Goal: Information Seeking & Learning: Learn about a topic

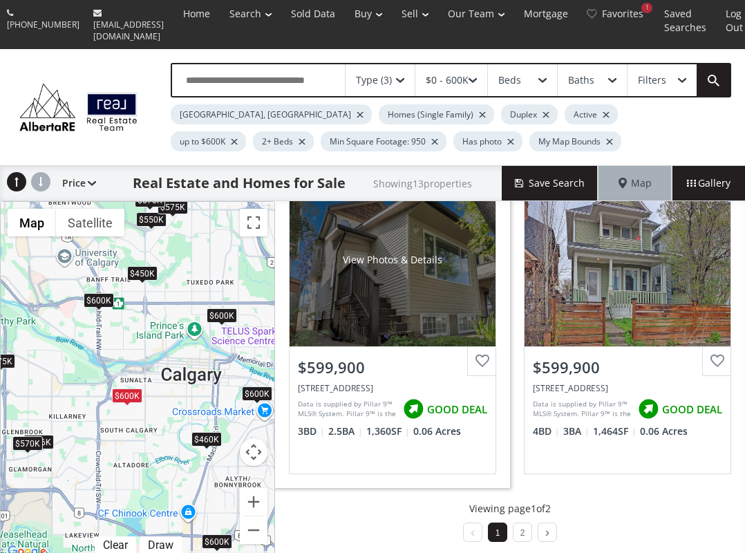
scroll to position [1361, 0]
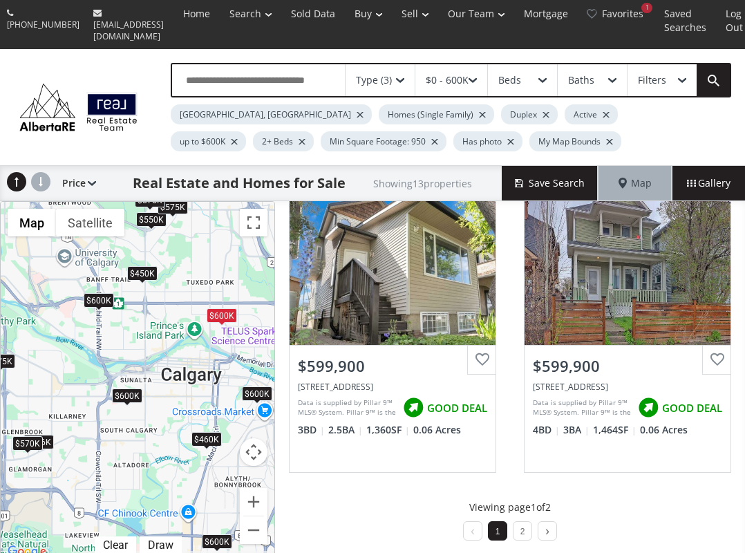
click at [523, 525] on li "2" at bounding box center [522, 530] width 19 height 19
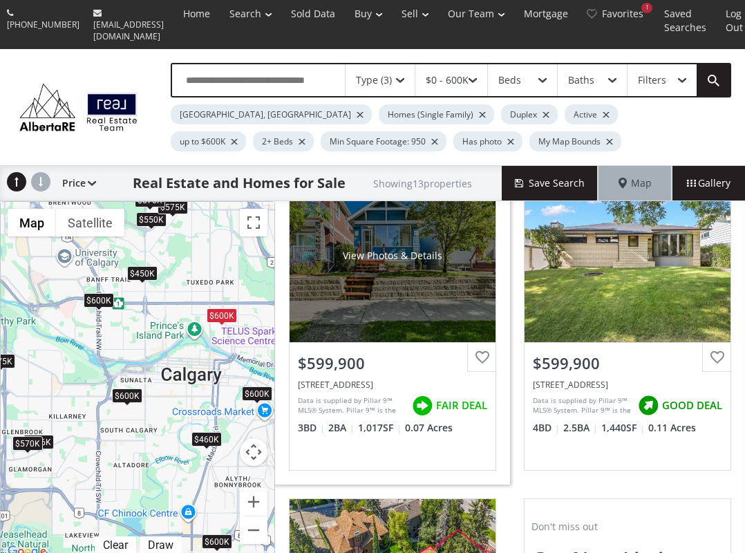
scroll to position [0, 0]
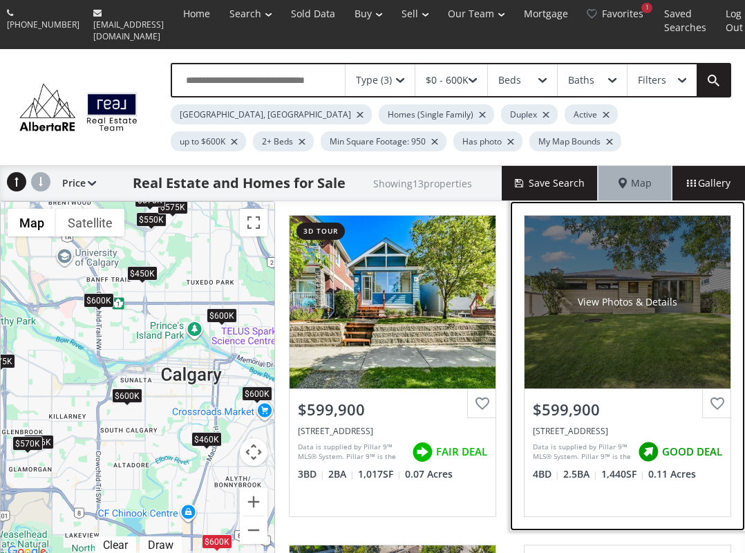
click at [583, 343] on div "View Photos & Details" at bounding box center [628, 302] width 206 height 173
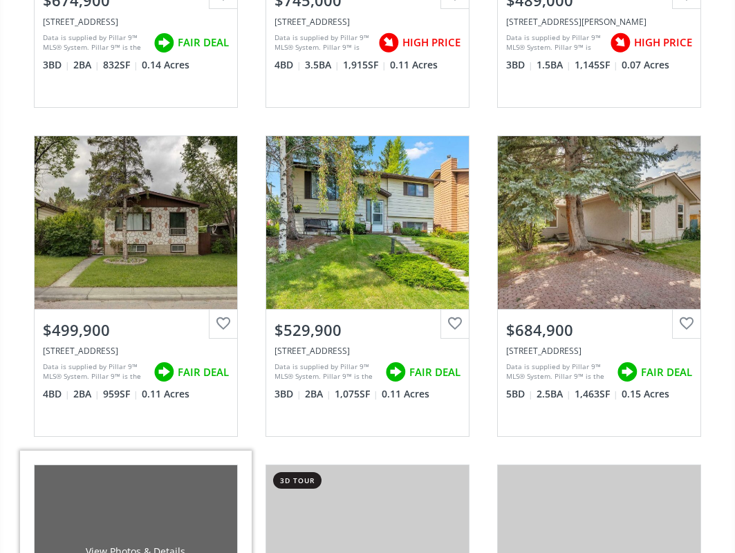
scroll to position [622, 0]
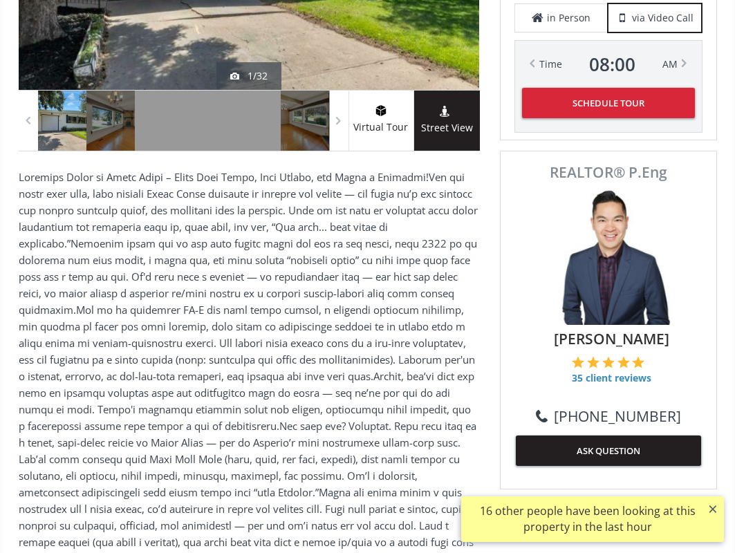
scroll to position [429, 0]
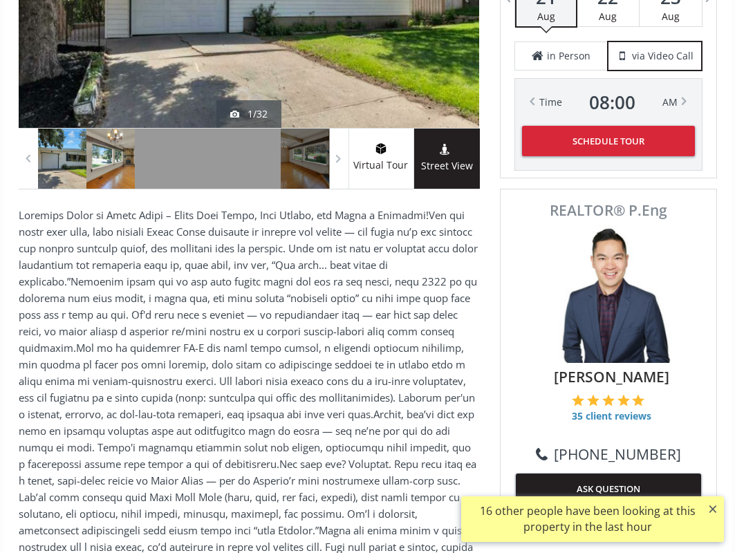
click at [115, 147] on div at bounding box center [110, 159] width 48 height 60
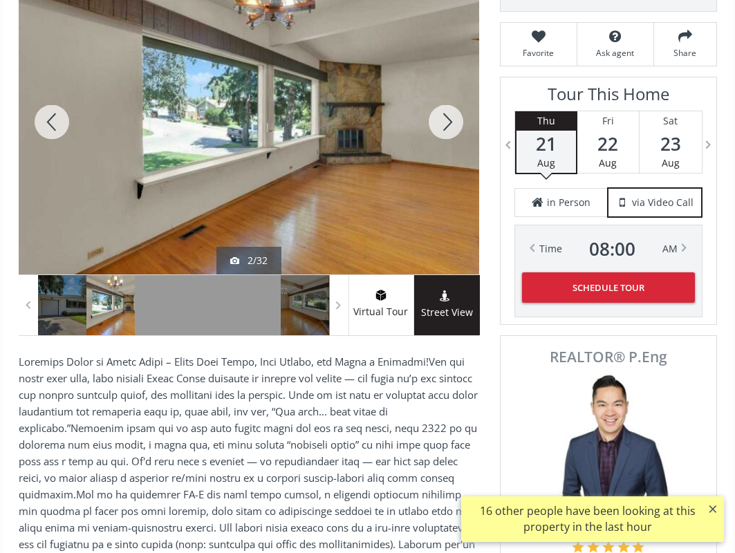
scroll to position [221, 0]
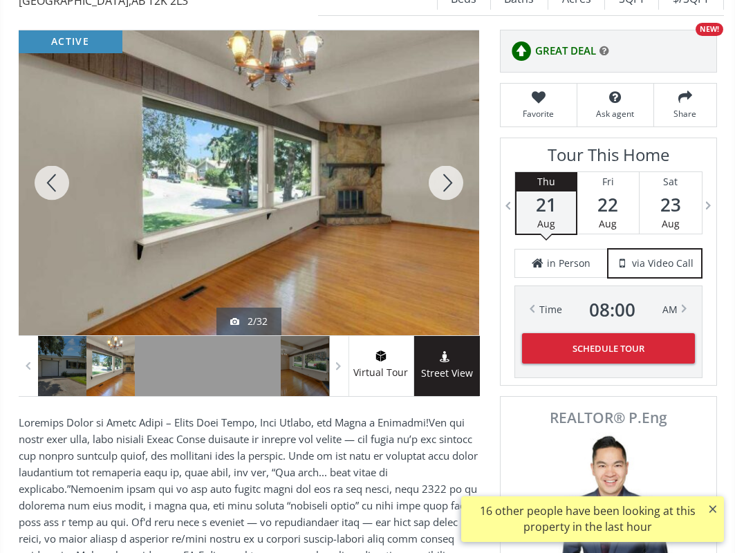
click at [438, 171] on div at bounding box center [446, 182] width 66 height 305
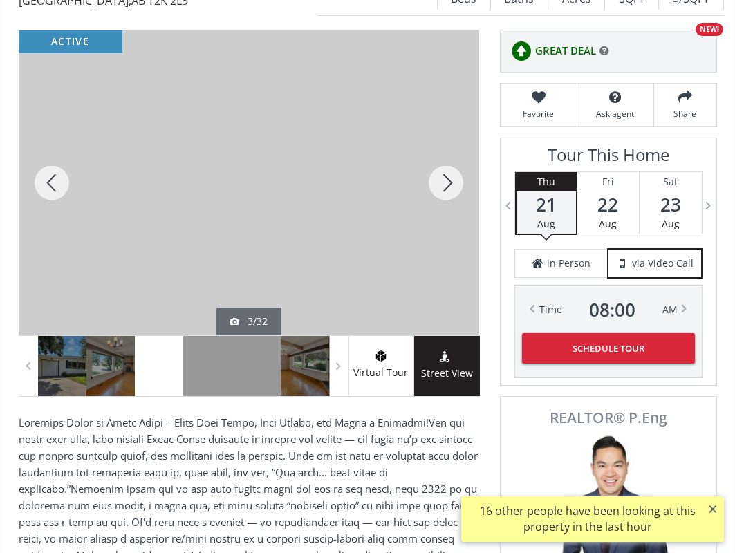
click at [438, 171] on div at bounding box center [446, 182] width 66 height 305
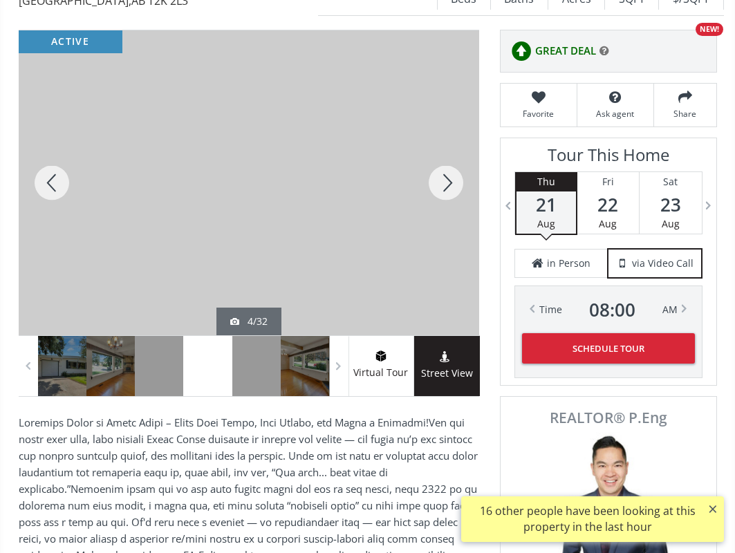
click at [438, 171] on div at bounding box center [446, 182] width 66 height 305
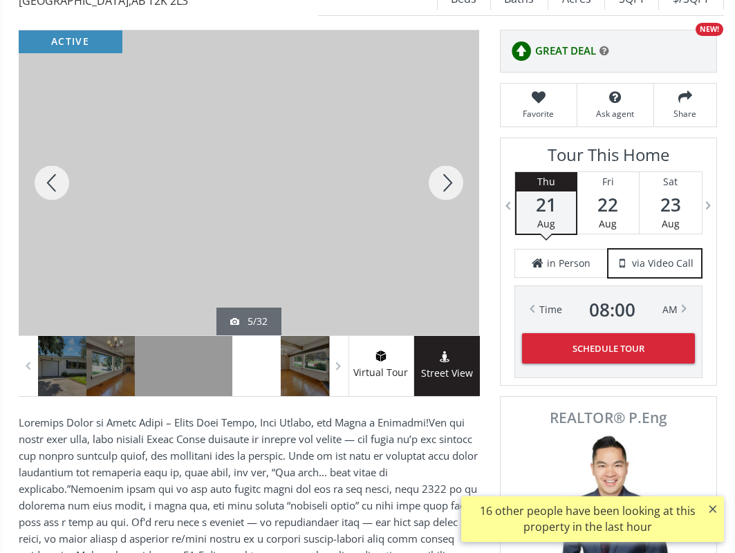
click at [438, 171] on div at bounding box center [446, 182] width 66 height 305
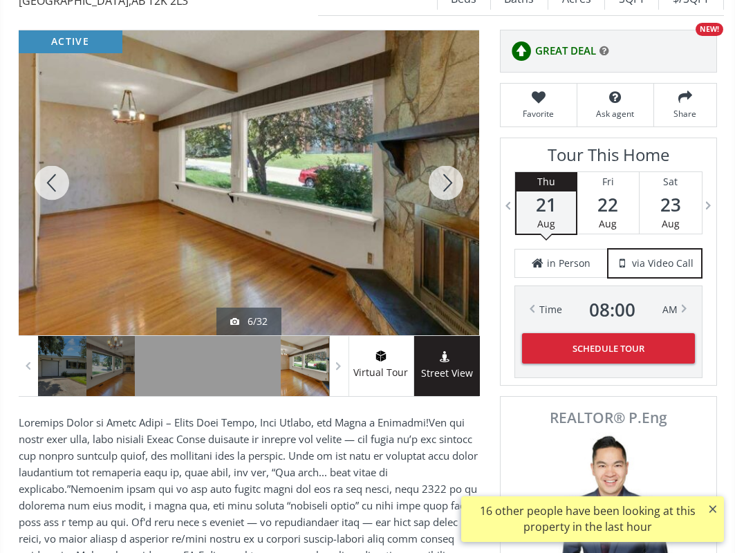
click at [438, 171] on div at bounding box center [446, 182] width 66 height 305
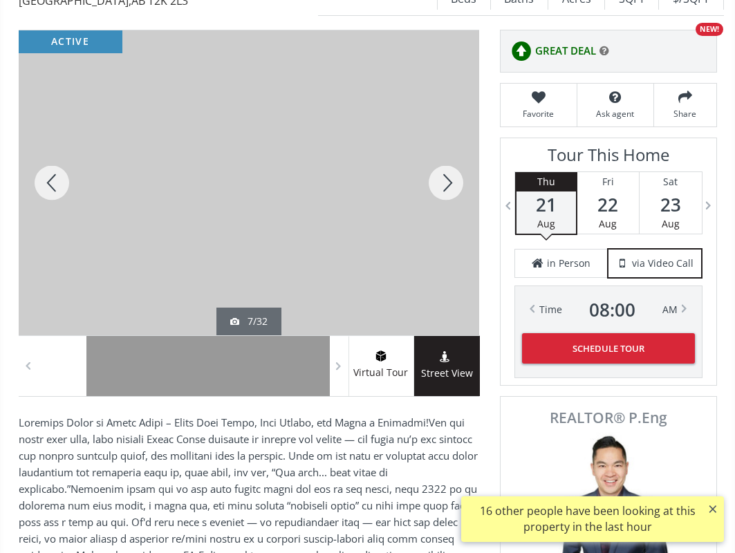
click at [438, 171] on div at bounding box center [446, 182] width 66 height 305
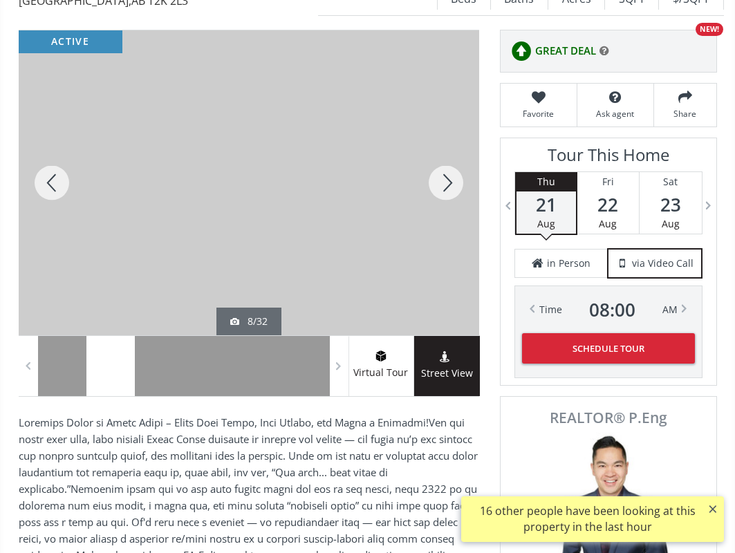
click at [438, 171] on div at bounding box center [446, 182] width 66 height 305
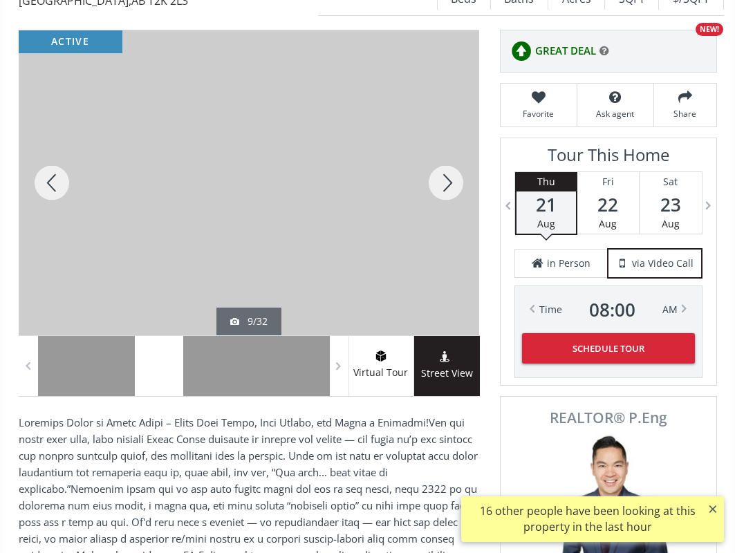
click at [438, 171] on div at bounding box center [446, 182] width 66 height 305
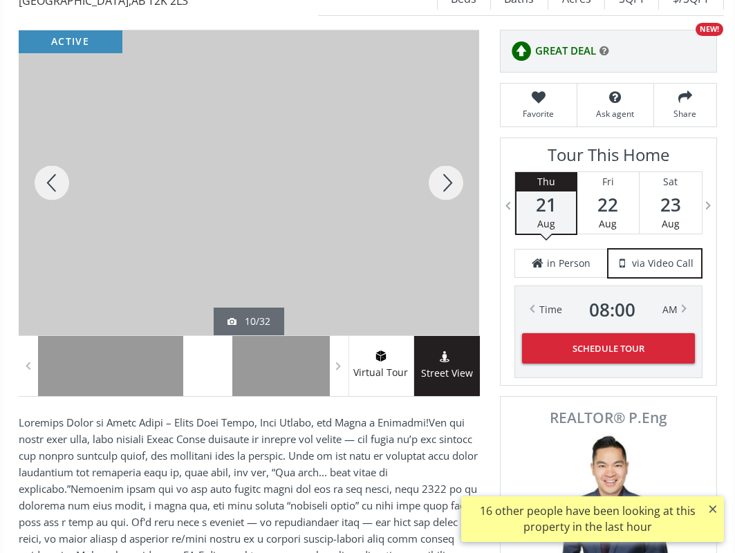
click at [438, 171] on div at bounding box center [446, 182] width 66 height 305
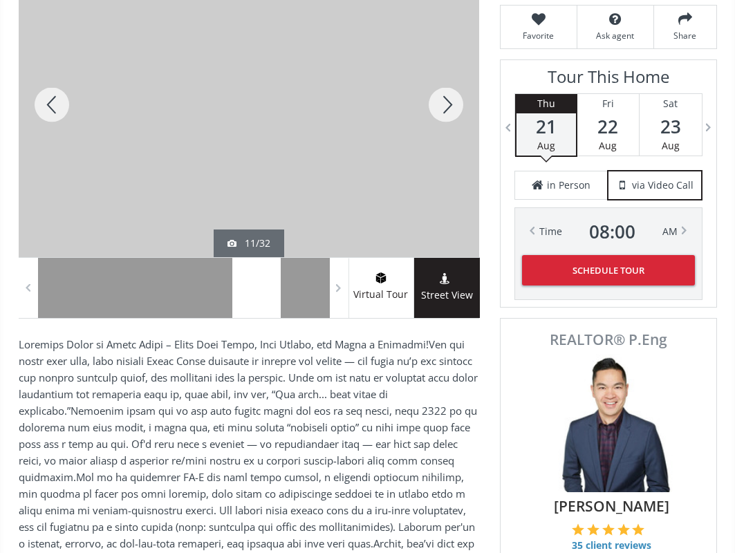
scroll to position [290, 0]
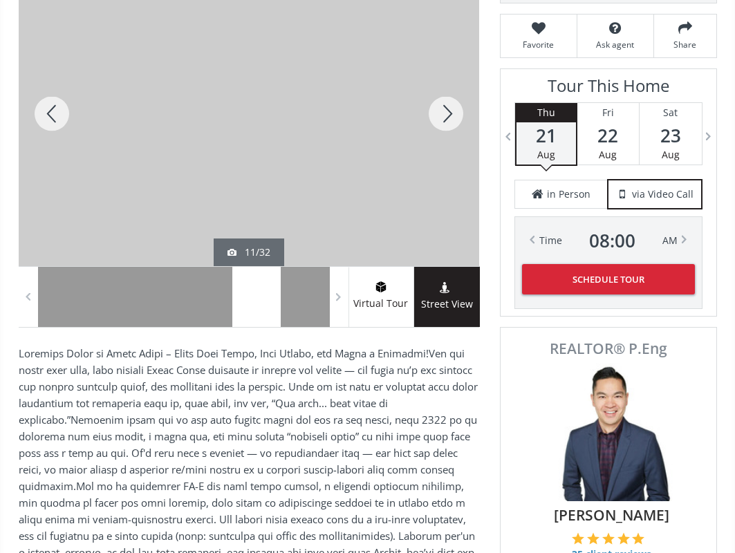
click at [451, 113] on div at bounding box center [446, 113] width 66 height 305
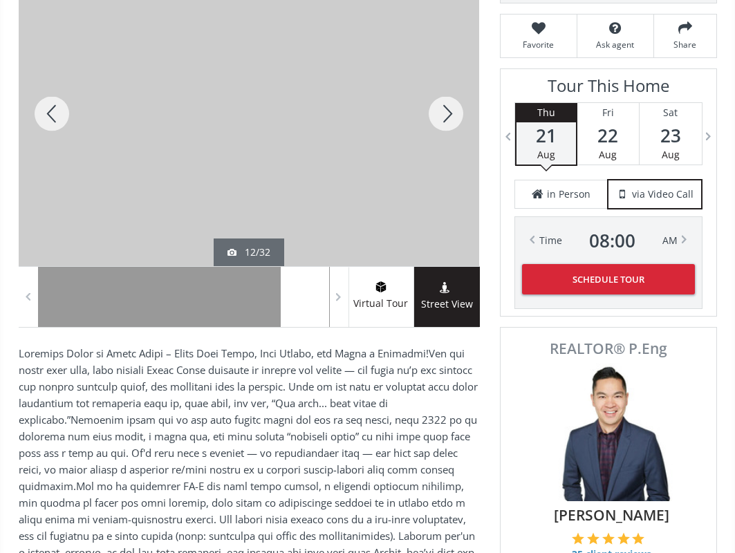
click at [451, 113] on div at bounding box center [446, 113] width 66 height 305
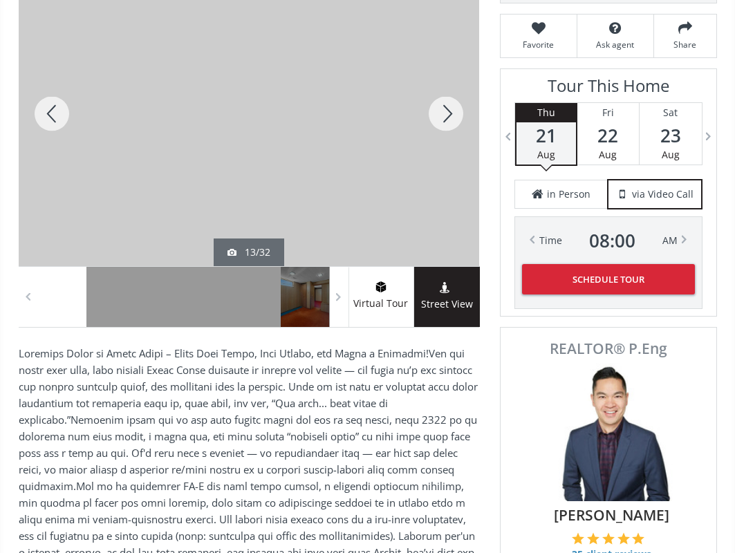
click at [451, 113] on div at bounding box center [446, 113] width 66 height 305
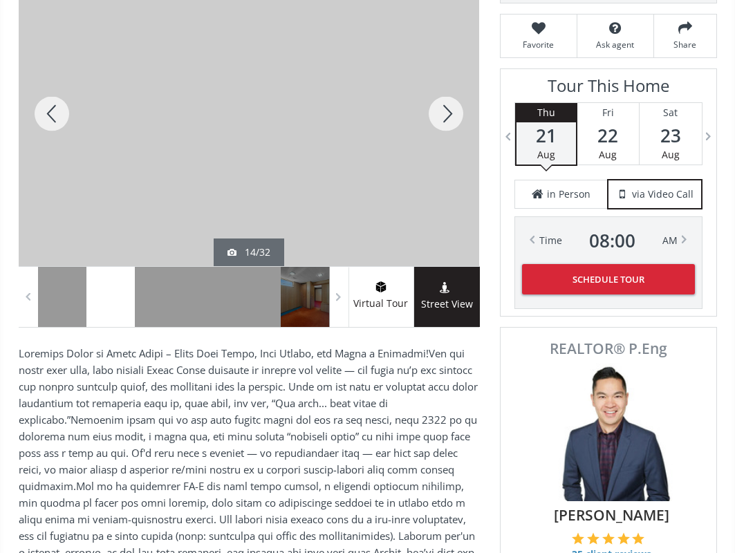
click at [451, 113] on div at bounding box center [446, 113] width 66 height 305
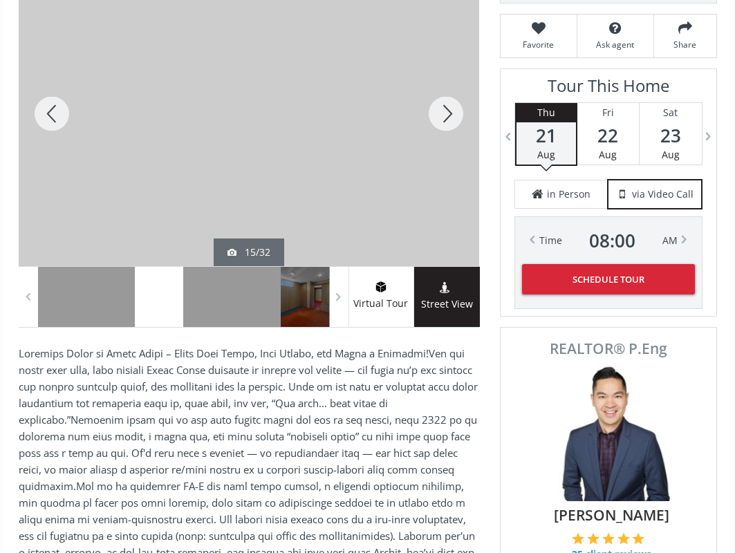
click at [451, 113] on div at bounding box center [446, 113] width 66 height 305
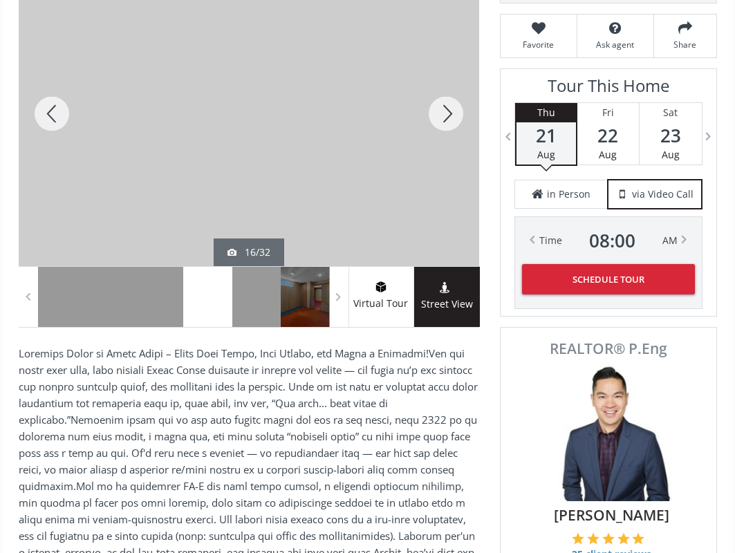
click at [451, 113] on div at bounding box center [446, 113] width 66 height 305
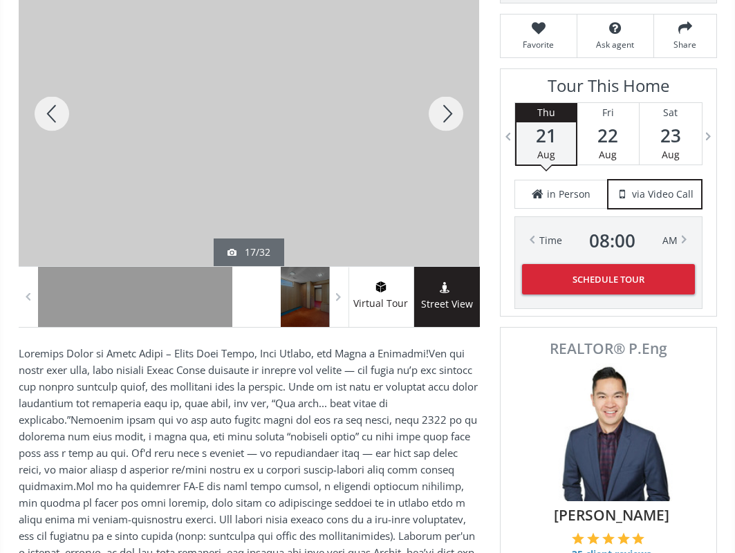
click at [451, 113] on div at bounding box center [446, 113] width 66 height 305
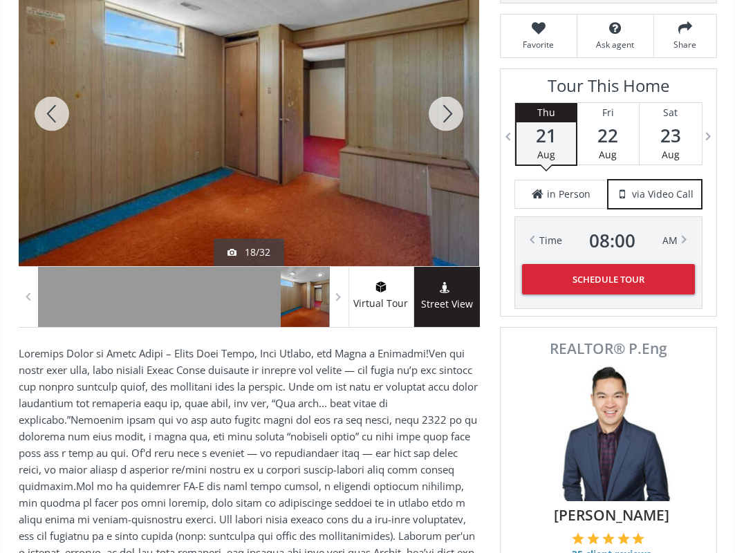
click at [451, 113] on div at bounding box center [446, 113] width 66 height 305
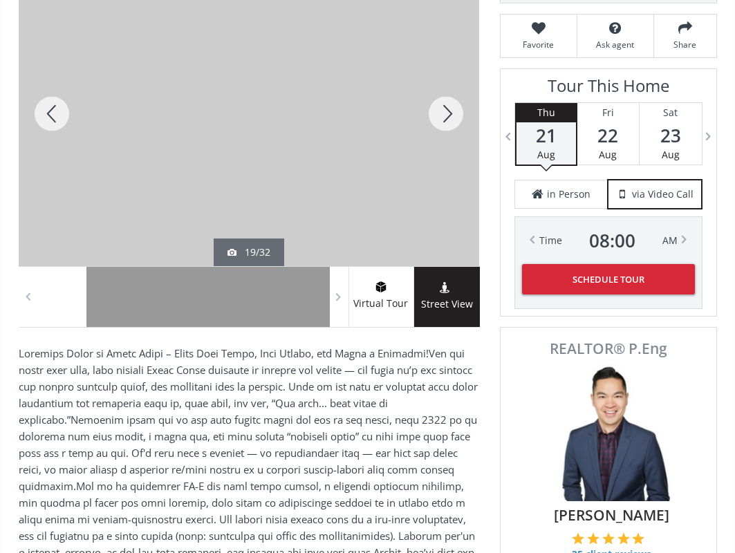
click at [451, 113] on div at bounding box center [446, 113] width 66 height 305
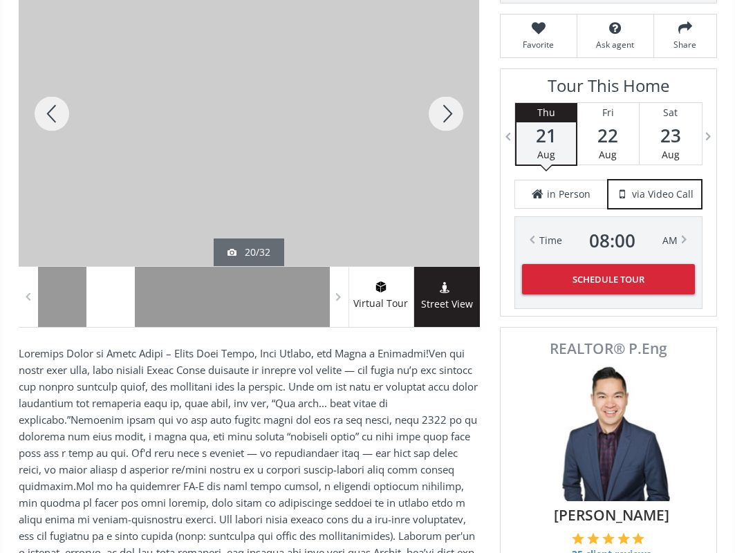
click at [451, 113] on div at bounding box center [446, 113] width 66 height 305
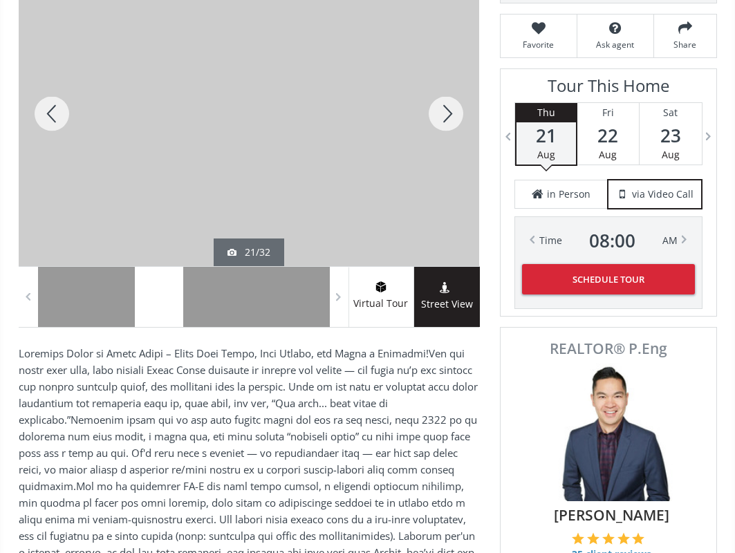
click at [451, 113] on div at bounding box center [446, 113] width 66 height 305
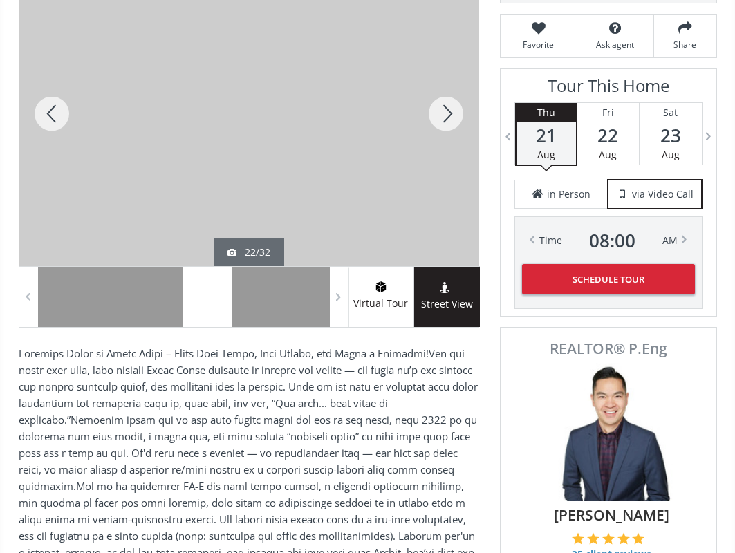
click at [451, 113] on div at bounding box center [446, 113] width 66 height 305
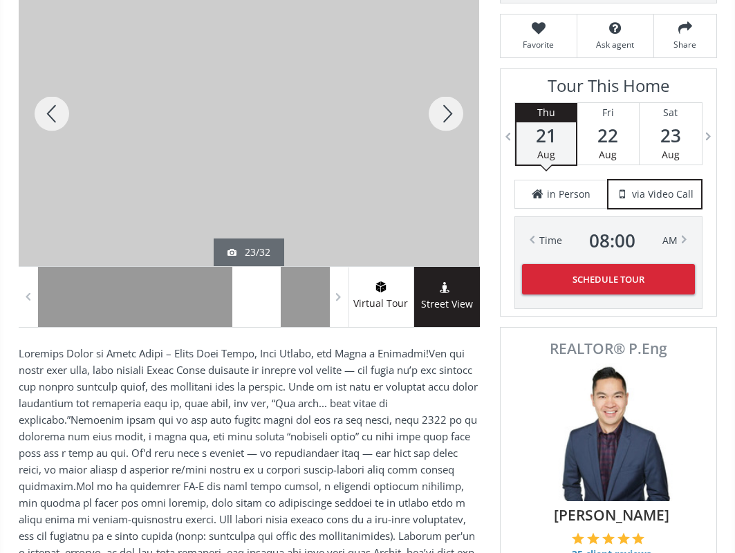
click at [451, 113] on div at bounding box center [446, 113] width 66 height 305
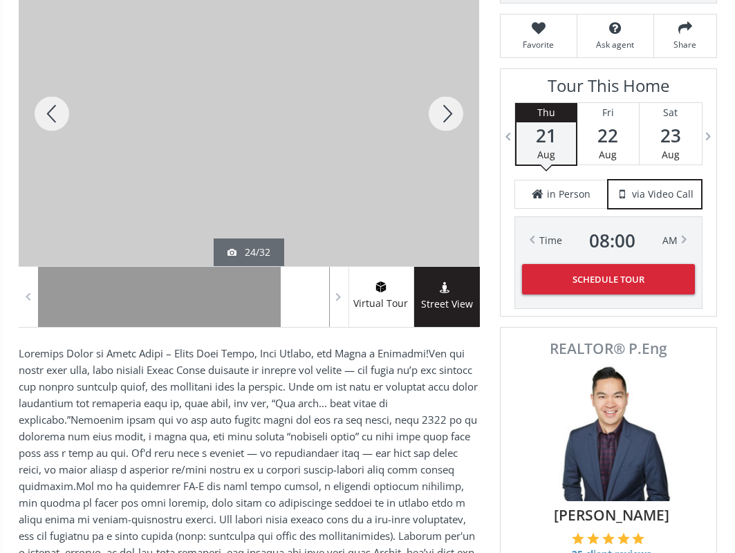
click at [451, 113] on div at bounding box center [446, 113] width 66 height 305
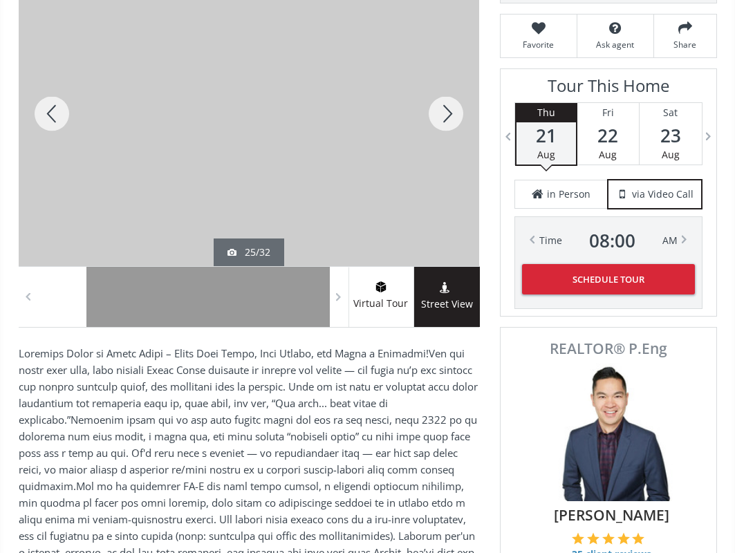
click at [451, 113] on div at bounding box center [446, 113] width 66 height 305
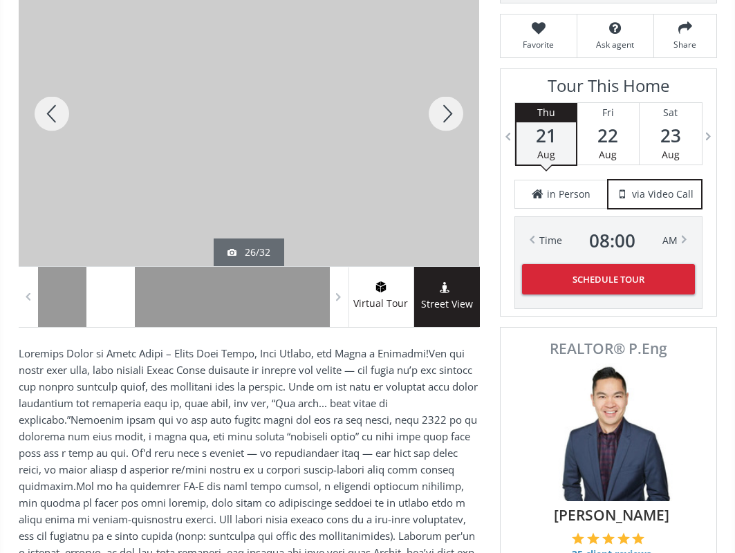
click at [451, 113] on div at bounding box center [446, 113] width 66 height 305
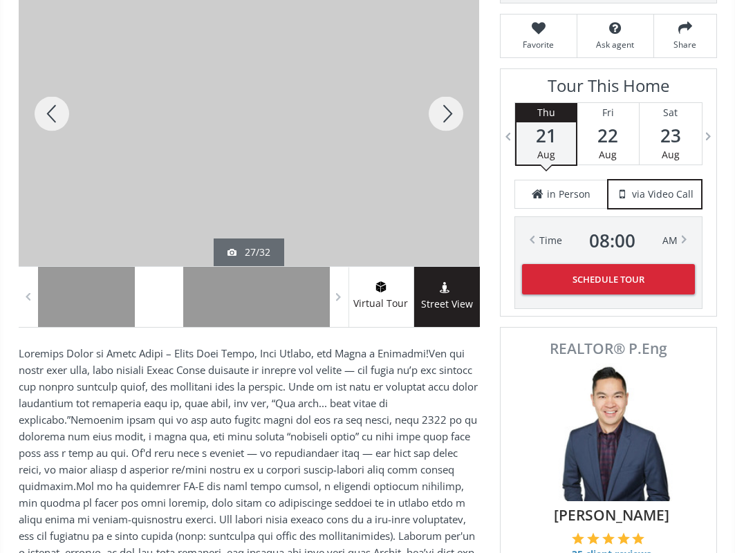
click at [451, 113] on div at bounding box center [446, 113] width 66 height 305
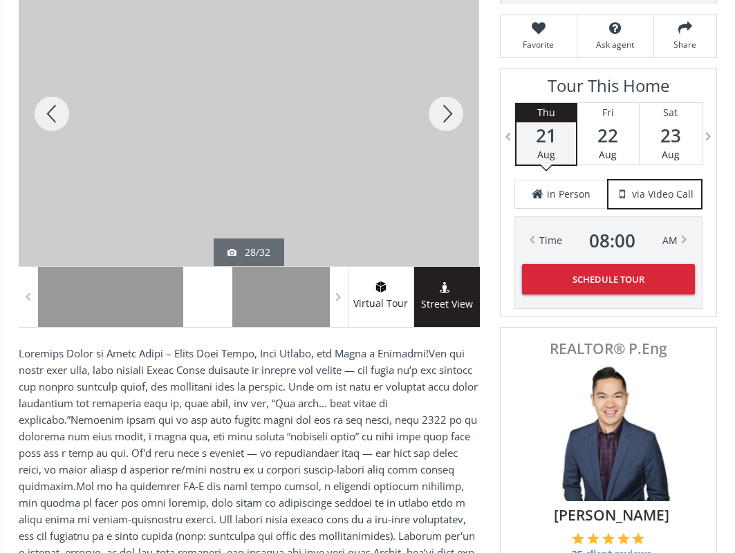
click at [451, 113] on div at bounding box center [446, 113] width 66 height 305
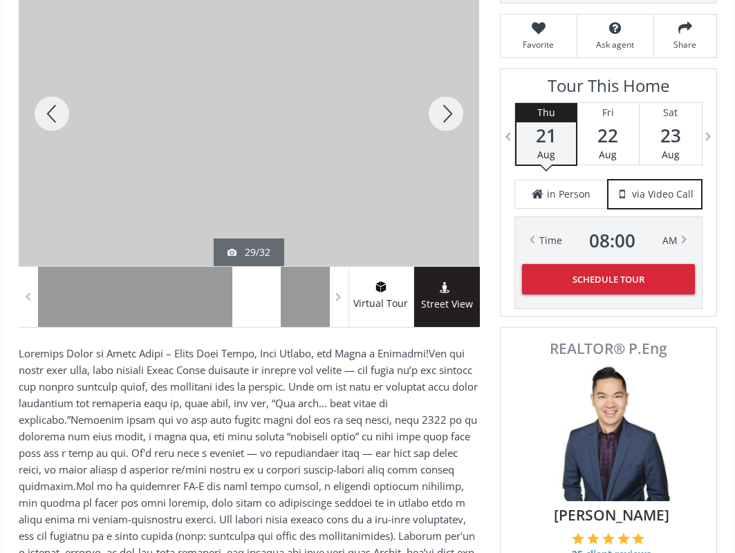
click at [451, 113] on div at bounding box center [446, 113] width 66 height 305
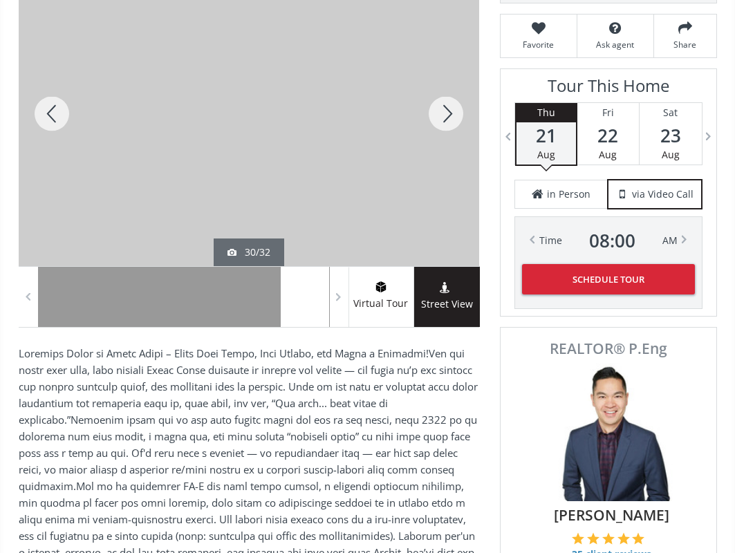
click at [451, 113] on div at bounding box center [446, 113] width 66 height 305
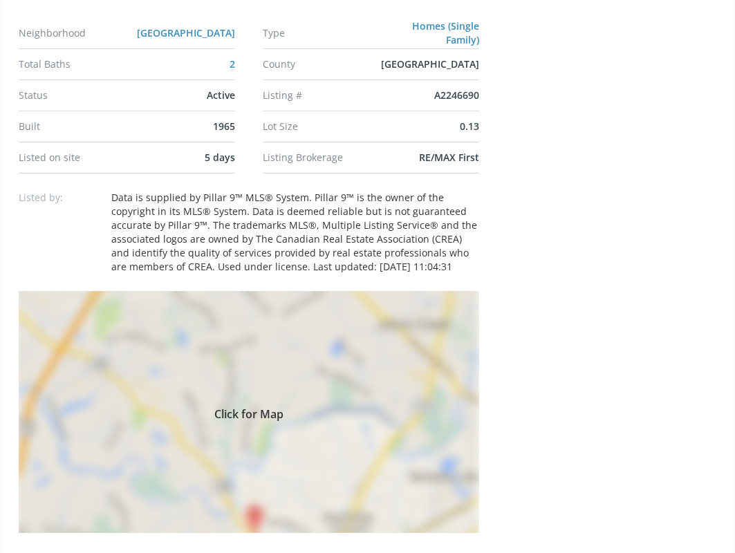
scroll to position [1051, 0]
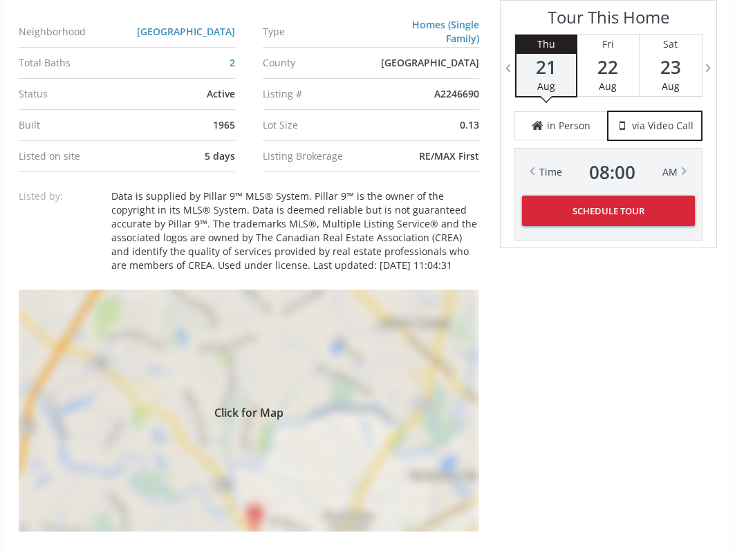
click at [245, 405] on span "Click for Map" at bounding box center [249, 410] width 460 height 11
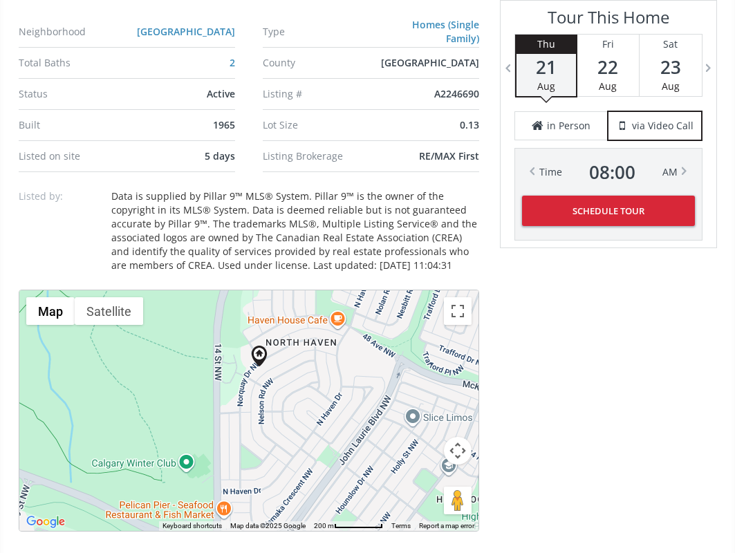
drag, startPoint x: 305, startPoint y: 415, endPoint x: 317, endPoint y: 366, distance: 49.8
click at [317, 366] on div at bounding box center [248, 410] width 459 height 241
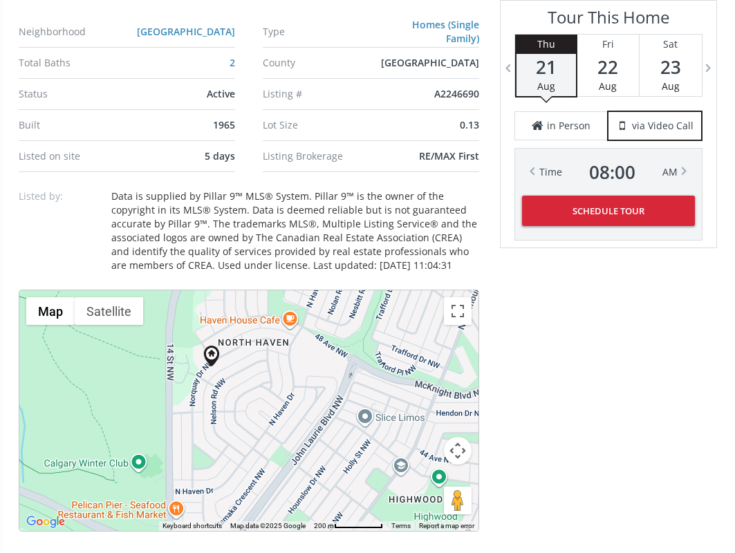
drag, startPoint x: 295, startPoint y: 402, endPoint x: 248, endPoint y: 392, distance: 48.1
click at [248, 397] on div at bounding box center [248, 410] width 459 height 241
click at [288, 312] on div at bounding box center [248, 410] width 459 height 241
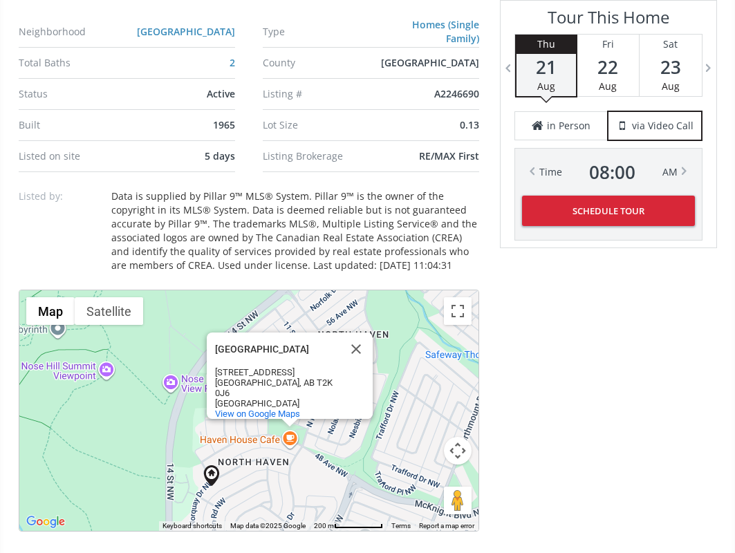
click at [252, 344] on div "Haven House Cafe" at bounding box center [277, 349] width 124 height 10
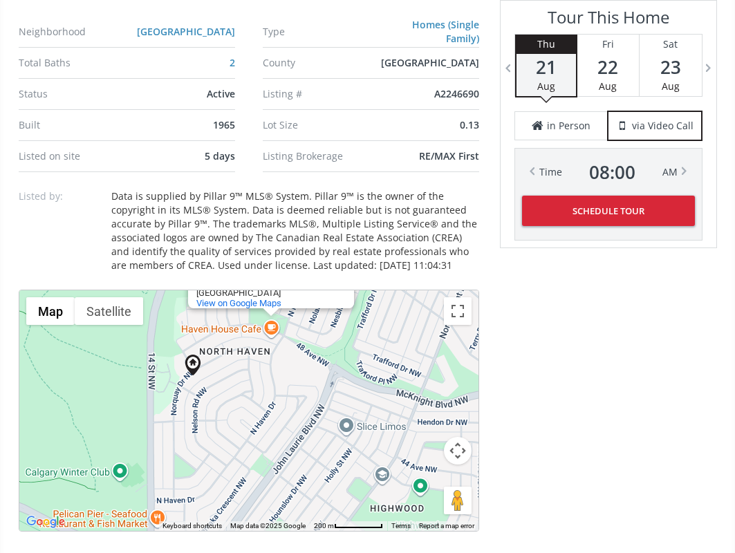
drag, startPoint x: 354, startPoint y: 451, endPoint x: 332, endPoint y: 312, distance: 139.9
click at [334, 312] on div "Haven House Cafe Haven House Cafe 1107 48 Ave NW Calgary, AB T2K 0J6 Canada Vie…" at bounding box center [248, 410] width 459 height 241
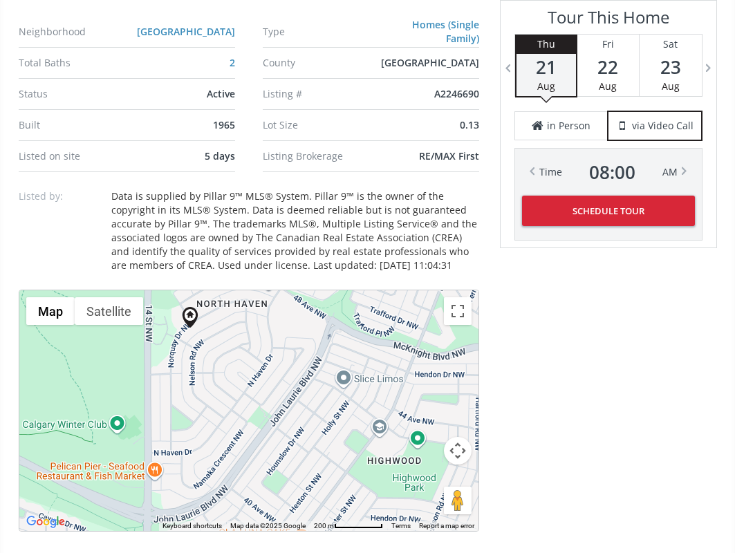
drag, startPoint x: 306, startPoint y: 464, endPoint x: 290, endPoint y: 323, distance: 141.1
click at [290, 323] on div "Haven House Cafe Haven House Cafe 1107 48 Ave NW Calgary, AB T2K 0J6 Canada Vie…" at bounding box center [248, 410] width 459 height 241
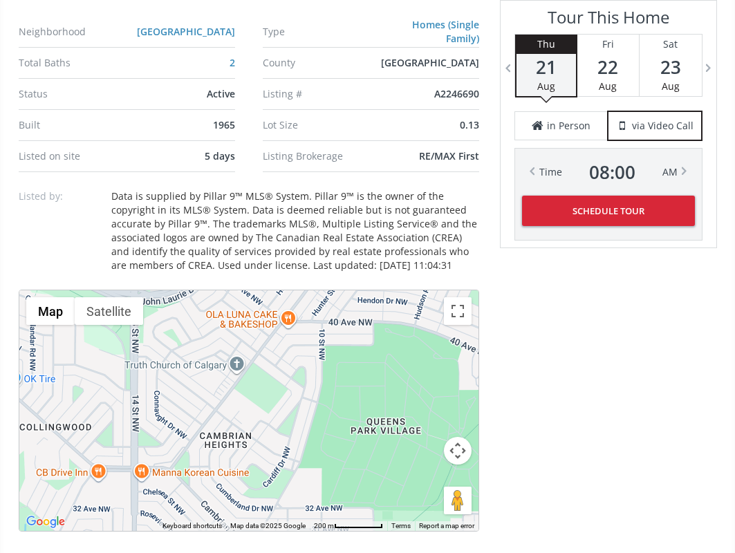
drag, startPoint x: 281, startPoint y: 376, endPoint x: 332, endPoint y: 426, distance: 71.4
click at [332, 426] on div "Haven House Cafe Haven House Cafe 1107 48 Ave NW Calgary, AB T2K 0J6 Canada Vie…" at bounding box center [248, 410] width 459 height 241
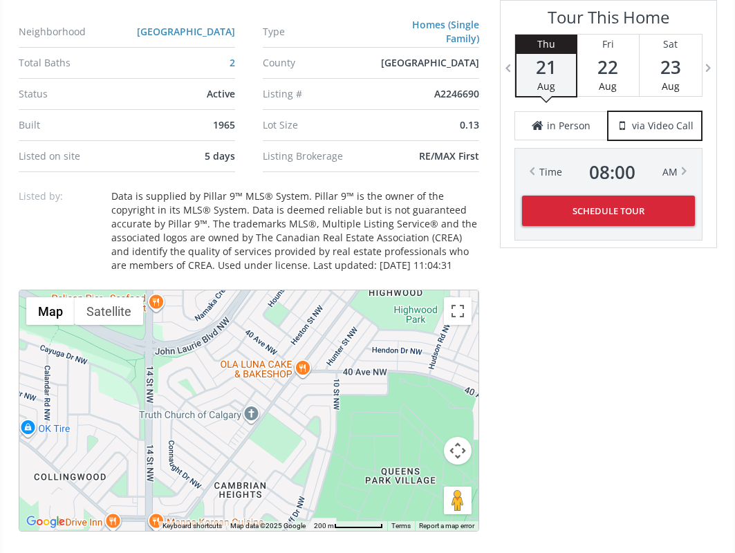
click at [306, 361] on div "Haven House Cafe Haven House Cafe 1107 48 Ave NW Calgary, AB T2K 0J6 Canada Vie…" at bounding box center [248, 410] width 459 height 241
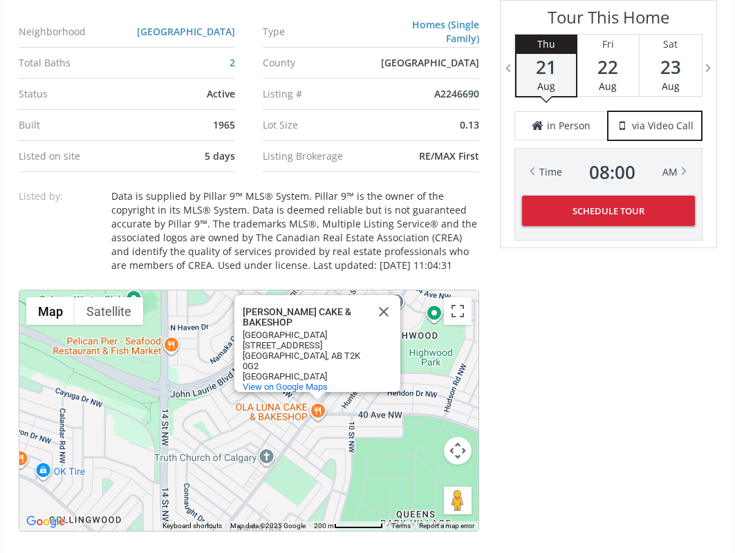
drag, startPoint x: 211, startPoint y: 455, endPoint x: 289, endPoint y: 339, distance: 139.9
click at [288, 342] on div "OLA LUNA CAKE & BAKESHOP OLA LUNA CAKE & BAKESHOP 1047 40 Ave NW Calgary, AB T2…" at bounding box center [248, 410] width 459 height 241
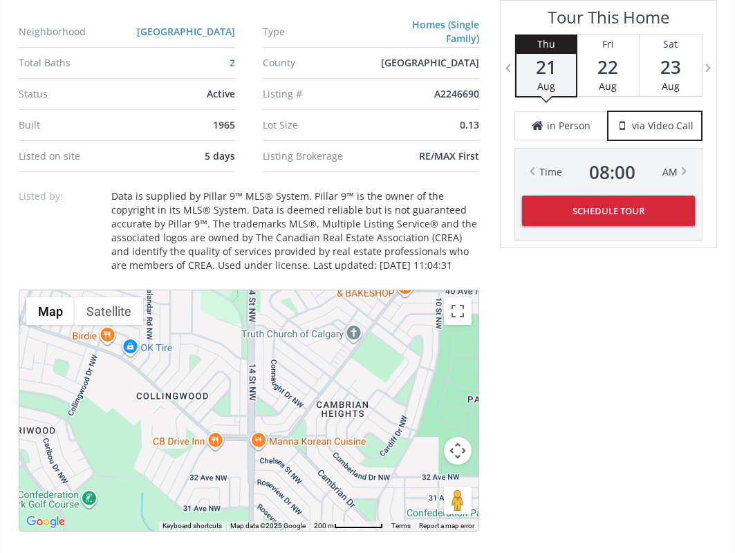
drag, startPoint x: 269, startPoint y: 451, endPoint x: 267, endPoint y: 356, distance: 94.7
click at [267, 359] on div "OLA LUNA CAKE & BAKESHOP OLA LUNA CAKE & BAKESHOP 1047 40 Ave NW Calgary, AB T2…" at bounding box center [248, 410] width 459 height 241
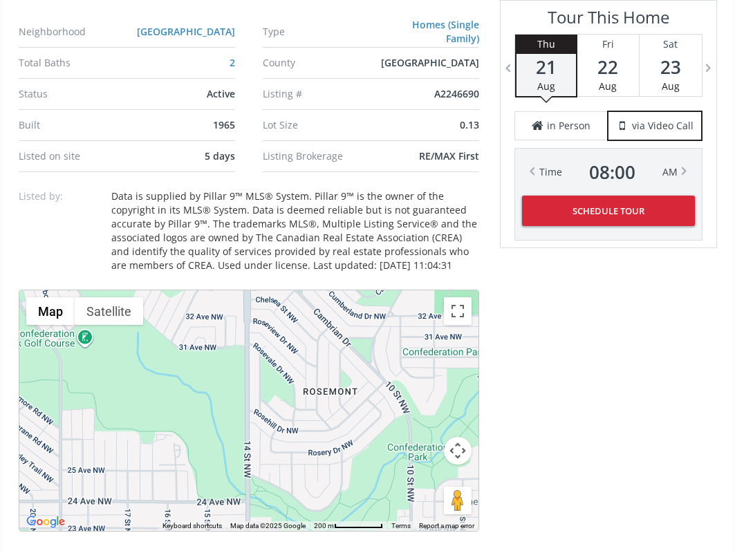
drag, startPoint x: 270, startPoint y: 401, endPoint x: 270, endPoint y: 302, distance: 98.8
click at [270, 341] on div "OLA LUNA CAKE & BAKESHOP OLA LUNA CAKE & BAKESHOP 1047 40 Ave NW Calgary, AB T2…" at bounding box center [248, 410] width 459 height 241
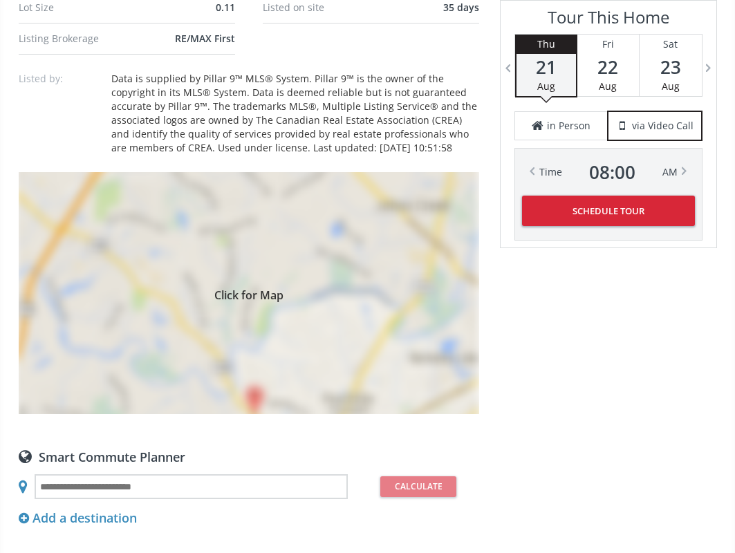
scroll to position [1051, 0]
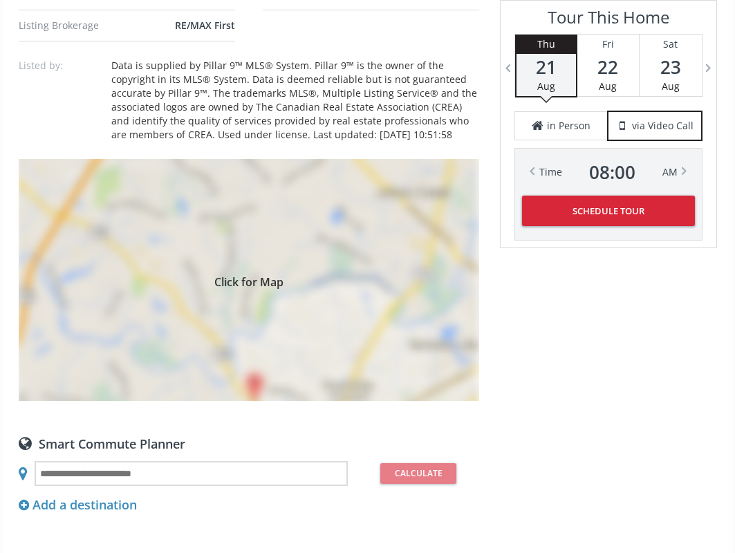
click at [417, 243] on div "Click for Map" at bounding box center [249, 280] width 460 height 242
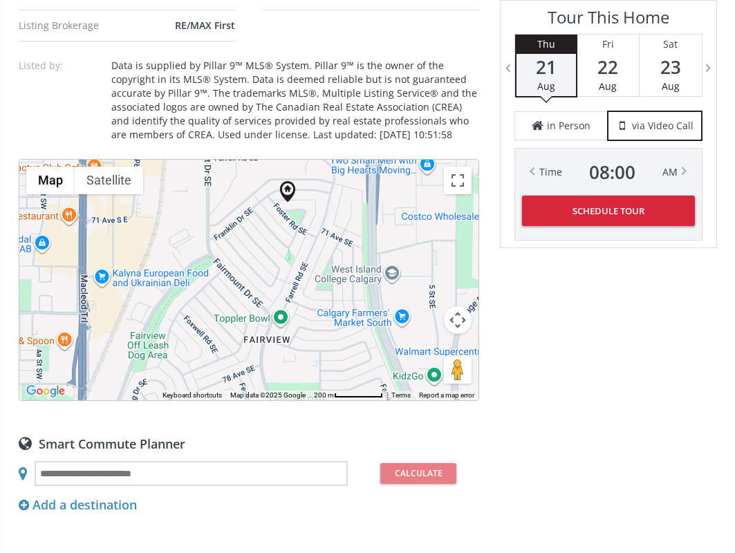
drag, startPoint x: 269, startPoint y: 296, endPoint x: 314, endPoint y: 218, distance: 90.1
click at [314, 218] on div at bounding box center [248, 280] width 459 height 241
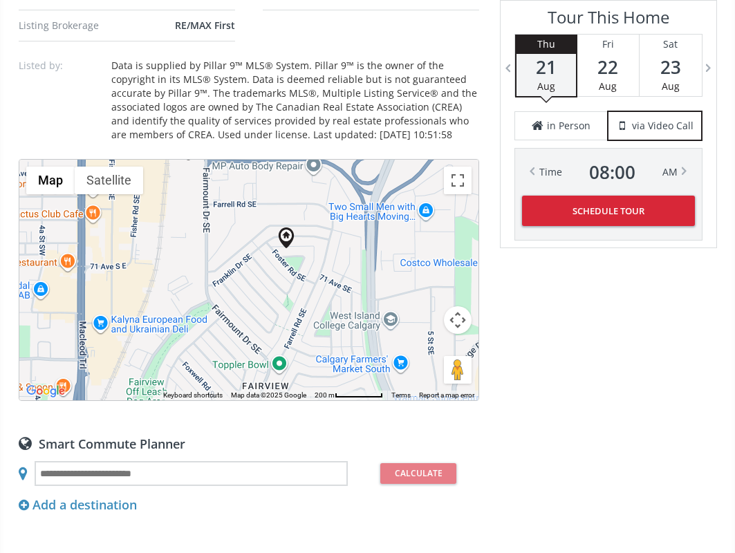
drag, startPoint x: 322, startPoint y: 304, endPoint x: 314, endPoint y: 320, distance: 17.9
click at [321, 349] on div at bounding box center [248, 280] width 459 height 241
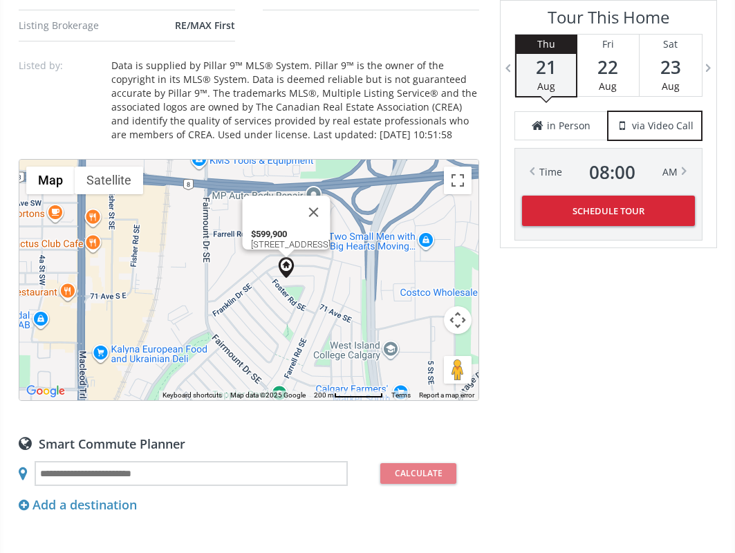
click at [289, 240] on div "$599,900 127 Fawn Crescent SE" at bounding box center [248, 280] width 459 height 241
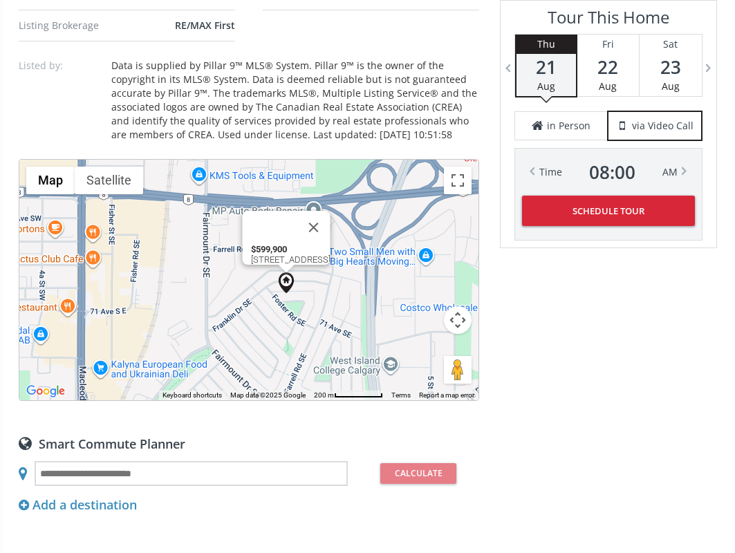
click at [287, 274] on img at bounding box center [286, 282] width 21 height 21
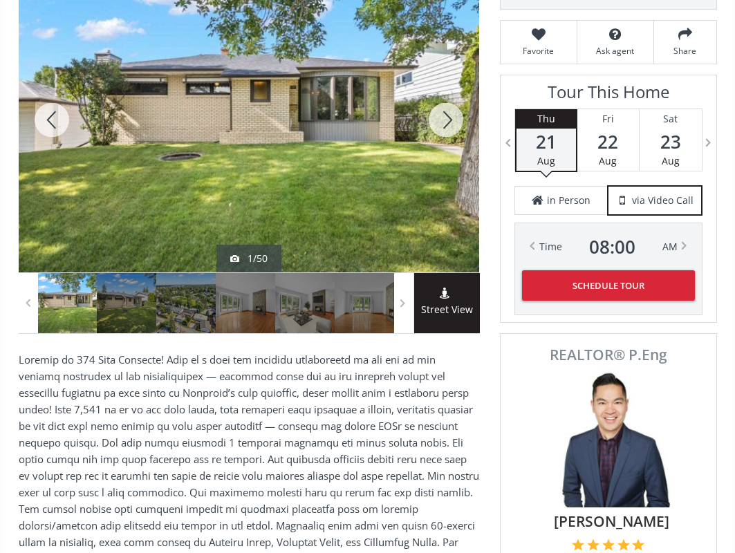
scroll to position [83, 0]
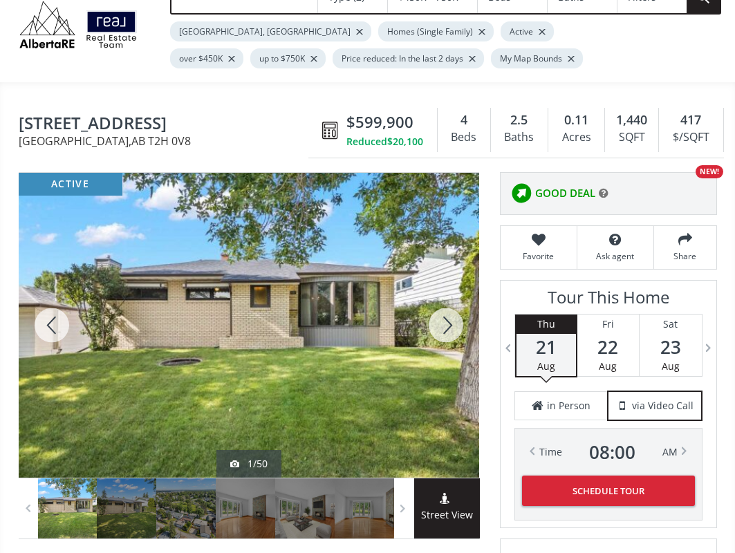
click at [451, 312] on div at bounding box center [446, 325] width 66 height 305
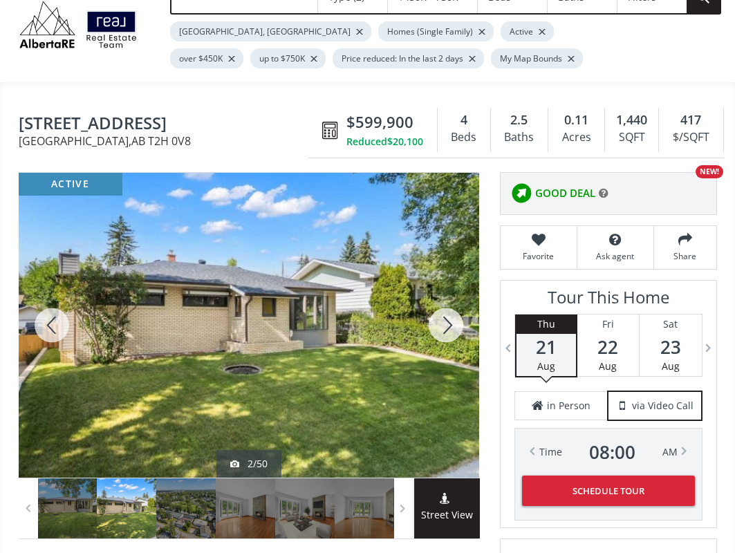
click at [451, 312] on div at bounding box center [446, 325] width 66 height 305
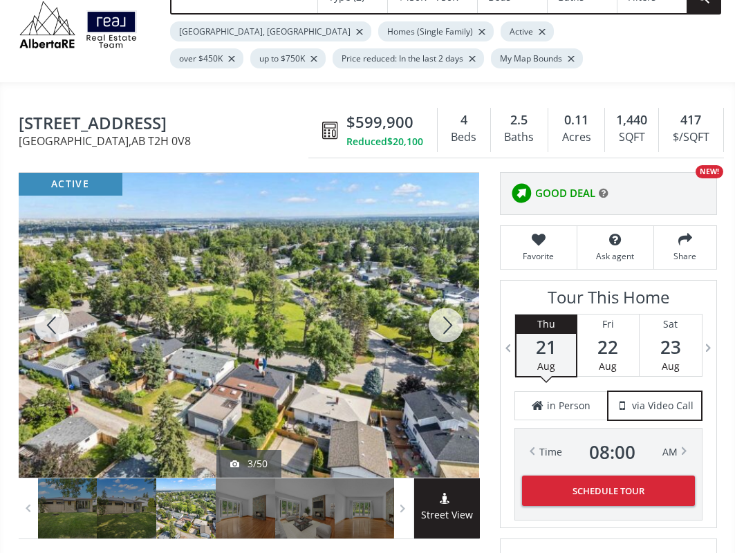
click at [451, 310] on div at bounding box center [446, 325] width 66 height 305
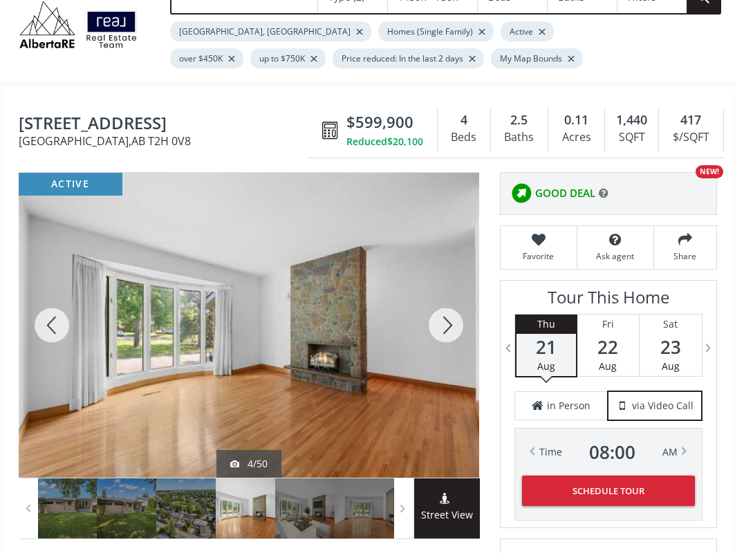
click at [451, 310] on div at bounding box center [446, 325] width 66 height 305
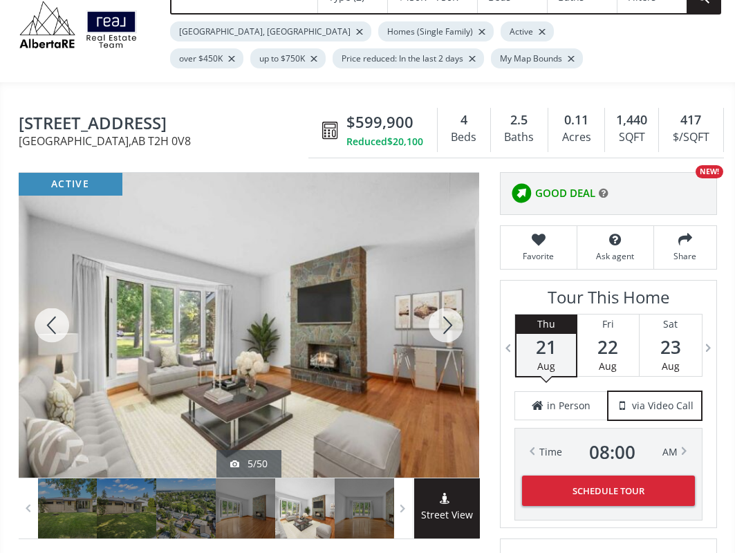
click at [451, 310] on div at bounding box center [446, 325] width 66 height 305
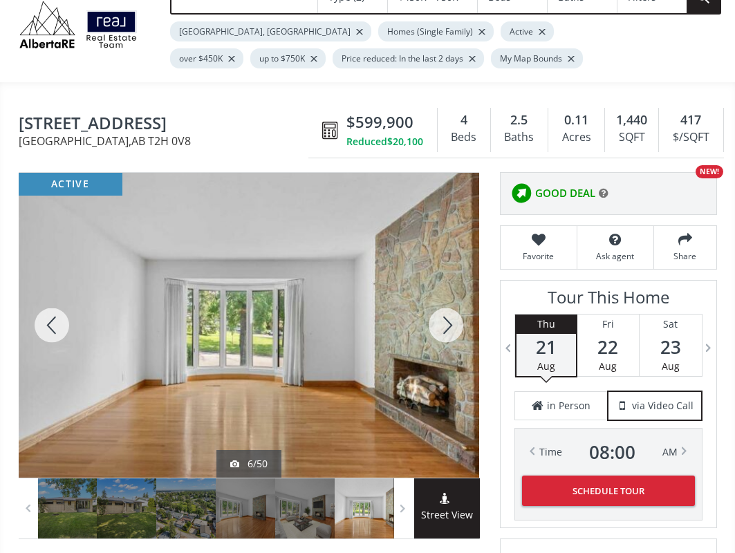
click at [451, 310] on div at bounding box center [446, 325] width 66 height 305
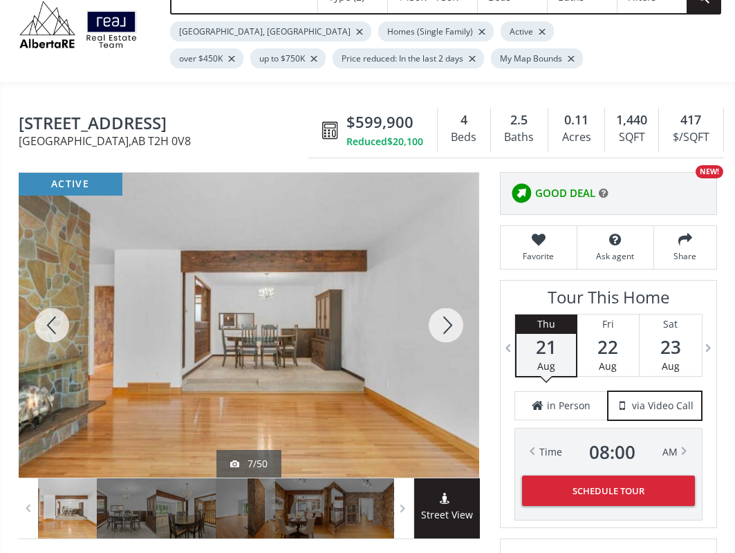
click at [451, 310] on div at bounding box center [446, 325] width 66 height 305
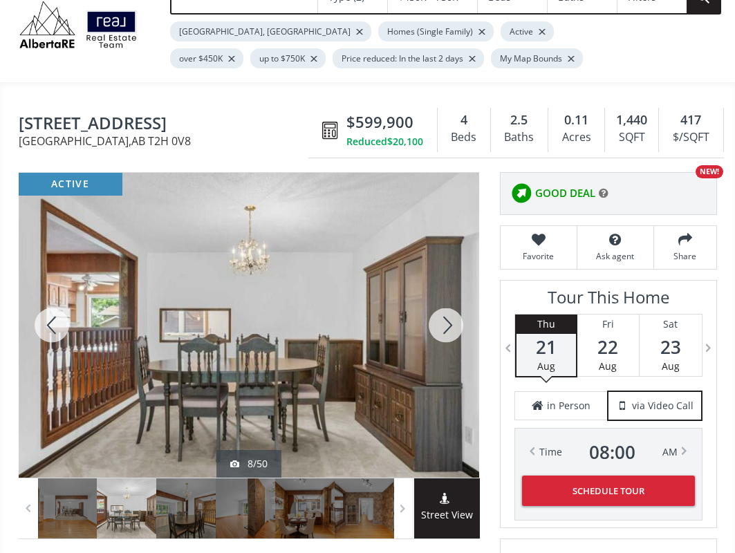
click at [451, 310] on div at bounding box center [446, 325] width 66 height 305
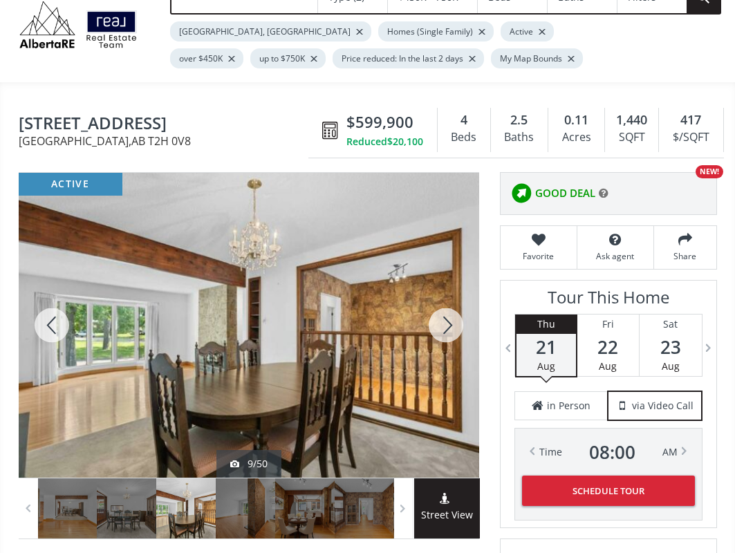
click at [451, 310] on div at bounding box center [446, 325] width 66 height 305
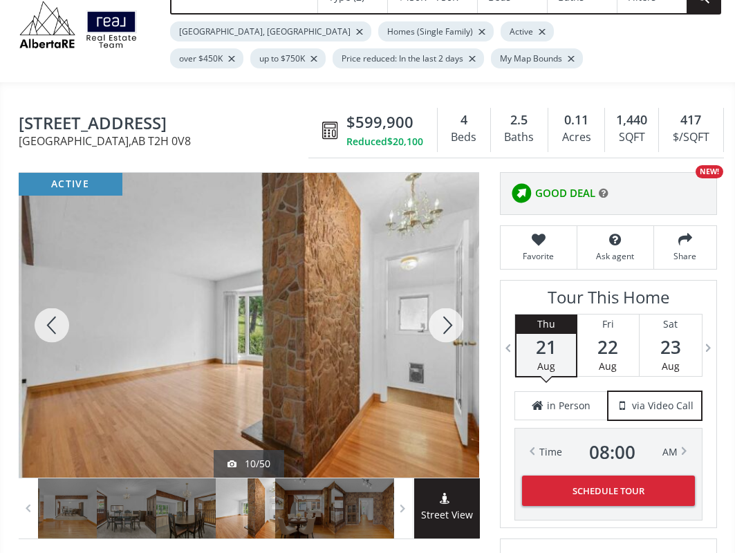
click at [451, 310] on div at bounding box center [446, 325] width 66 height 305
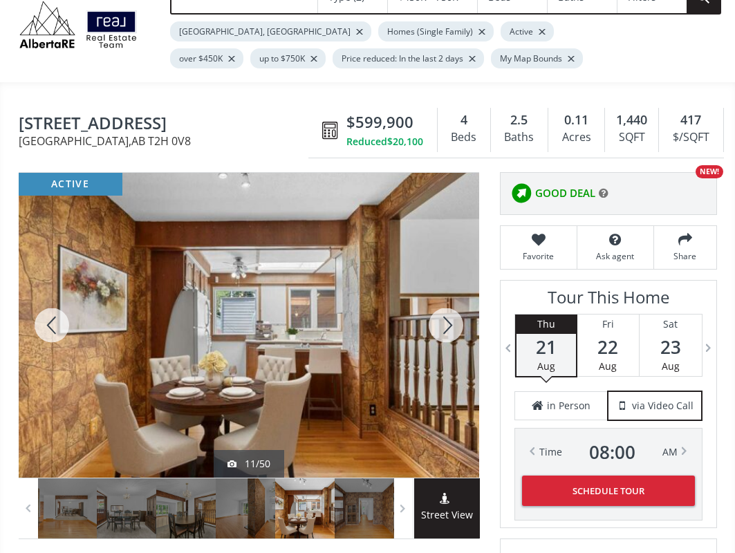
click at [451, 310] on div at bounding box center [446, 325] width 66 height 305
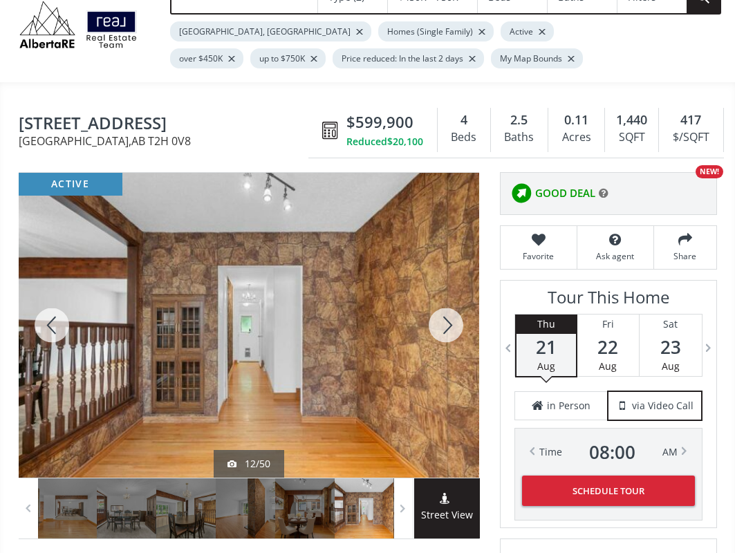
click at [54, 314] on div at bounding box center [52, 325] width 66 height 305
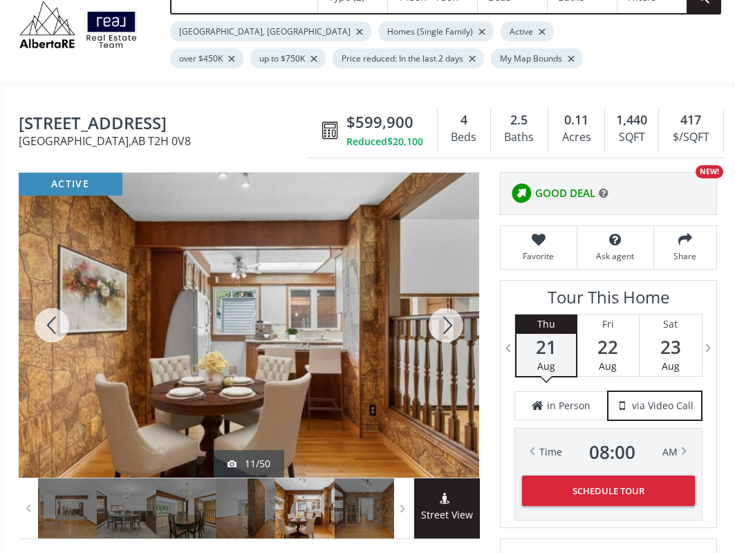
click at [449, 311] on div at bounding box center [446, 325] width 66 height 305
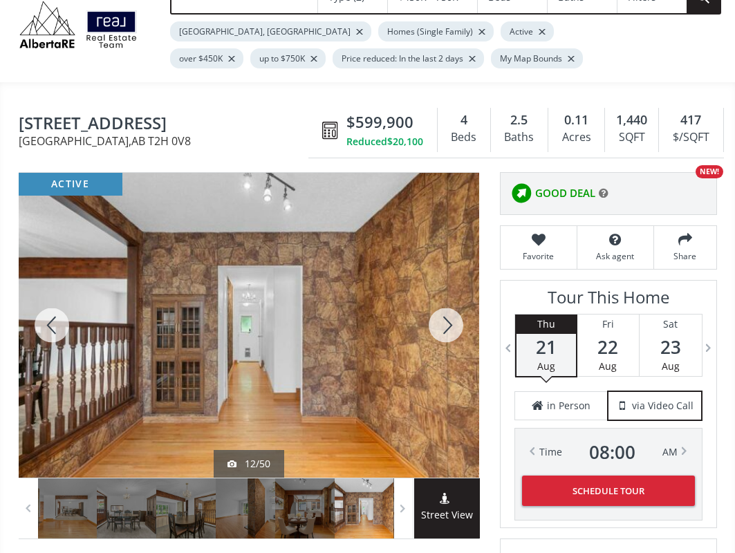
click at [449, 311] on div at bounding box center [446, 325] width 66 height 305
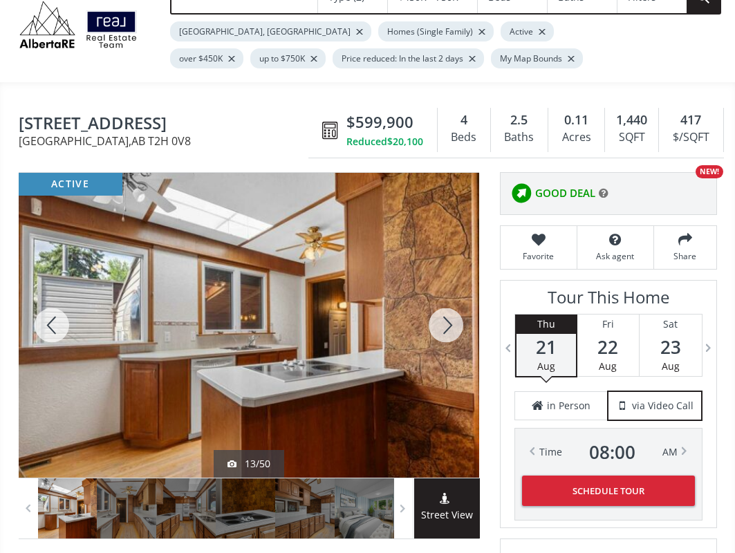
click at [449, 311] on div at bounding box center [446, 325] width 66 height 305
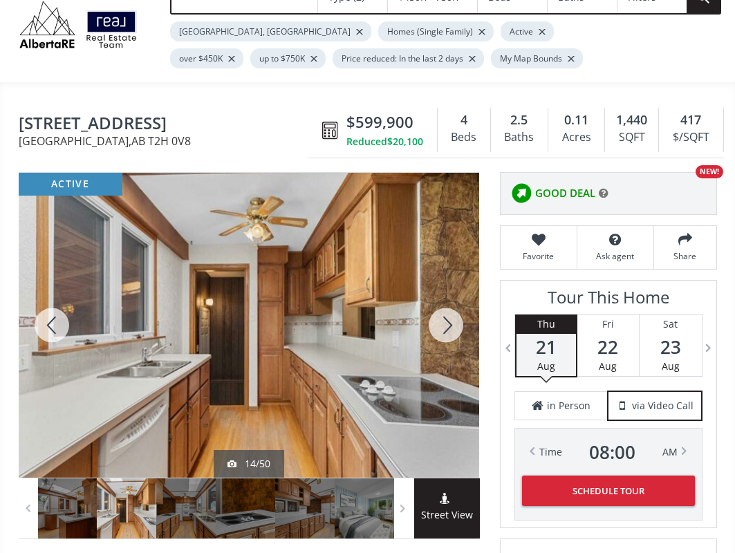
click at [449, 311] on div at bounding box center [446, 325] width 66 height 305
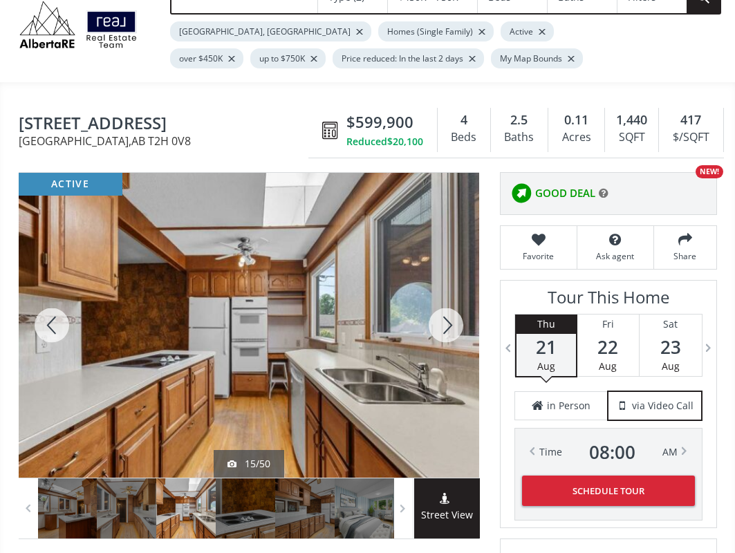
click at [449, 311] on div at bounding box center [446, 325] width 66 height 305
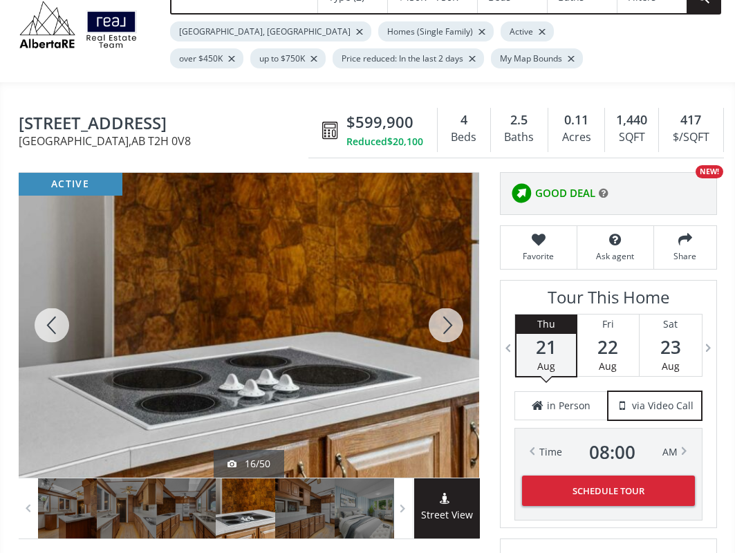
click at [449, 311] on div at bounding box center [446, 325] width 66 height 305
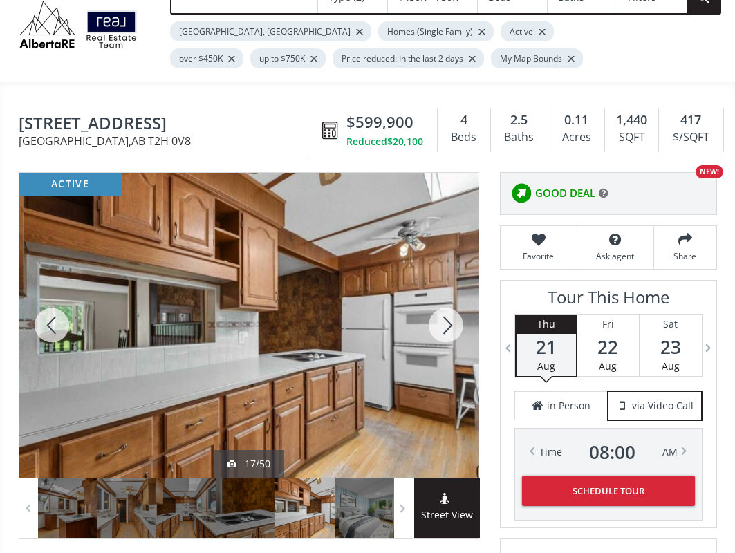
click at [449, 311] on div at bounding box center [446, 325] width 66 height 305
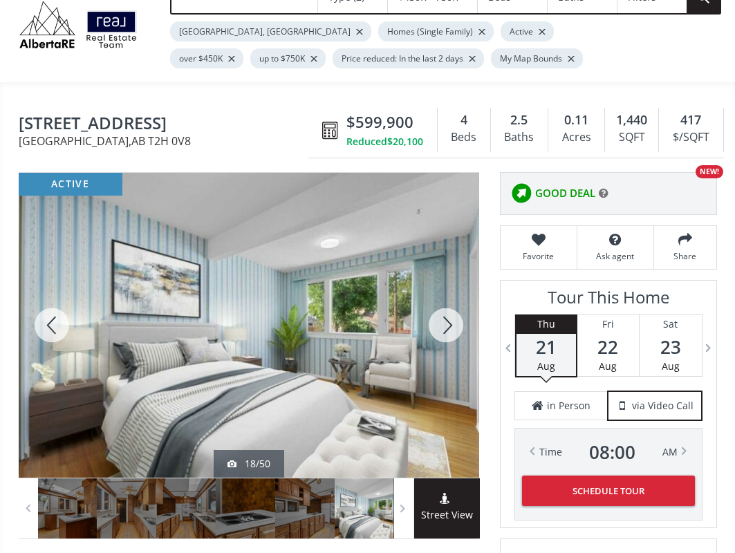
click at [449, 311] on div at bounding box center [446, 325] width 66 height 305
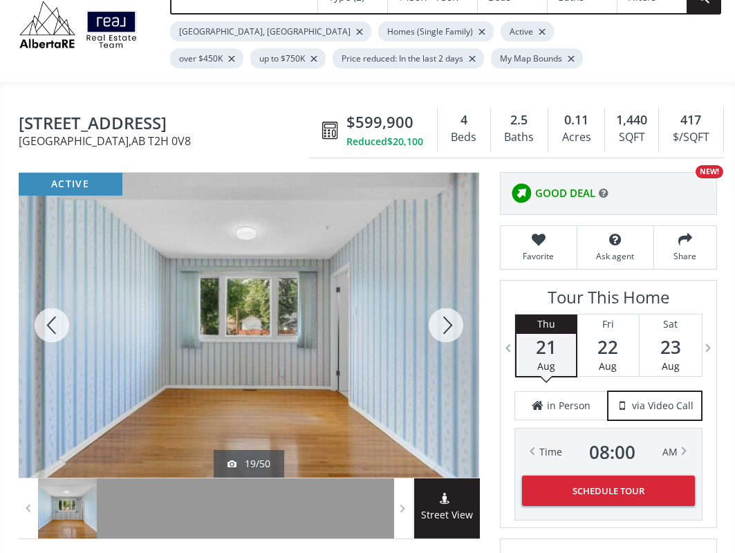
click at [449, 311] on div at bounding box center [446, 325] width 66 height 305
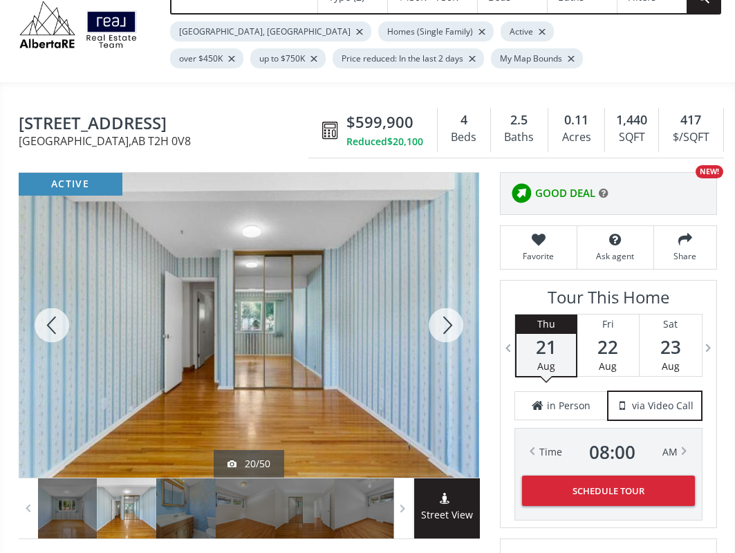
click at [449, 311] on div at bounding box center [446, 325] width 66 height 305
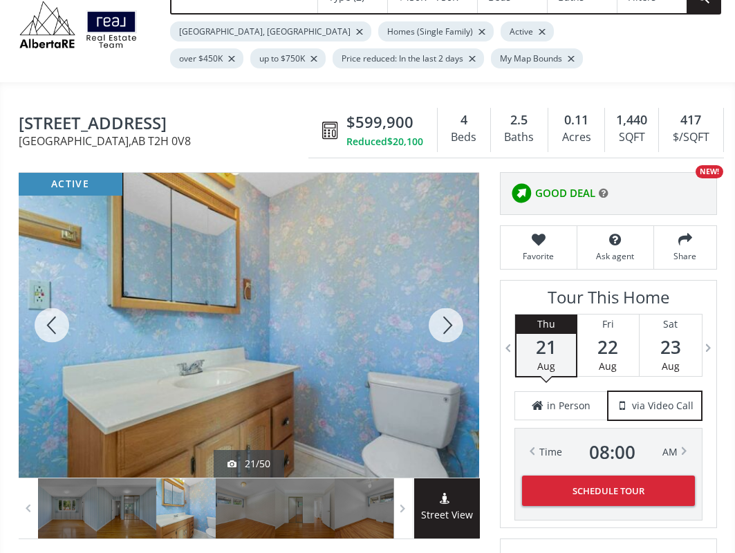
click at [449, 311] on div at bounding box center [446, 325] width 66 height 305
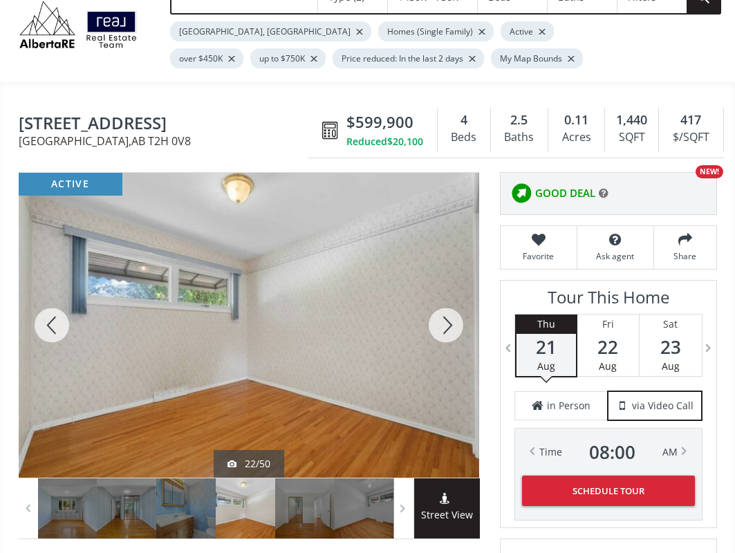
click at [449, 311] on div at bounding box center [446, 325] width 66 height 305
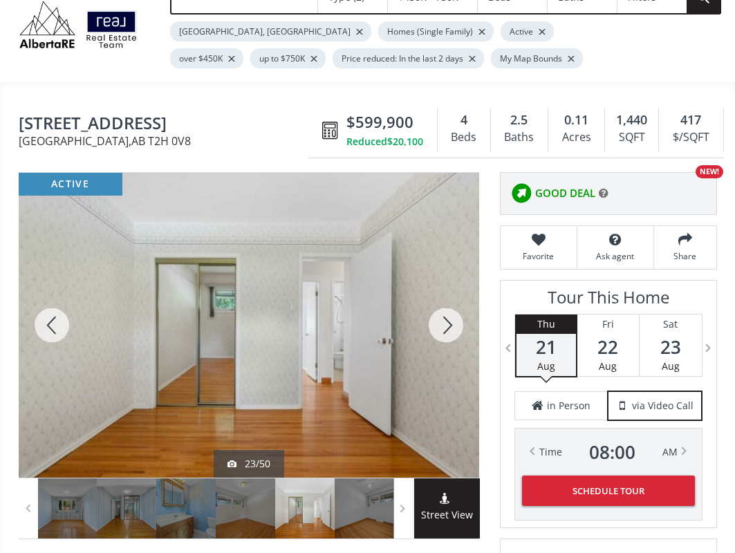
click at [449, 311] on div at bounding box center [446, 325] width 66 height 305
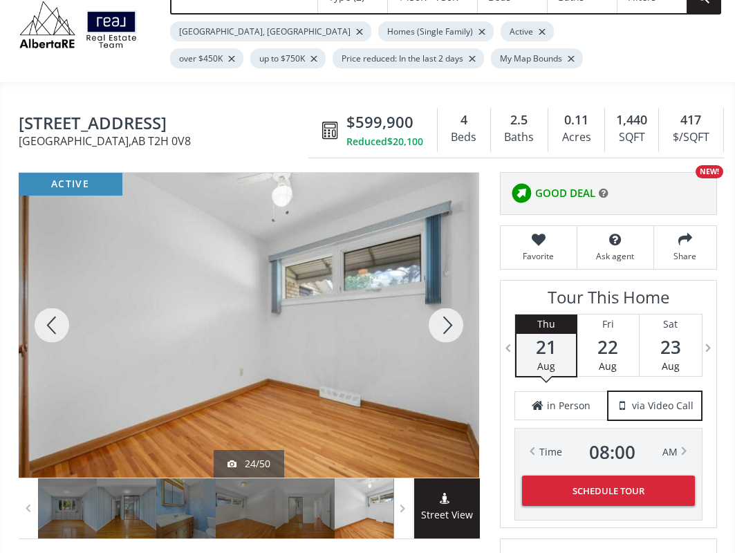
click at [449, 311] on div at bounding box center [446, 325] width 66 height 305
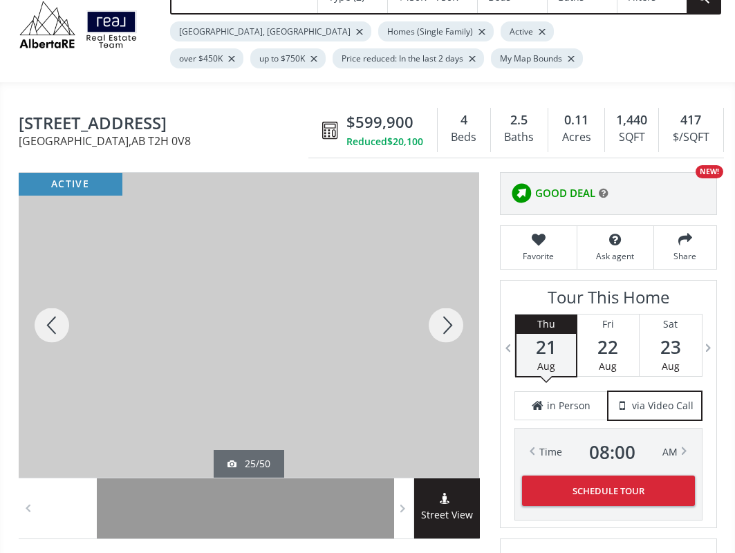
click at [449, 311] on div at bounding box center [446, 325] width 66 height 305
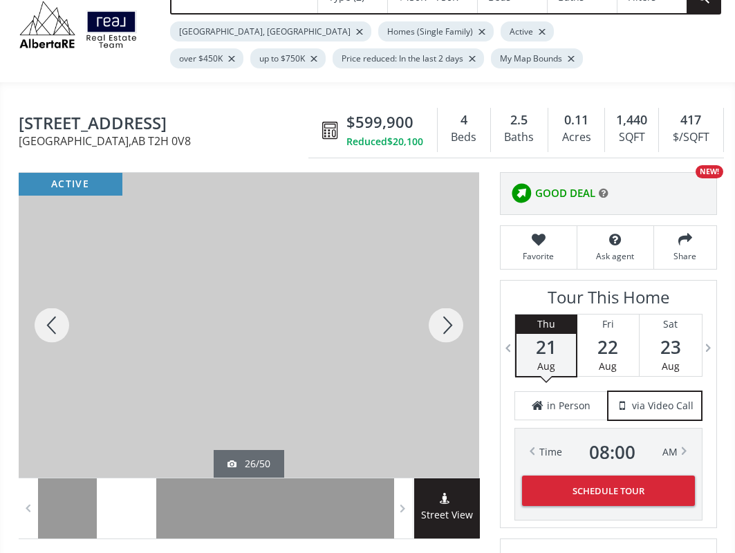
click at [449, 311] on div at bounding box center [446, 325] width 66 height 305
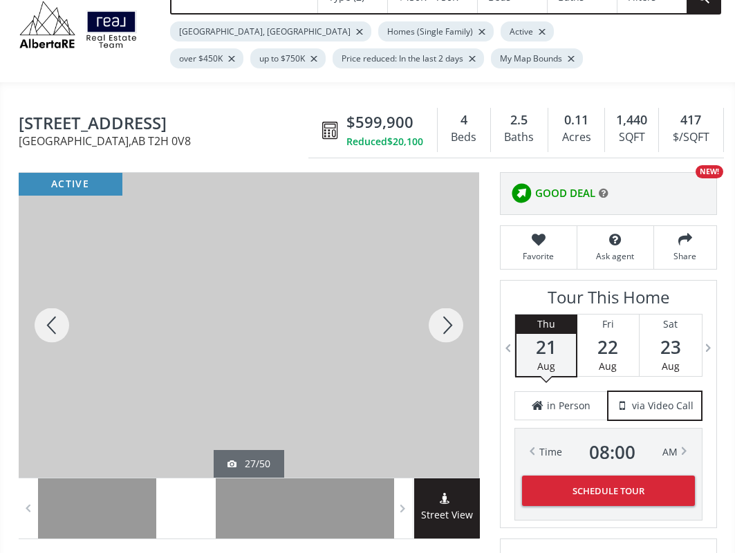
click at [449, 311] on div at bounding box center [446, 325] width 66 height 305
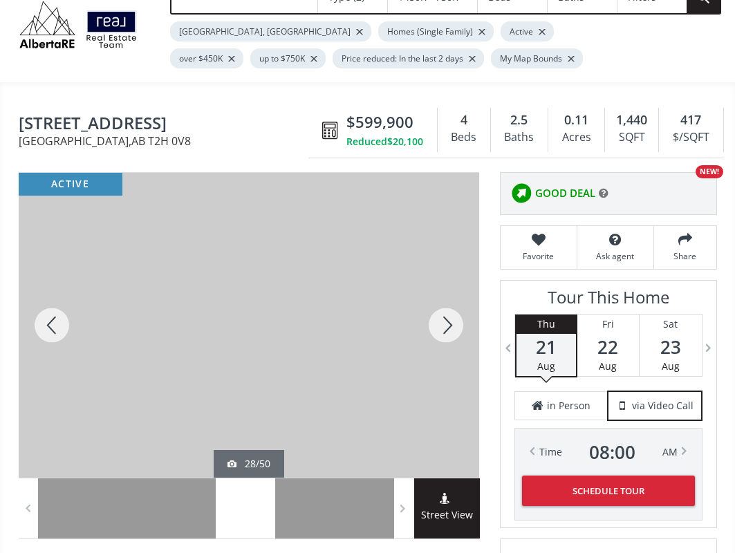
click at [449, 311] on div at bounding box center [446, 325] width 66 height 305
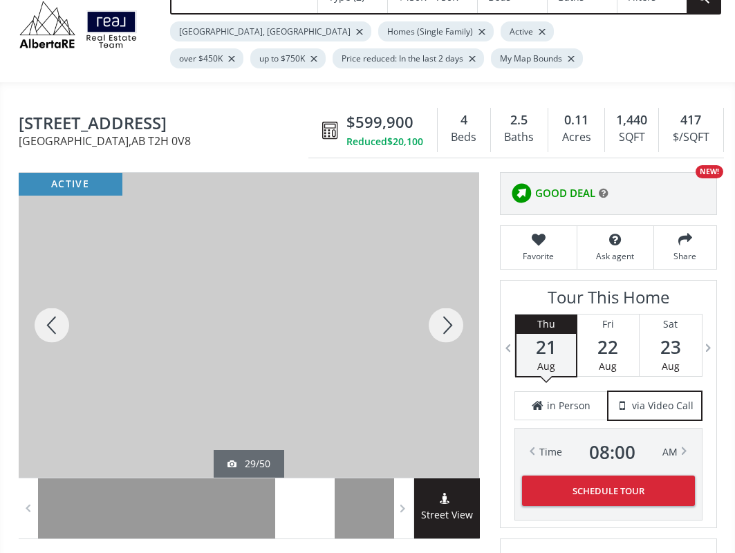
click at [449, 311] on div at bounding box center [446, 325] width 66 height 305
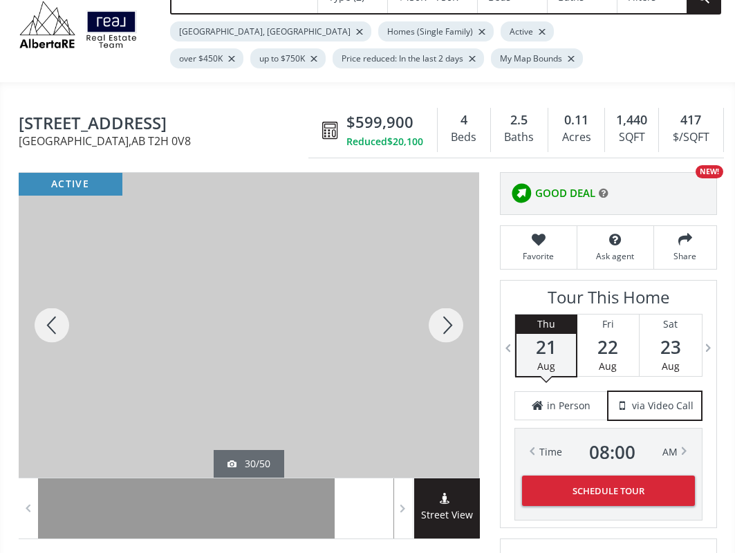
click at [449, 311] on div at bounding box center [446, 325] width 66 height 305
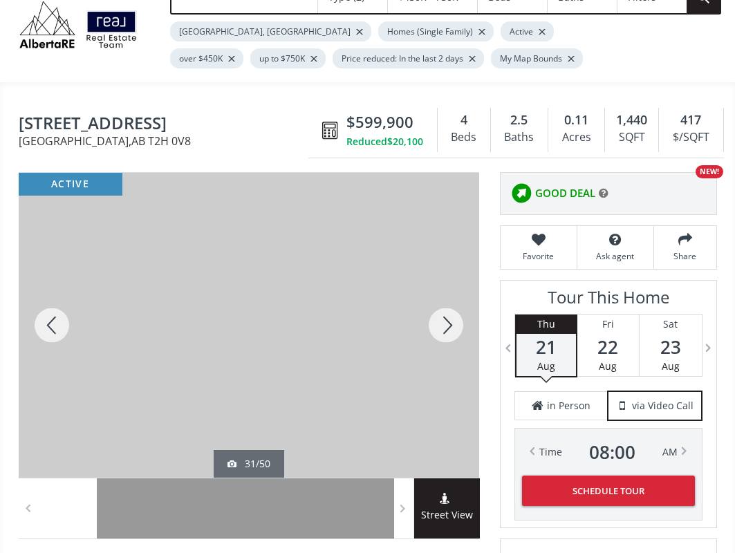
click at [449, 309] on div at bounding box center [446, 325] width 66 height 305
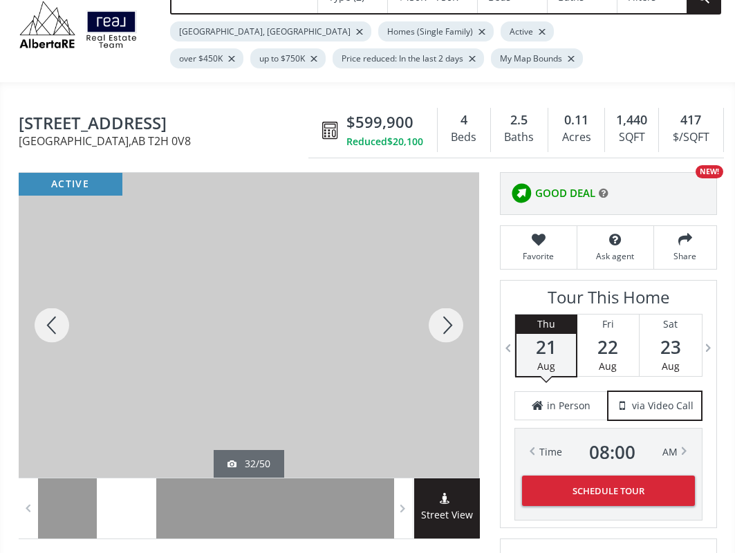
click at [449, 308] on div at bounding box center [446, 325] width 66 height 305
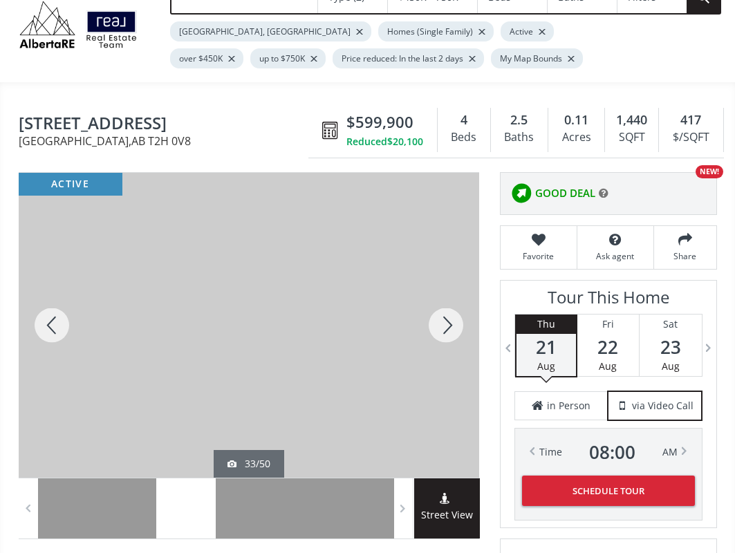
click at [449, 308] on div at bounding box center [446, 325] width 66 height 305
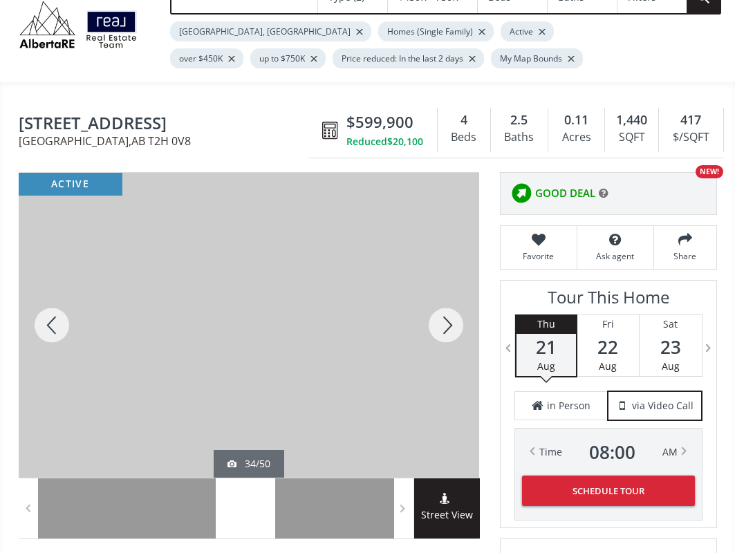
click at [449, 308] on div at bounding box center [446, 325] width 66 height 305
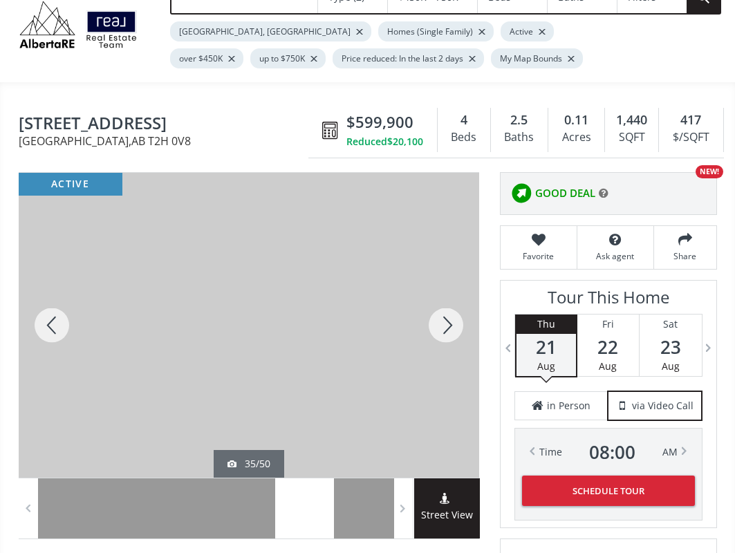
click at [449, 306] on div at bounding box center [446, 325] width 66 height 305
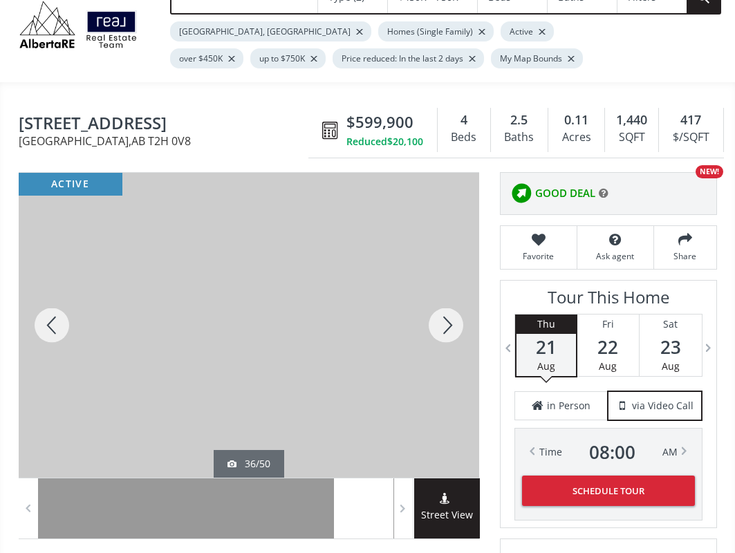
click at [449, 306] on div at bounding box center [446, 325] width 66 height 305
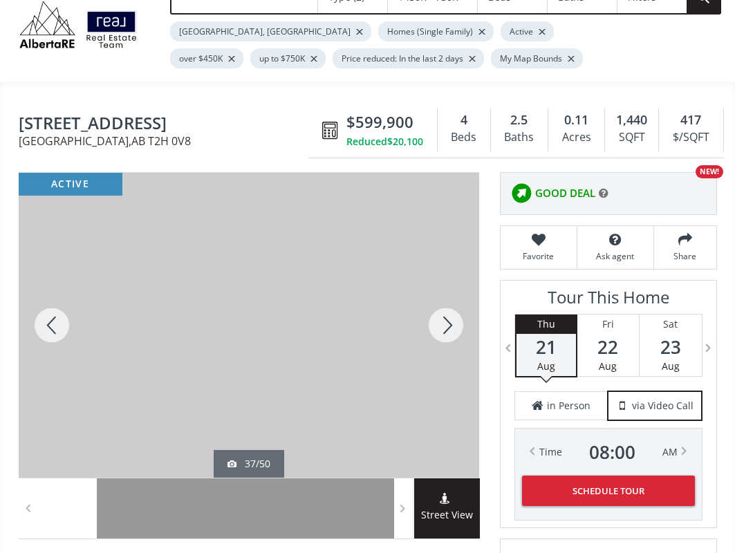
click at [449, 306] on div at bounding box center [446, 325] width 66 height 305
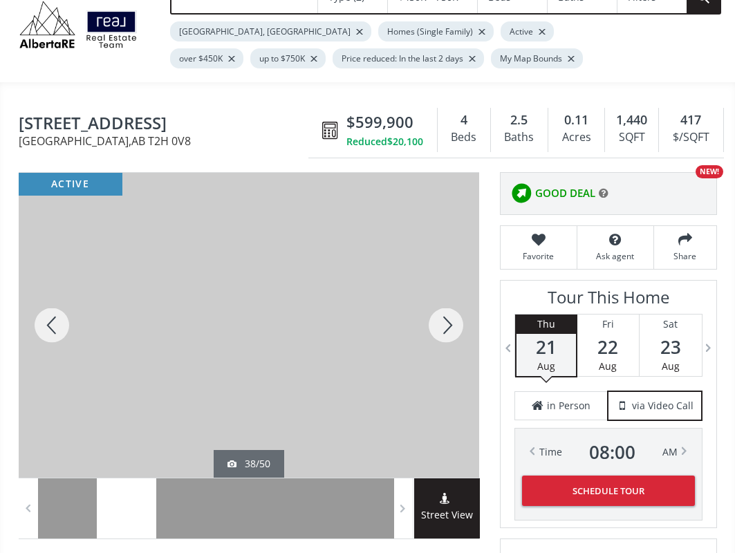
click at [449, 306] on div at bounding box center [446, 325] width 66 height 305
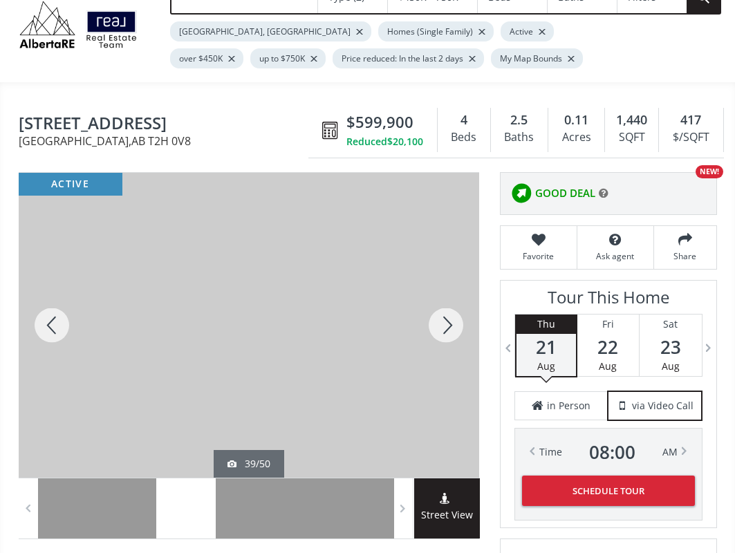
click at [449, 306] on div at bounding box center [446, 325] width 66 height 305
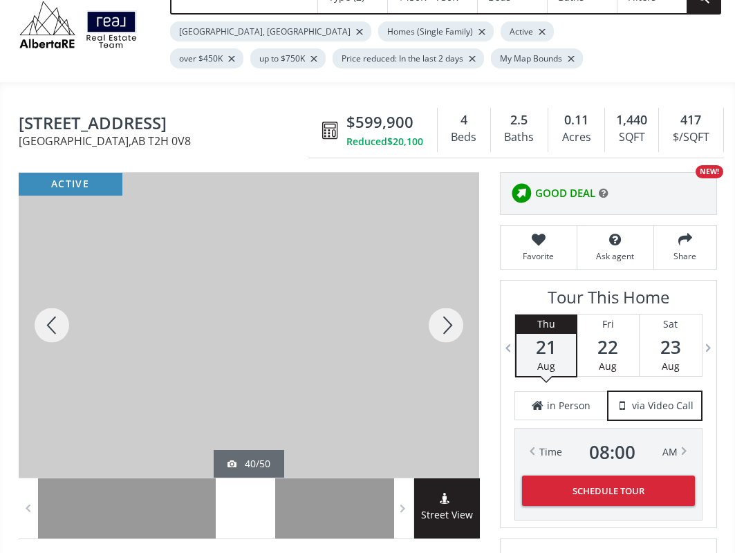
click at [449, 306] on div at bounding box center [446, 325] width 66 height 305
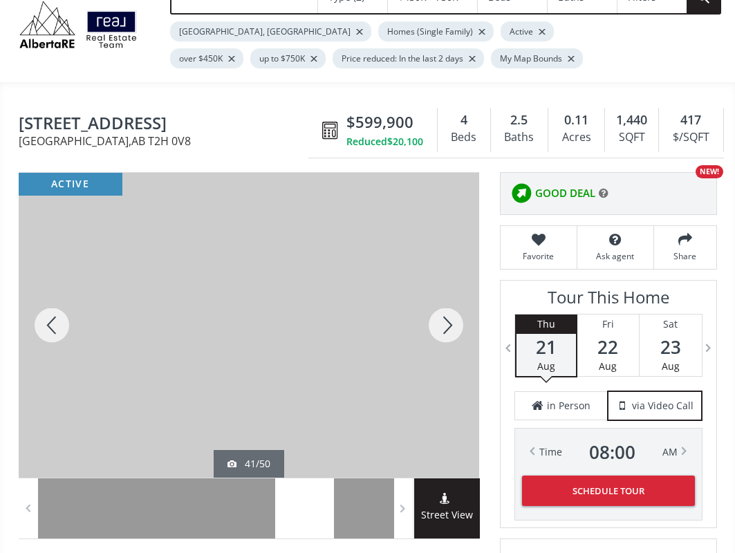
click at [56, 305] on div at bounding box center [52, 325] width 66 height 305
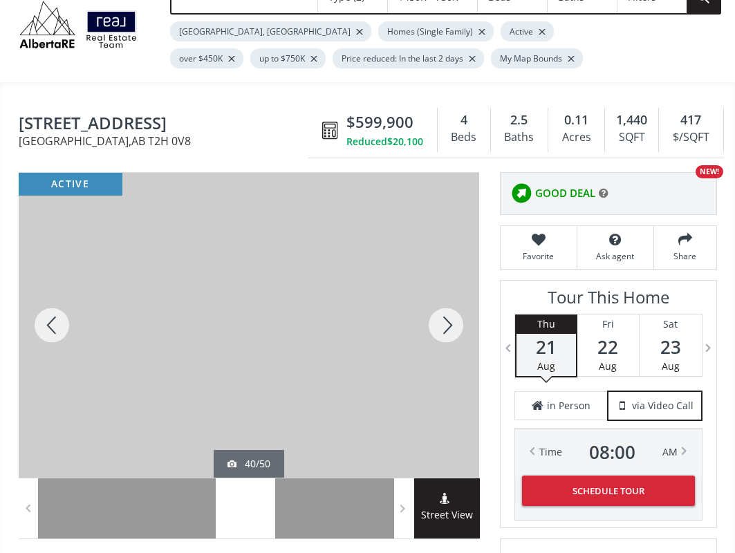
click at [447, 311] on div at bounding box center [446, 325] width 66 height 305
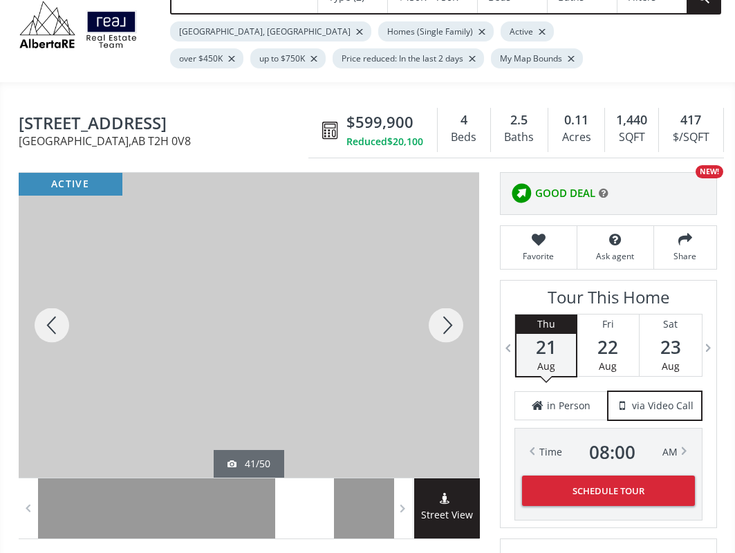
click at [447, 311] on div at bounding box center [446, 325] width 66 height 305
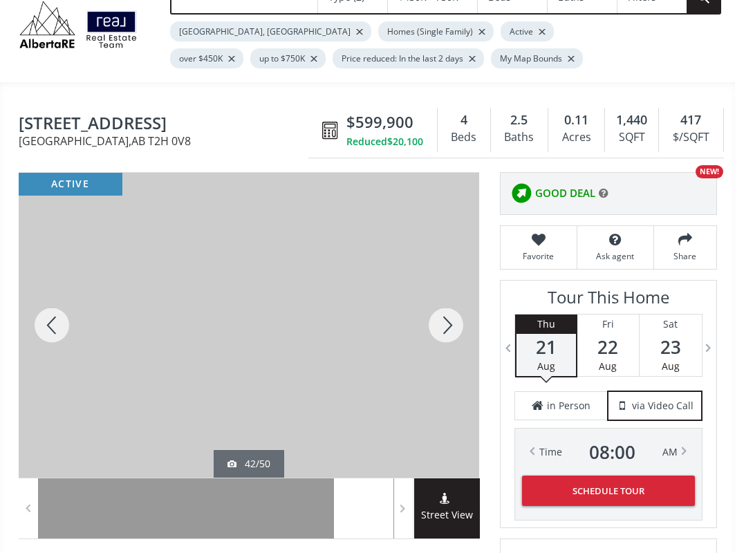
click at [447, 310] on div at bounding box center [446, 325] width 66 height 305
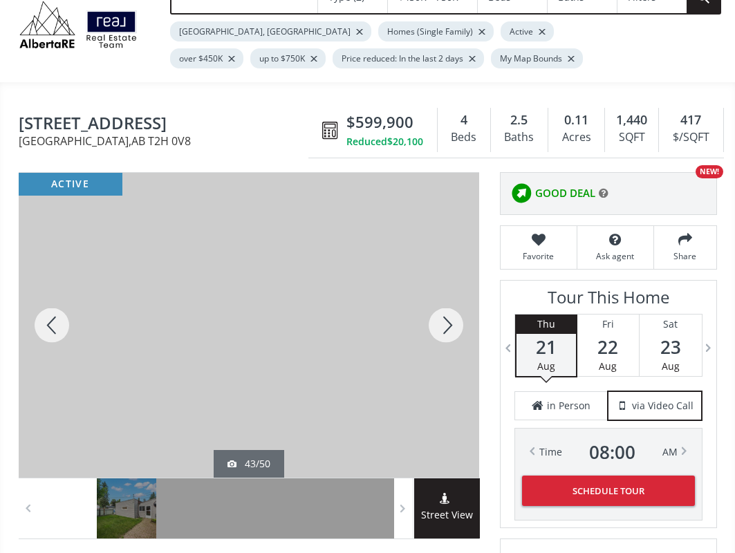
click at [447, 310] on div at bounding box center [446, 325] width 66 height 305
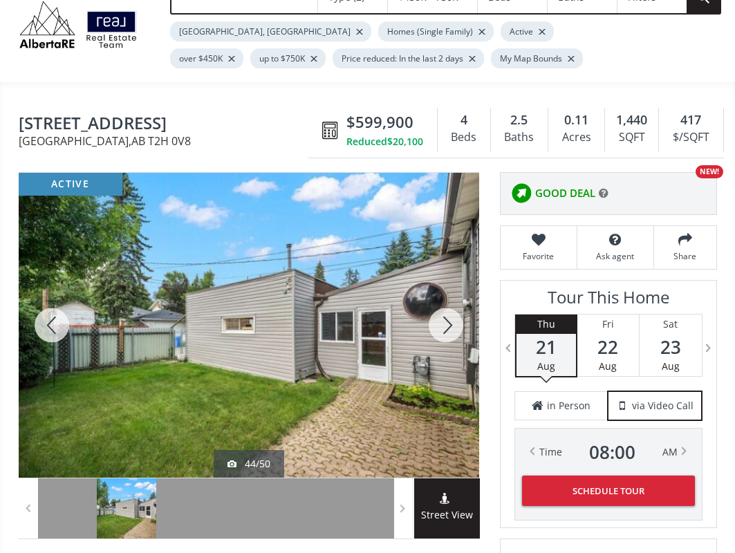
click at [447, 310] on div at bounding box center [446, 325] width 66 height 305
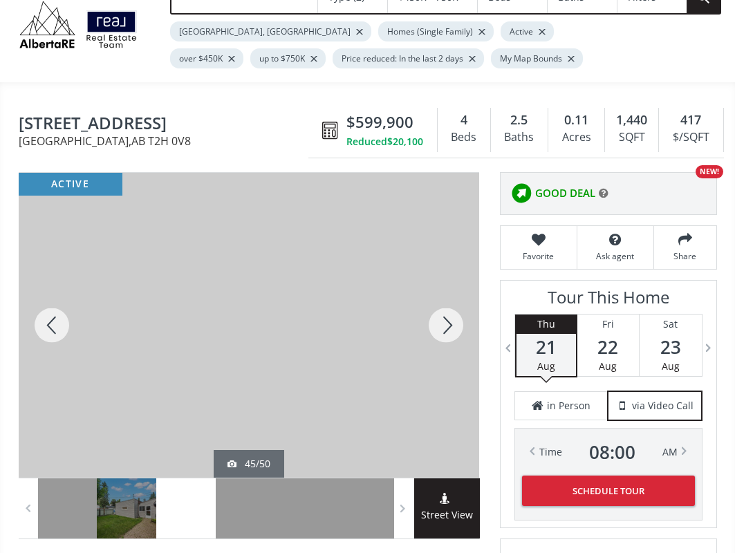
click at [447, 310] on div at bounding box center [446, 325] width 66 height 305
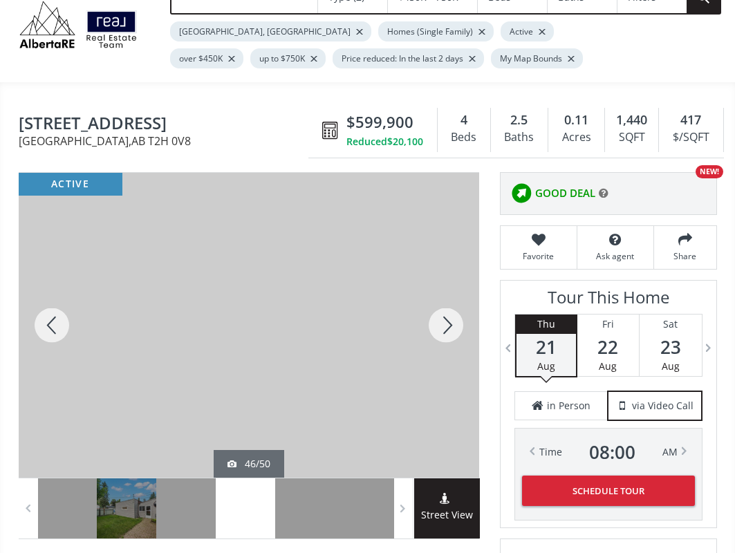
click at [447, 310] on div at bounding box center [446, 325] width 66 height 305
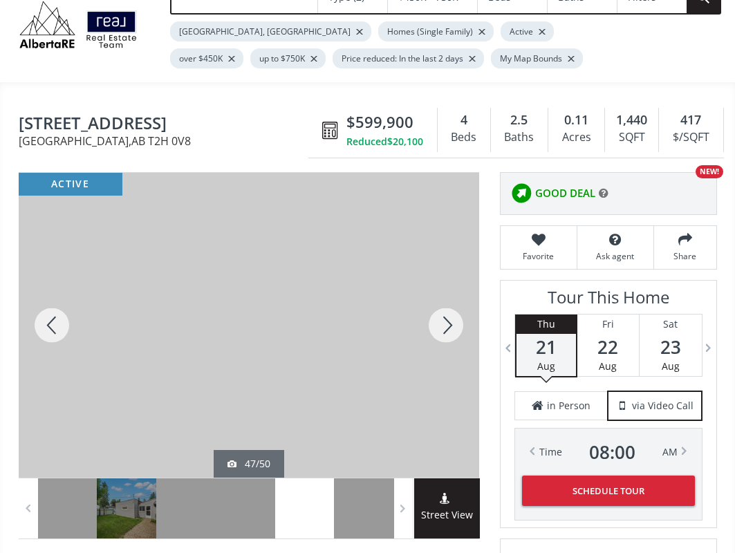
click at [447, 310] on div at bounding box center [446, 325] width 66 height 305
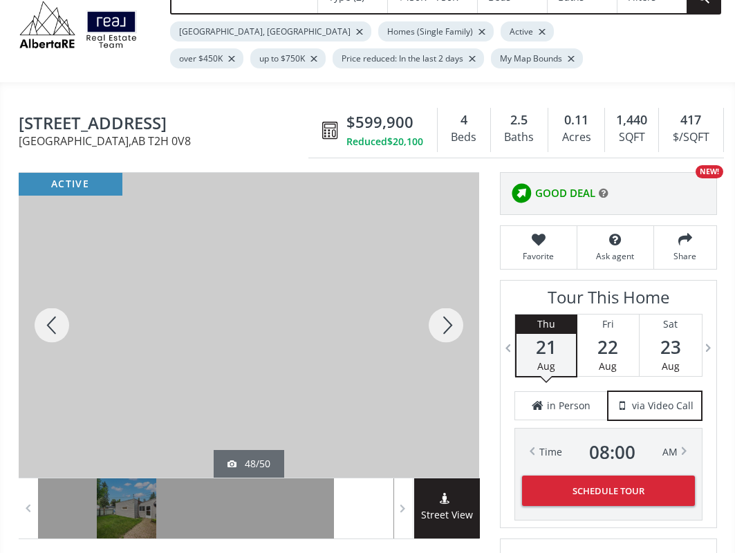
click at [447, 309] on div at bounding box center [446, 325] width 66 height 305
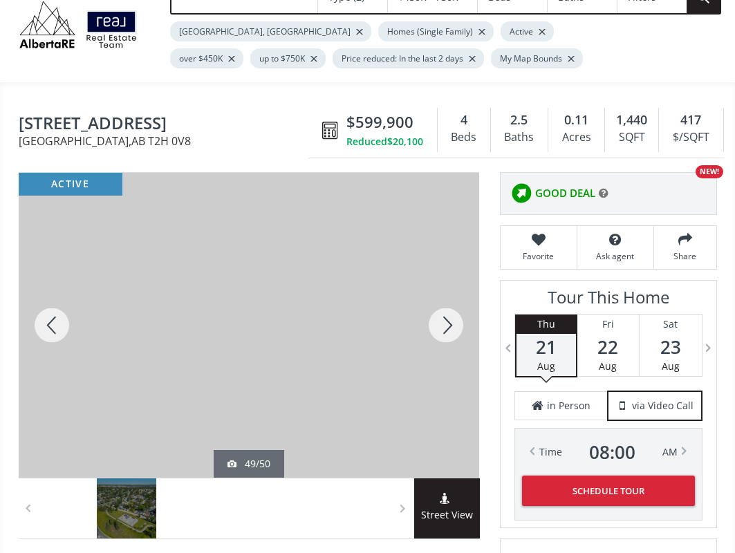
click at [447, 309] on div at bounding box center [446, 325] width 66 height 305
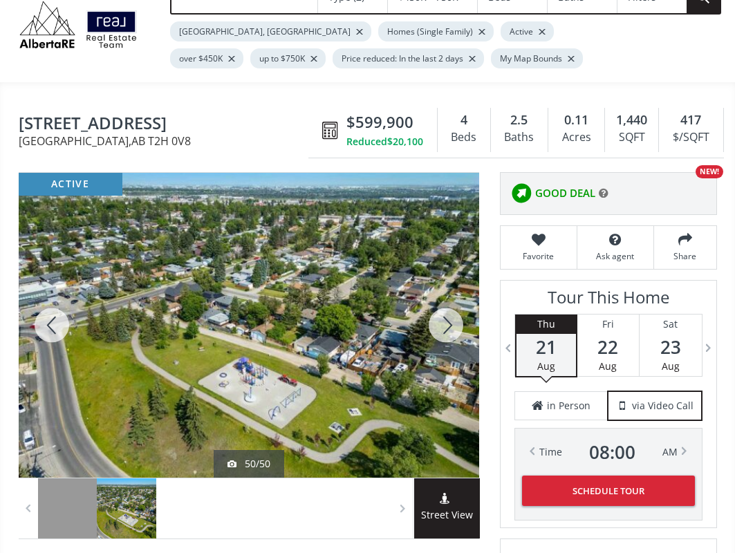
click at [447, 309] on div at bounding box center [446, 325] width 66 height 305
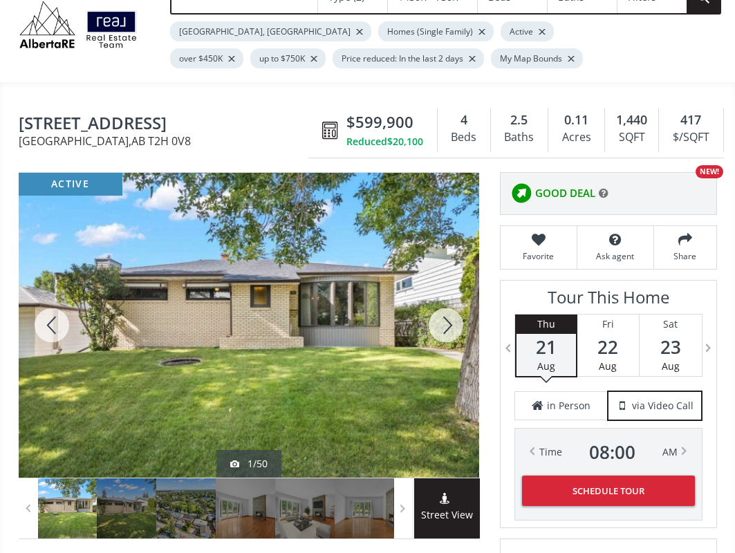
click at [447, 309] on div at bounding box center [446, 325] width 66 height 305
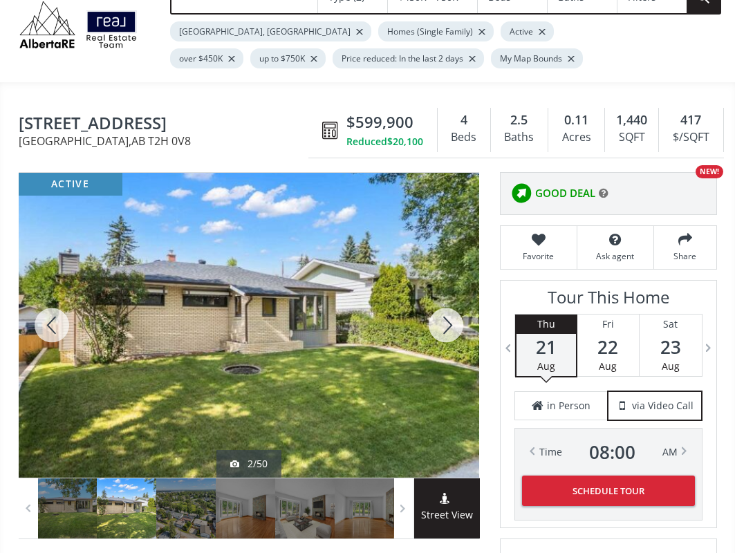
click at [447, 309] on div at bounding box center [446, 325] width 66 height 305
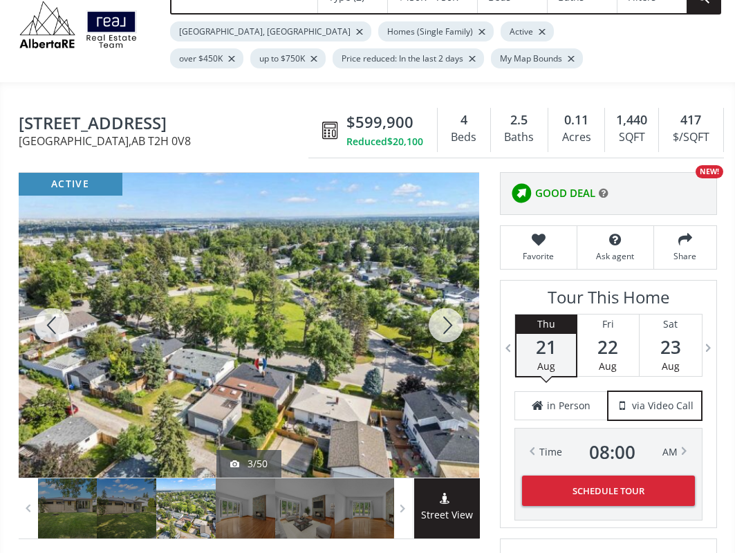
click at [447, 309] on div at bounding box center [446, 325] width 66 height 305
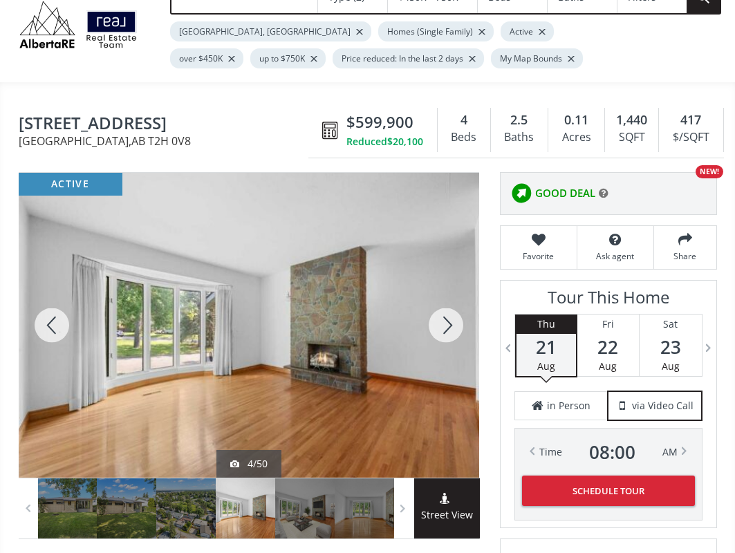
click at [447, 309] on div at bounding box center [446, 325] width 66 height 305
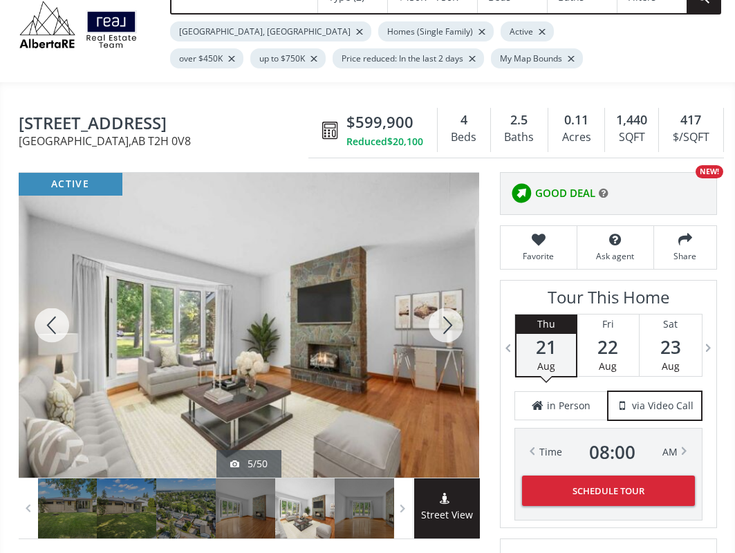
click at [447, 309] on div at bounding box center [446, 325] width 66 height 305
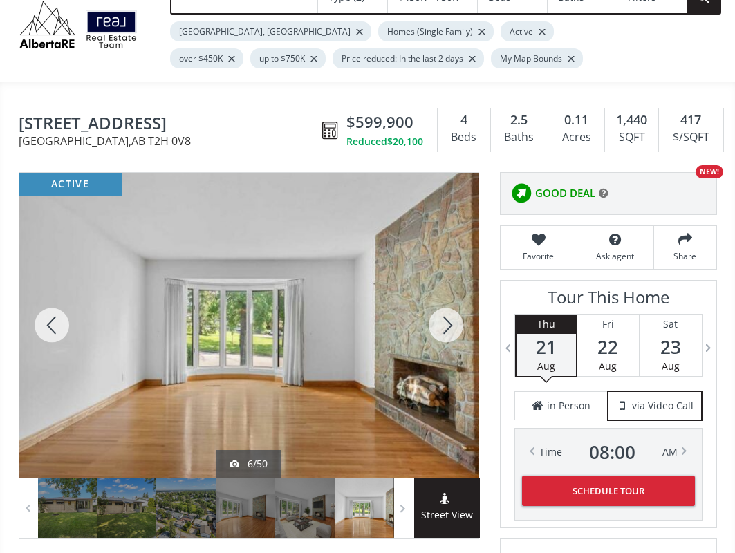
click at [447, 309] on div at bounding box center [446, 325] width 66 height 305
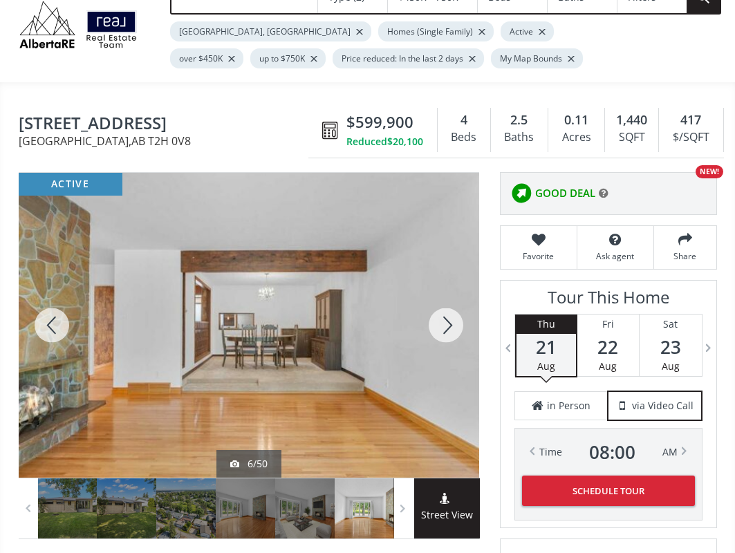
click at [447, 309] on div at bounding box center [446, 325] width 66 height 305
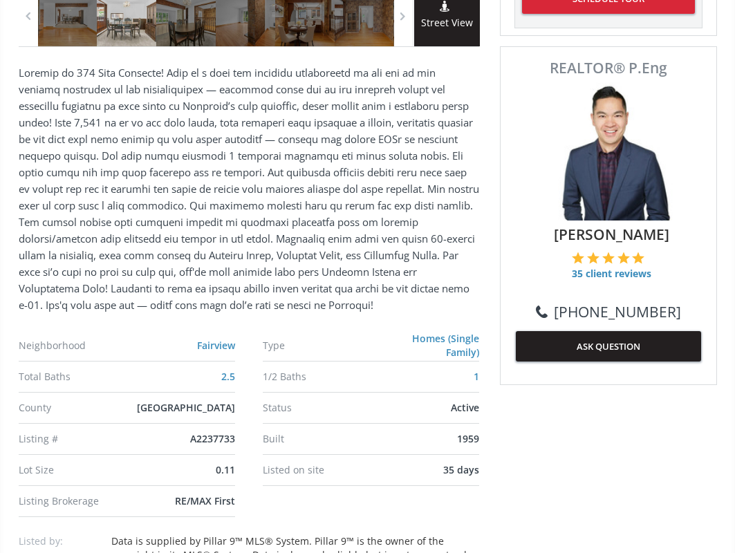
scroll to position [567, 0]
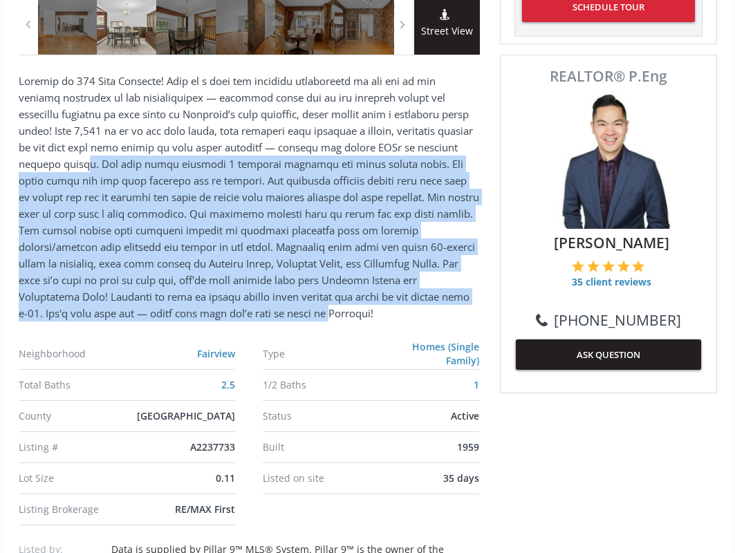
drag, startPoint x: 131, startPoint y: 162, endPoint x: 396, endPoint y: 301, distance: 299.3
click at [396, 301] on p at bounding box center [249, 197] width 460 height 249
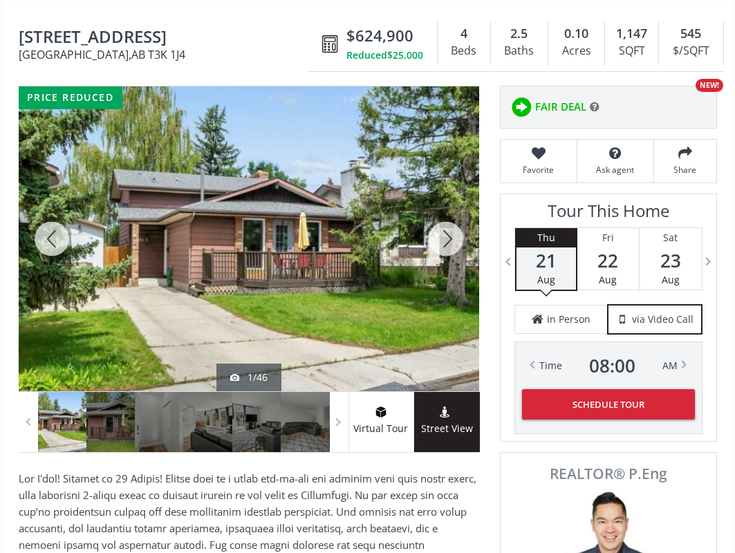
scroll to position [207, 0]
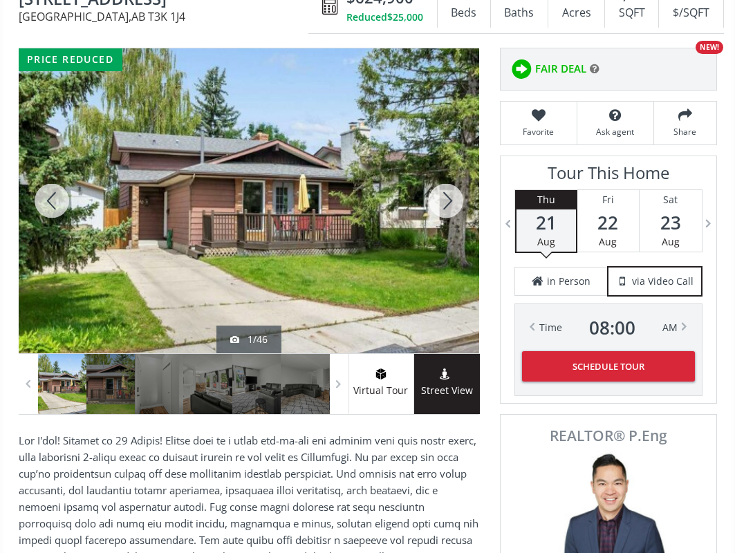
click at [443, 198] on div at bounding box center [446, 200] width 66 height 305
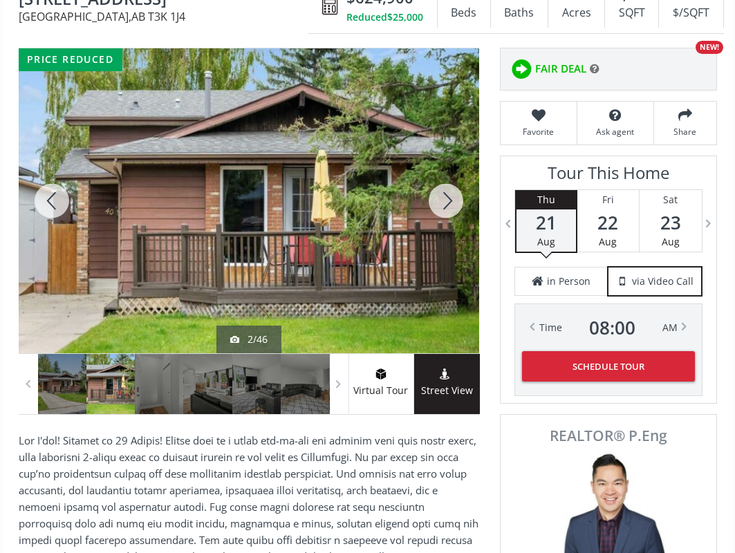
click at [443, 198] on div at bounding box center [446, 200] width 66 height 305
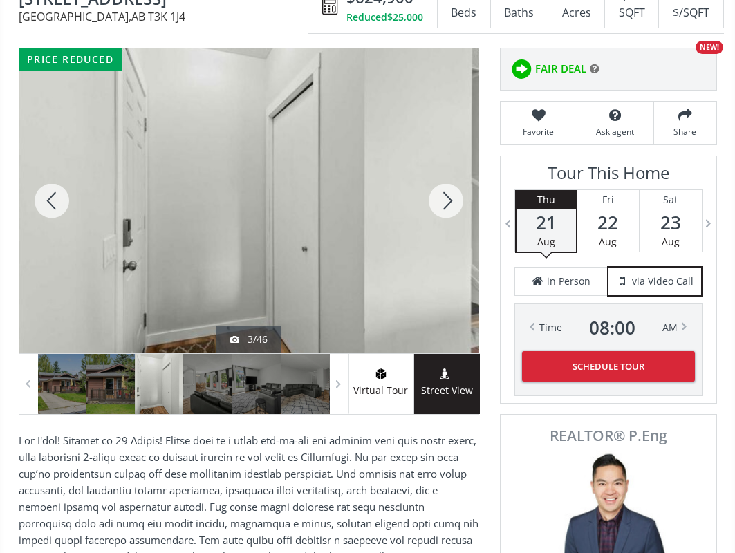
click at [443, 198] on div at bounding box center [446, 200] width 66 height 305
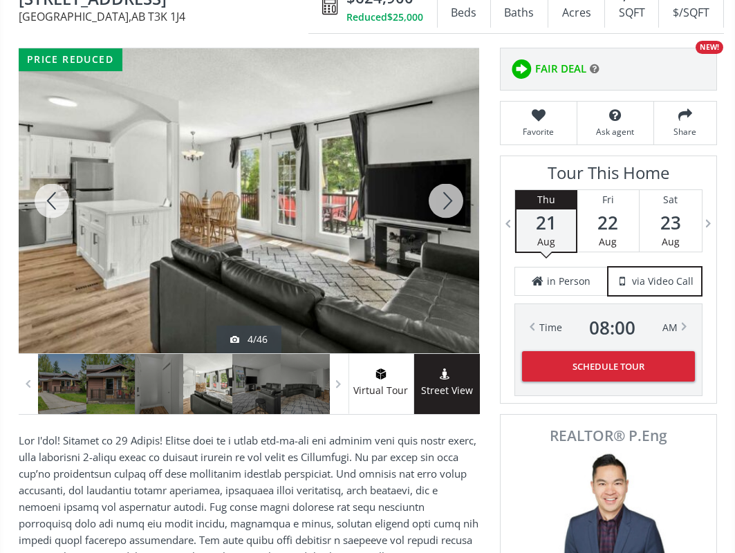
click at [443, 198] on div at bounding box center [446, 200] width 66 height 305
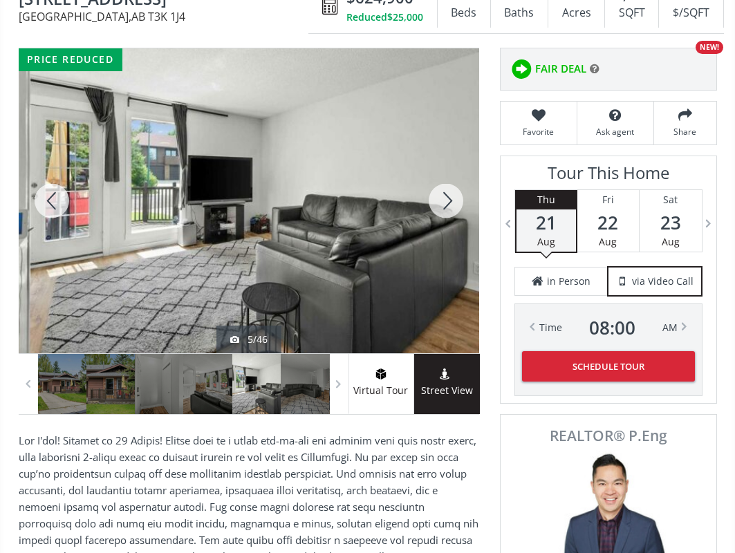
click at [443, 198] on div at bounding box center [446, 200] width 66 height 305
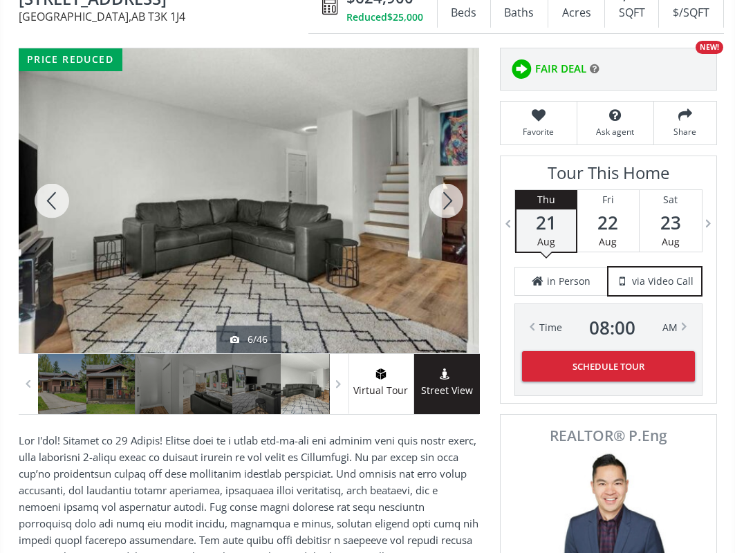
click at [443, 198] on div at bounding box center [446, 200] width 66 height 305
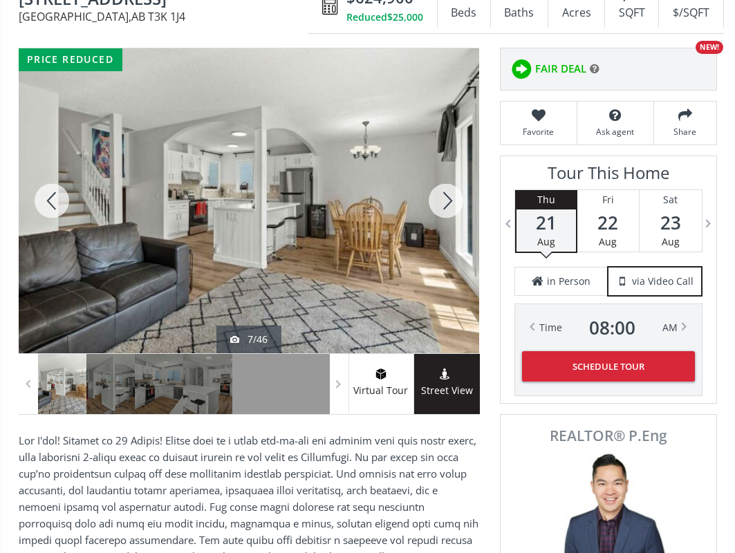
click at [443, 198] on div at bounding box center [446, 200] width 66 height 305
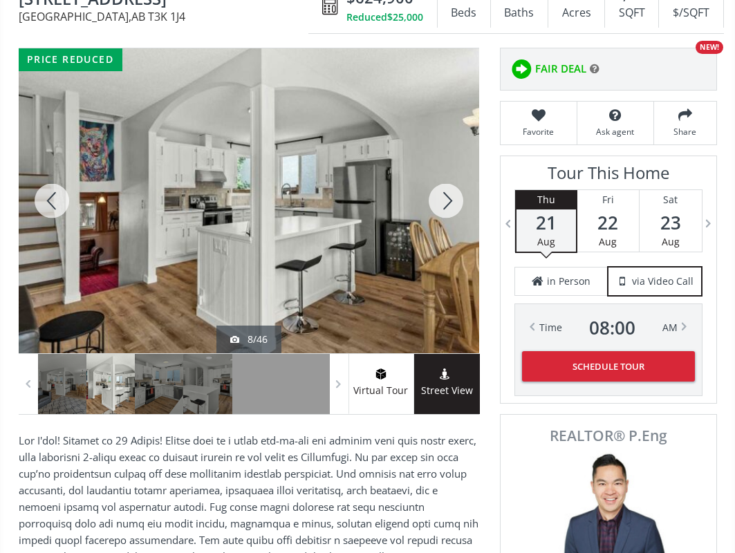
click at [443, 198] on div at bounding box center [446, 200] width 66 height 305
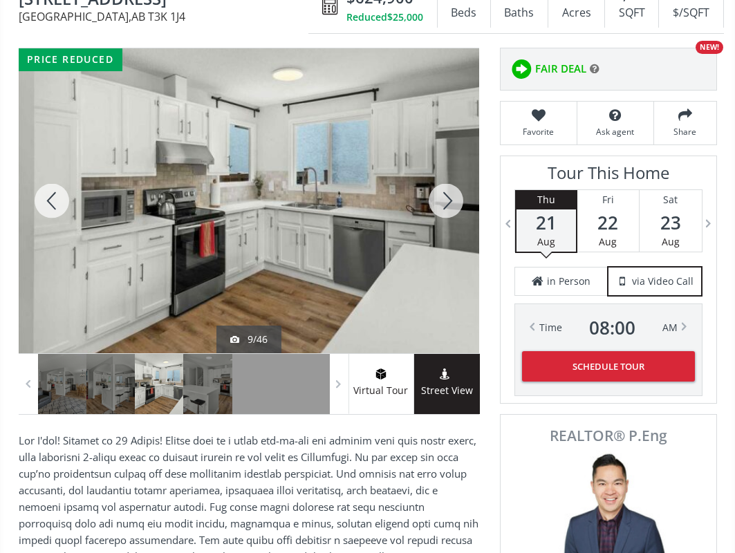
click at [443, 198] on div at bounding box center [446, 200] width 66 height 305
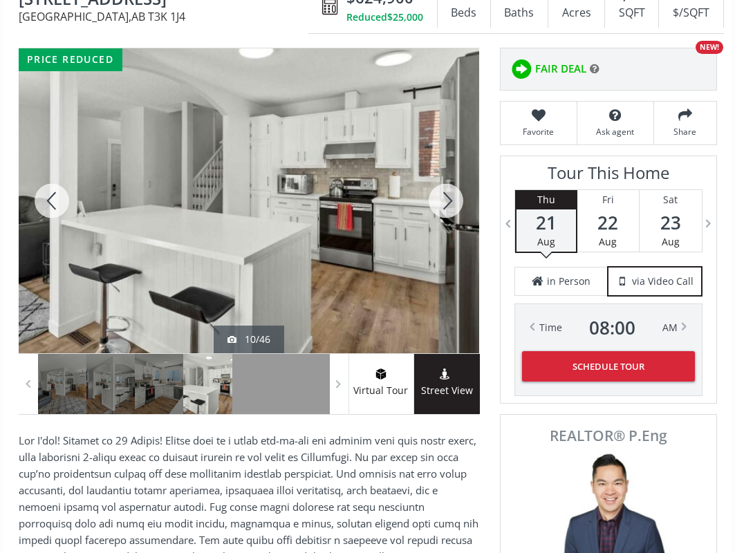
click at [443, 198] on div at bounding box center [446, 200] width 66 height 305
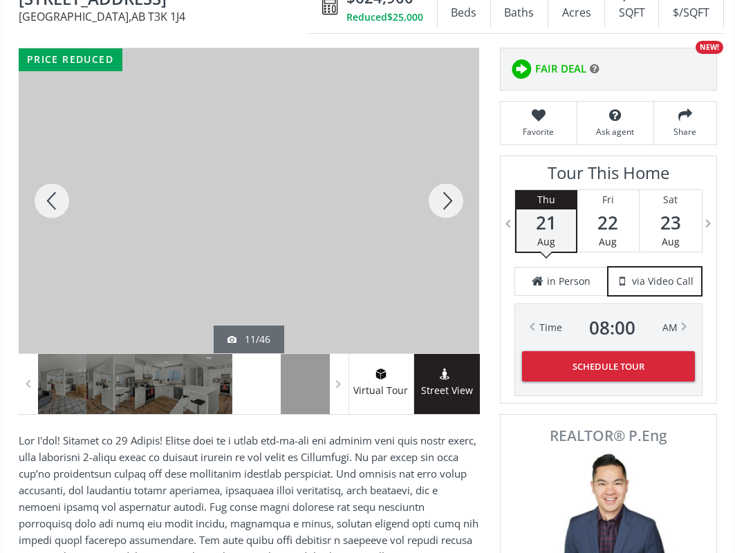
click at [443, 198] on div at bounding box center [446, 200] width 66 height 305
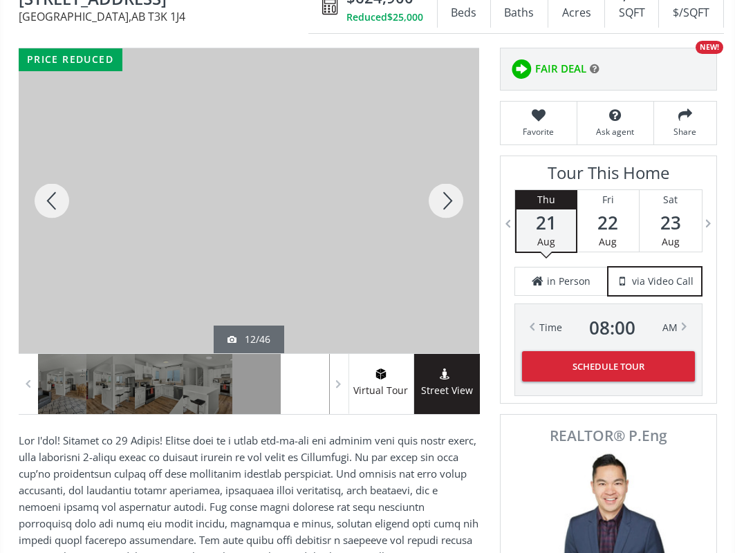
click at [443, 198] on div at bounding box center [446, 200] width 66 height 305
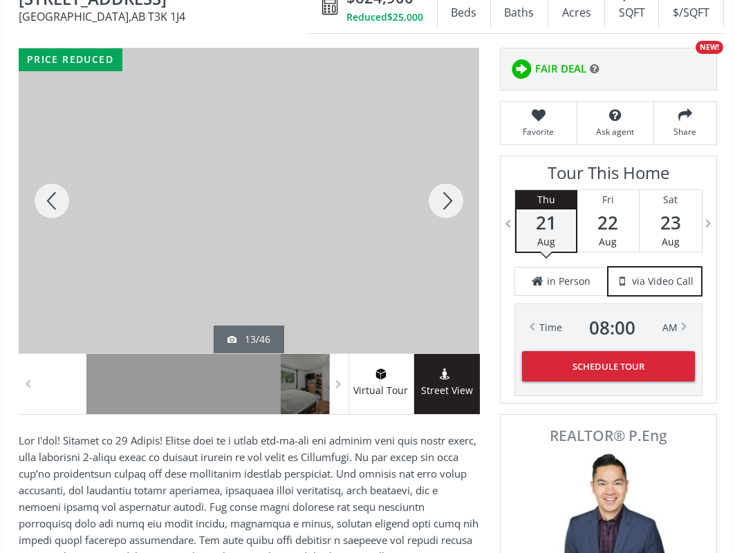
click at [443, 198] on div at bounding box center [446, 200] width 66 height 305
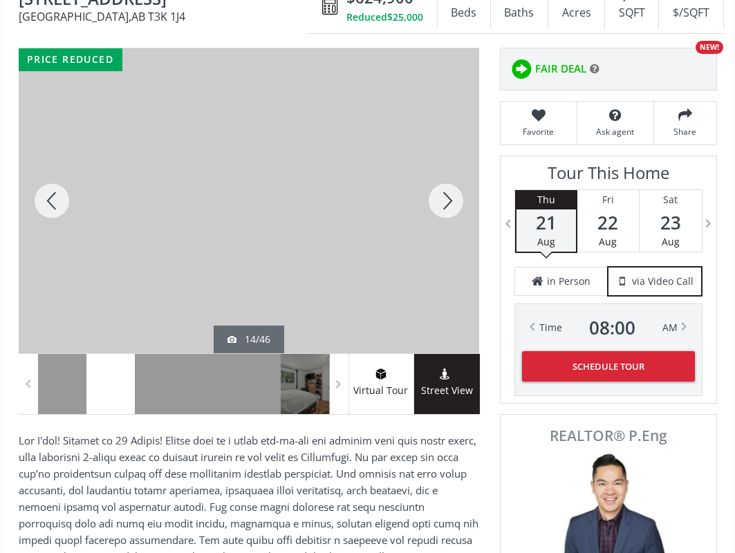
click at [443, 198] on div at bounding box center [446, 200] width 66 height 305
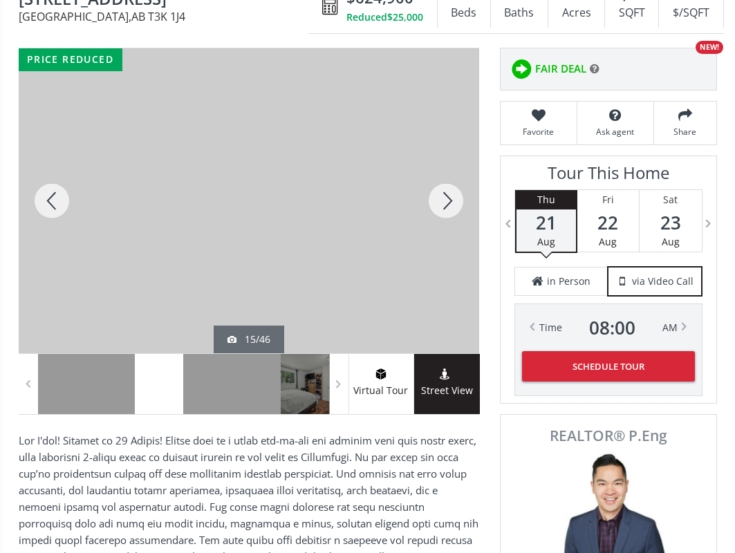
click at [443, 198] on div at bounding box center [446, 200] width 66 height 305
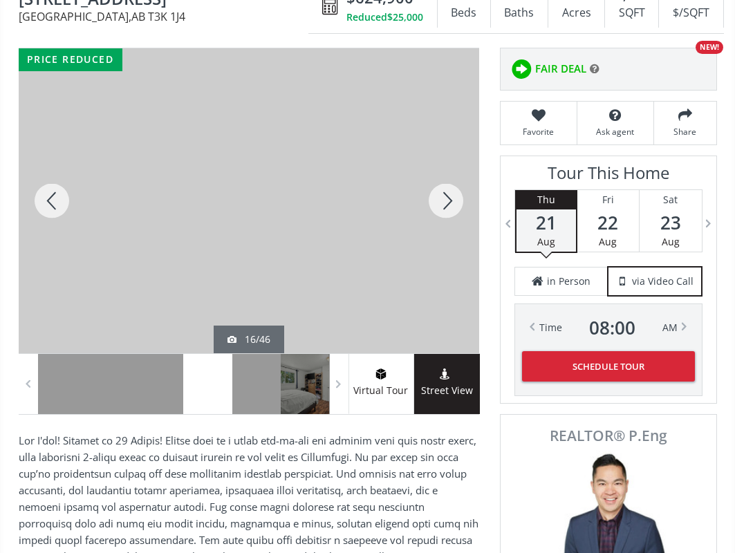
click at [443, 198] on div at bounding box center [446, 200] width 66 height 305
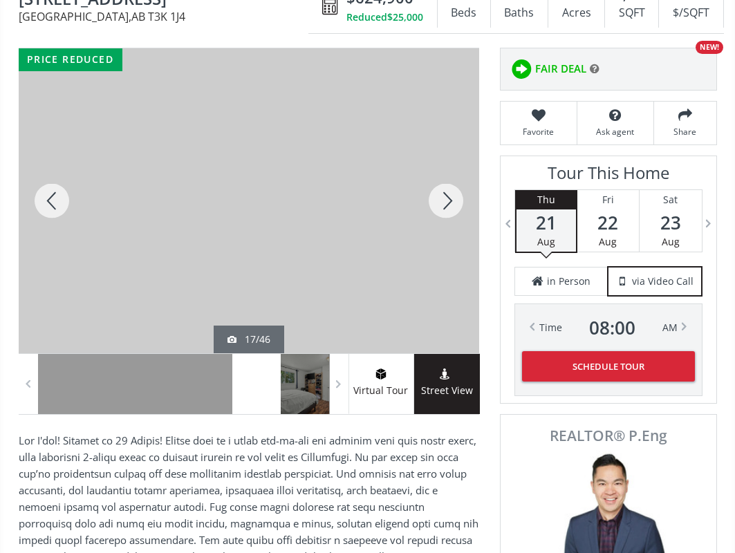
click at [443, 198] on div at bounding box center [446, 200] width 66 height 305
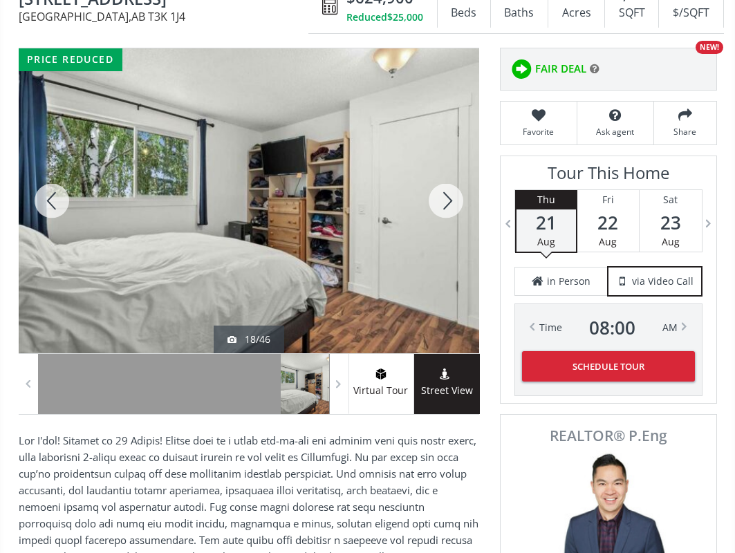
click at [443, 198] on div at bounding box center [446, 200] width 66 height 305
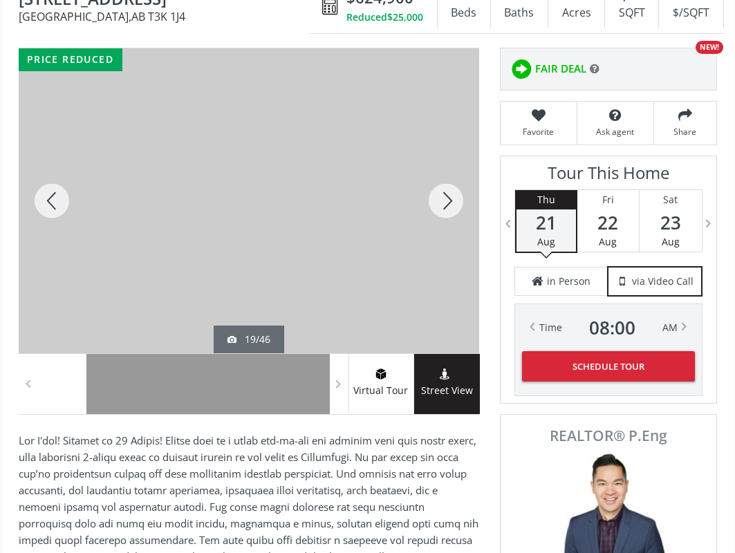
click at [443, 198] on div at bounding box center [446, 200] width 66 height 305
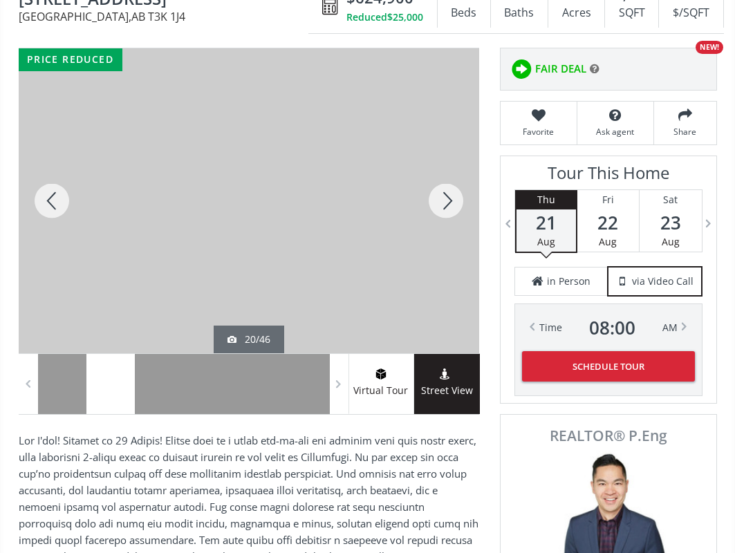
click at [443, 198] on div at bounding box center [446, 200] width 66 height 305
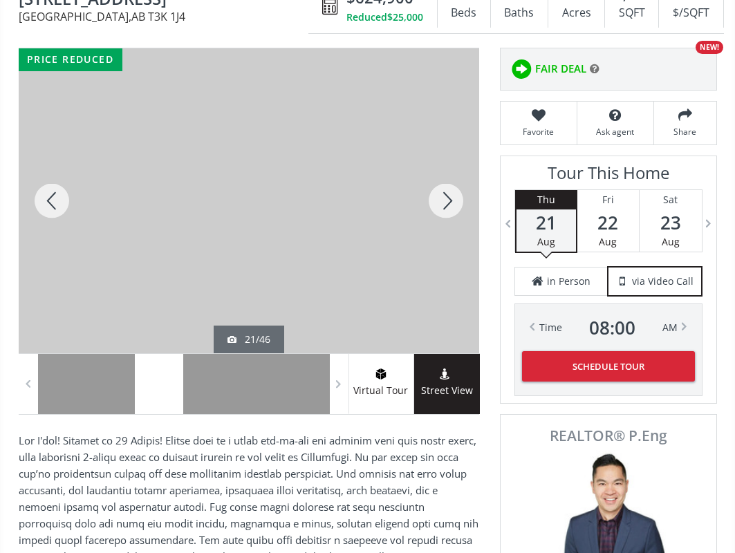
click at [443, 197] on div at bounding box center [446, 200] width 66 height 305
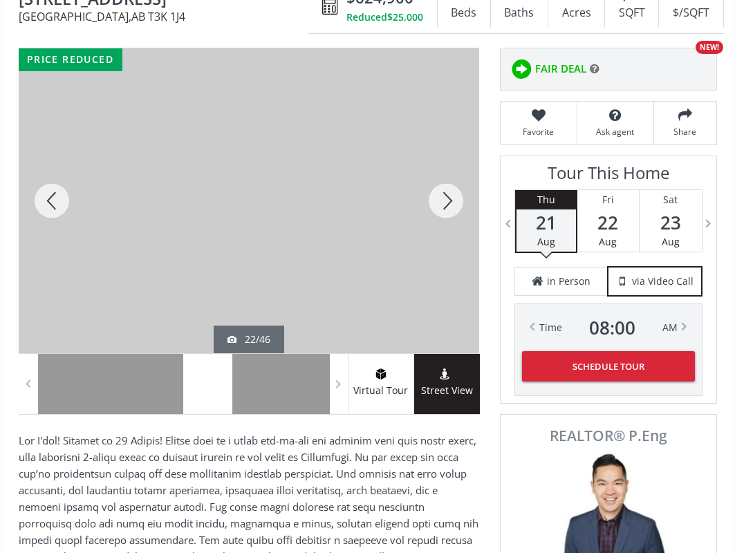
click at [443, 197] on div at bounding box center [446, 200] width 66 height 305
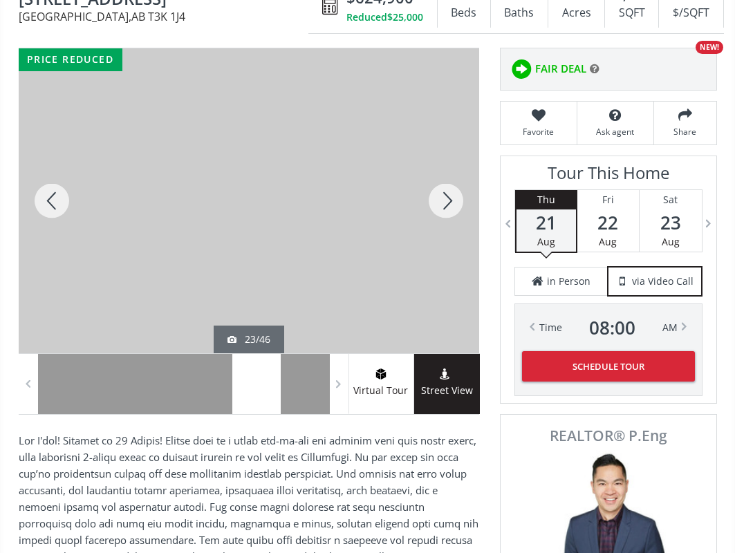
click at [443, 197] on div at bounding box center [446, 200] width 66 height 305
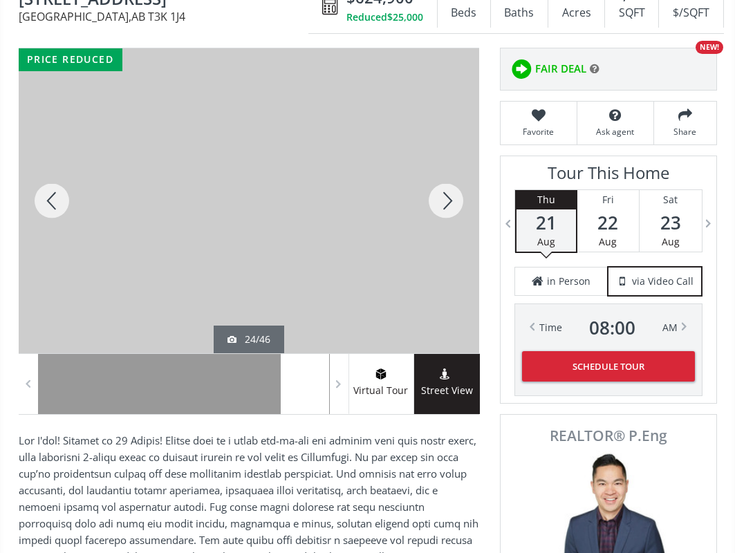
click at [443, 197] on div at bounding box center [446, 200] width 66 height 305
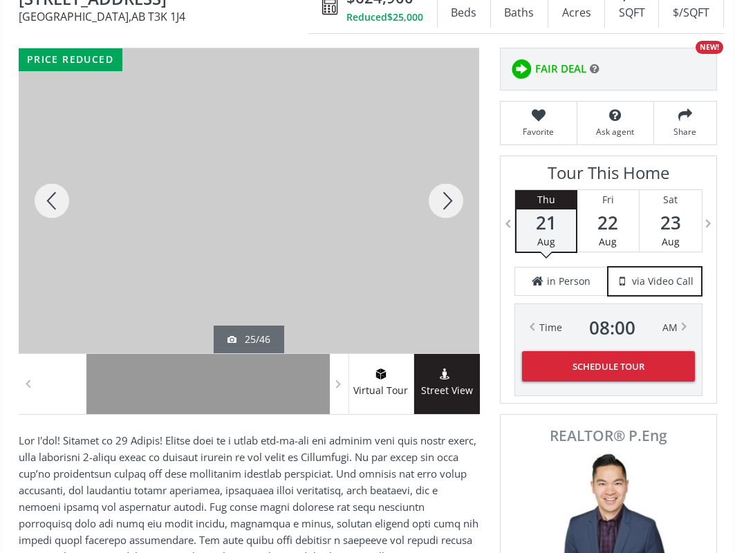
click at [443, 196] on div at bounding box center [446, 200] width 66 height 305
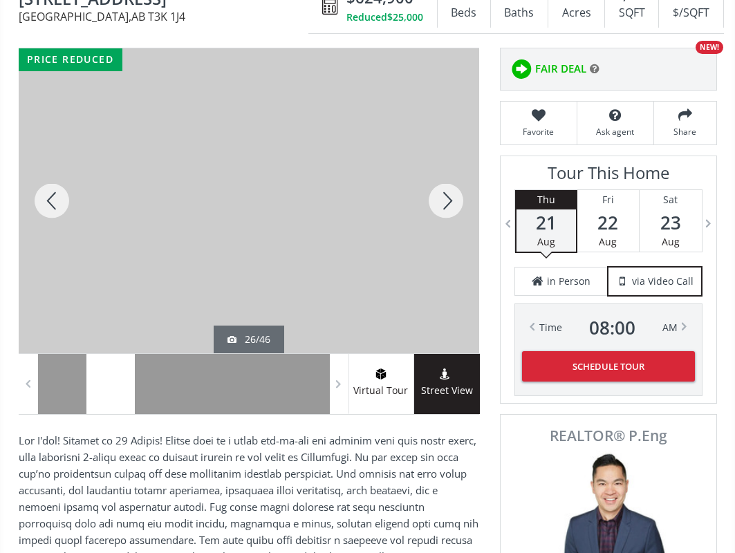
click at [443, 192] on div at bounding box center [446, 200] width 66 height 305
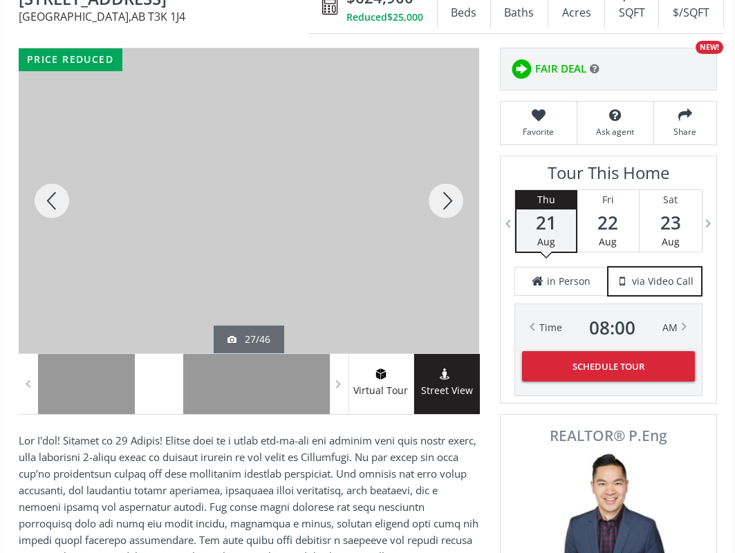
click at [443, 191] on div at bounding box center [446, 200] width 66 height 305
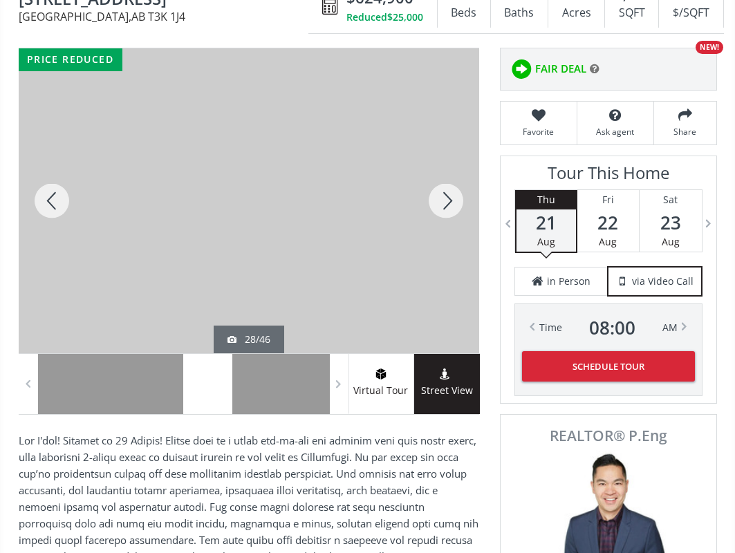
click at [443, 190] on div at bounding box center [446, 200] width 66 height 305
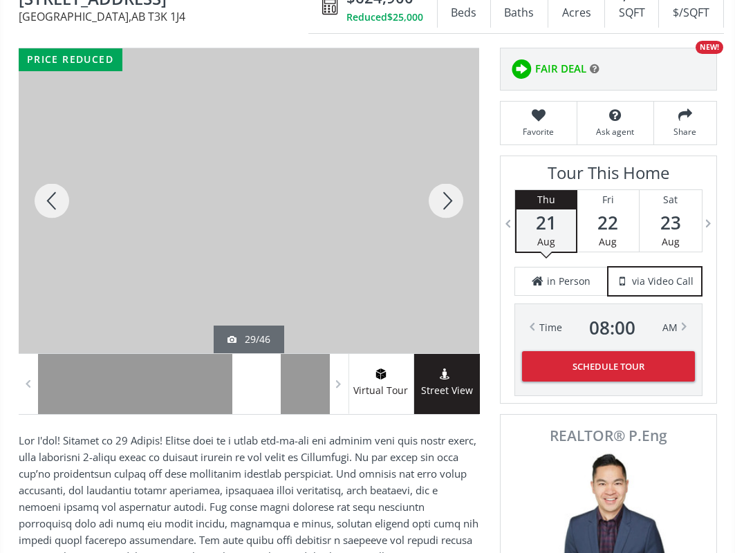
click at [443, 190] on div at bounding box center [446, 200] width 66 height 305
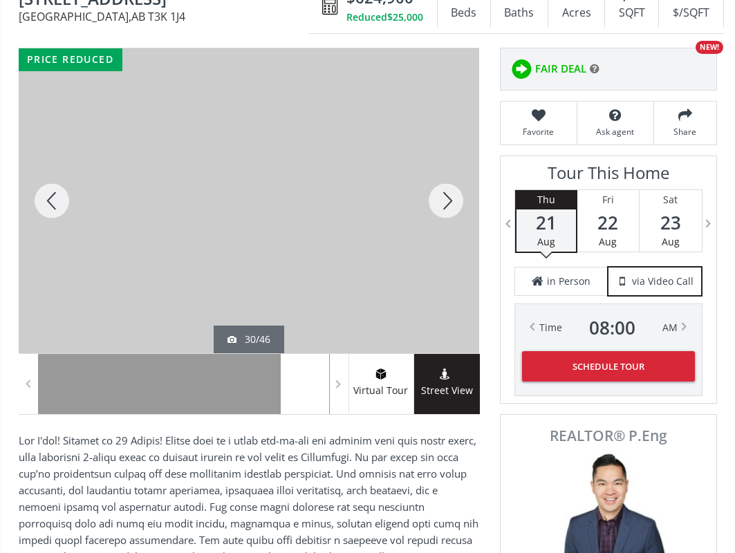
click at [443, 189] on div at bounding box center [446, 200] width 66 height 305
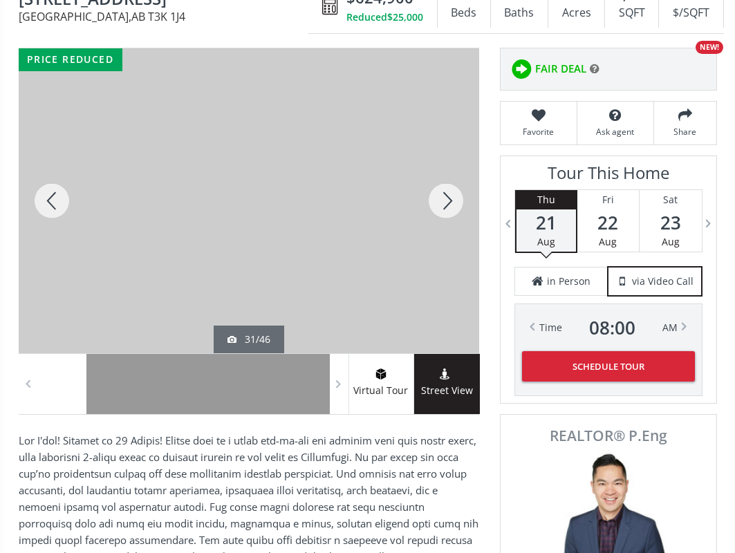
click at [443, 189] on div at bounding box center [446, 200] width 66 height 305
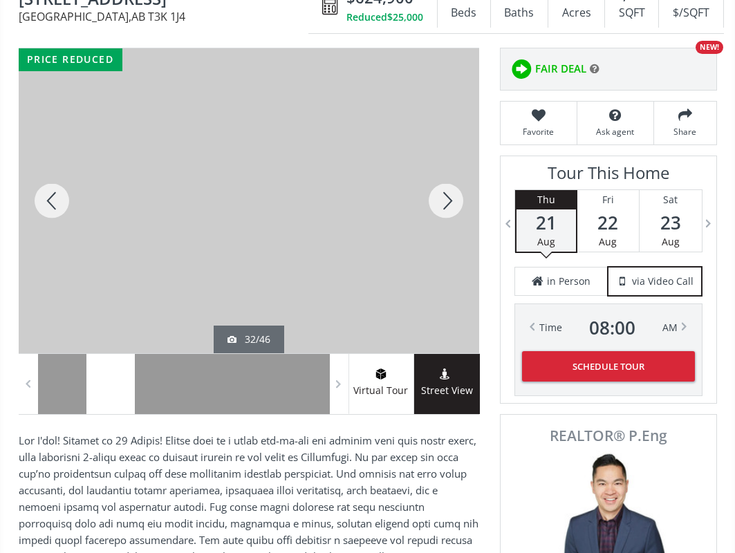
click at [442, 189] on div at bounding box center [446, 200] width 66 height 305
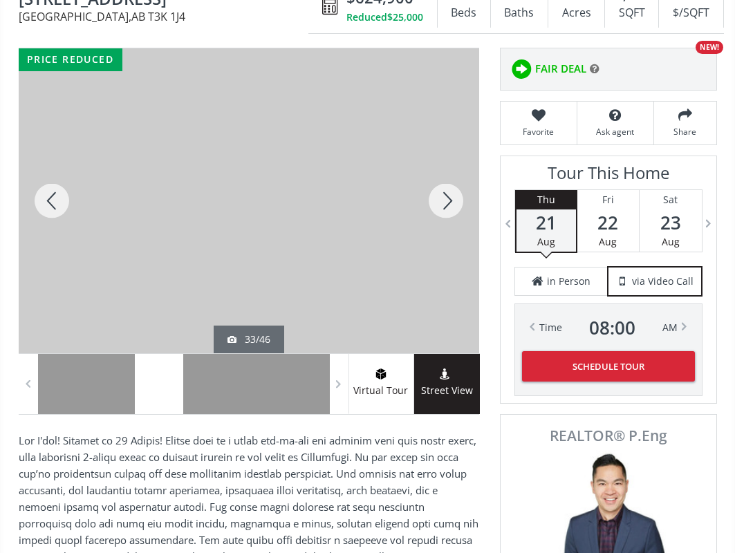
click at [442, 189] on div at bounding box center [446, 200] width 66 height 305
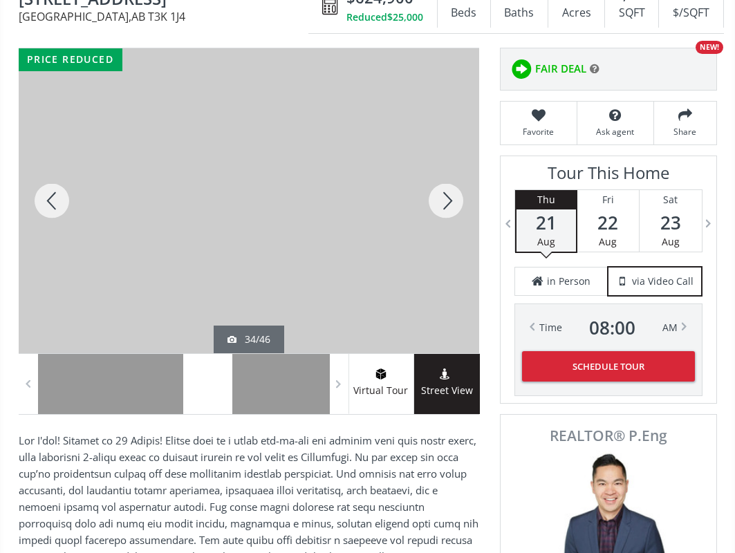
click at [442, 189] on div at bounding box center [446, 200] width 66 height 305
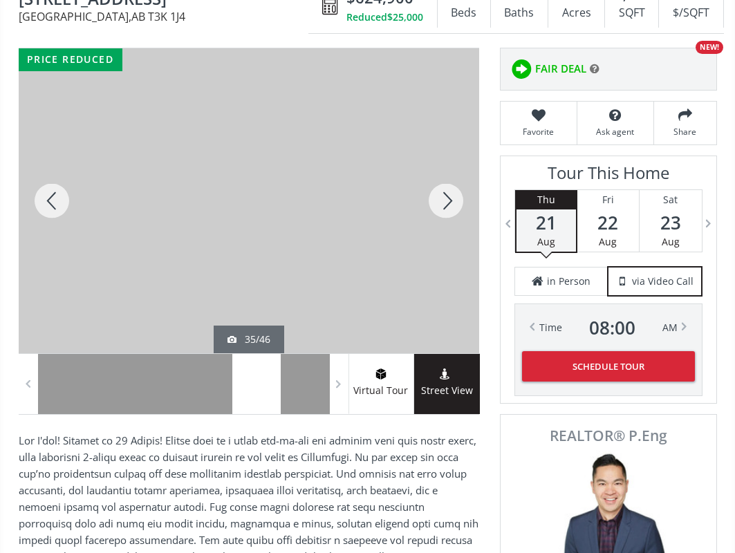
click at [442, 189] on div at bounding box center [446, 200] width 66 height 305
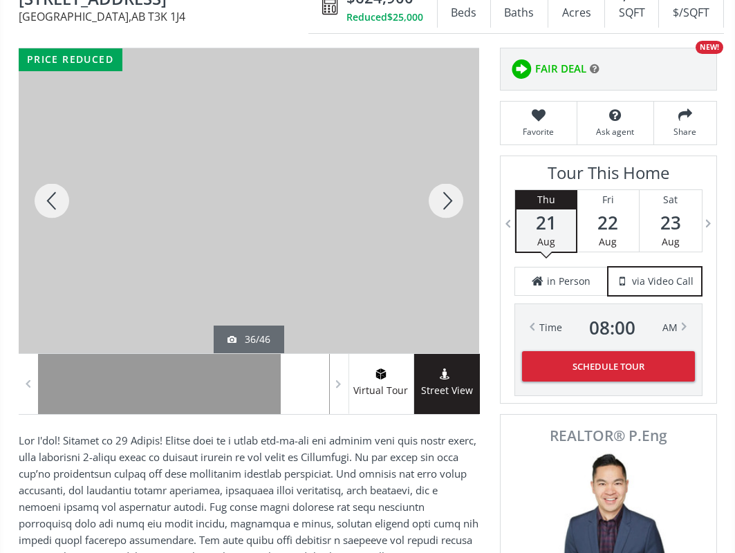
click at [442, 189] on div at bounding box center [446, 200] width 66 height 305
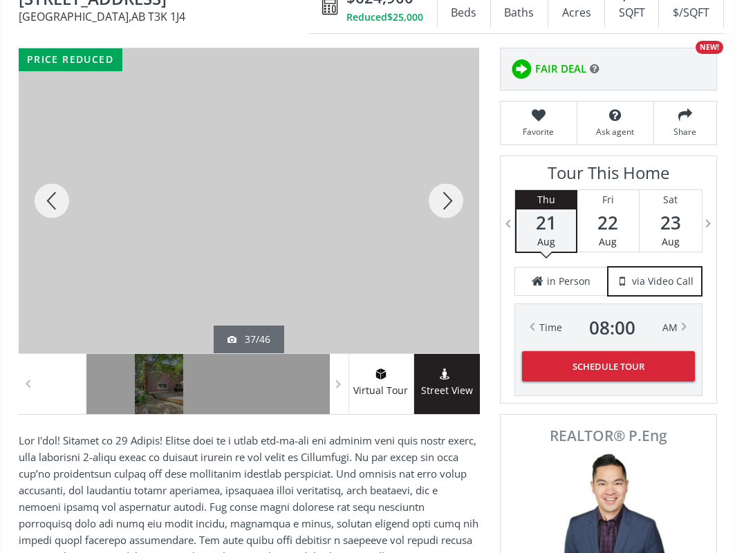
click at [442, 189] on div at bounding box center [446, 200] width 66 height 305
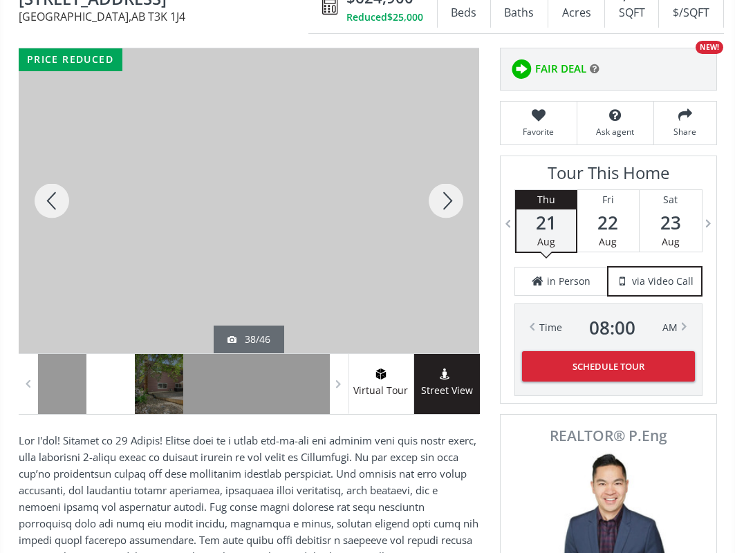
click at [442, 189] on div at bounding box center [446, 200] width 66 height 305
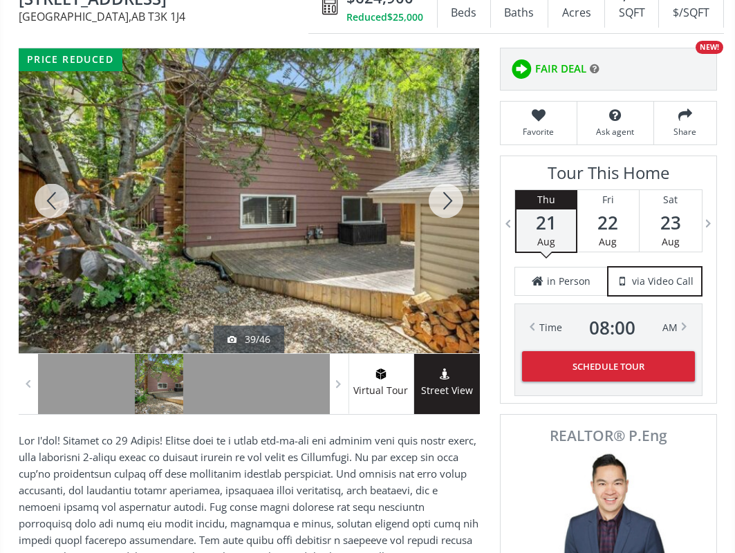
click at [442, 189] on div at bounding box center [446, 200] width 66 height 305
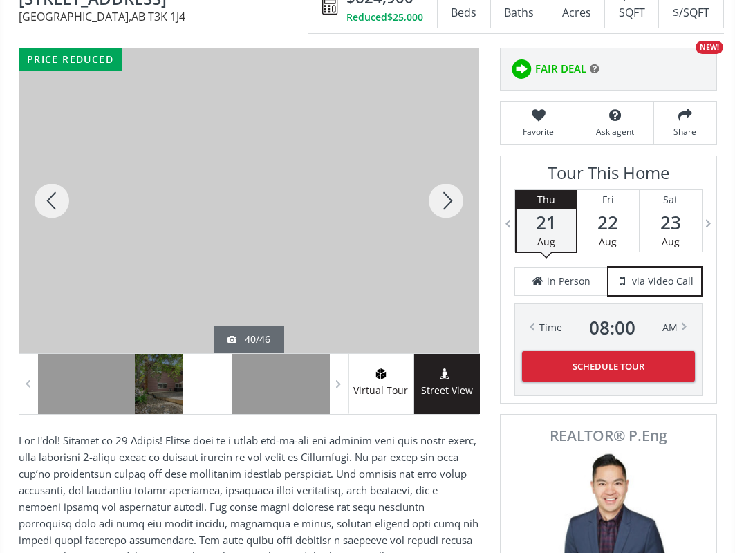
click at [49, 192] on div at bounding box center [52, 200] width 66 height 305
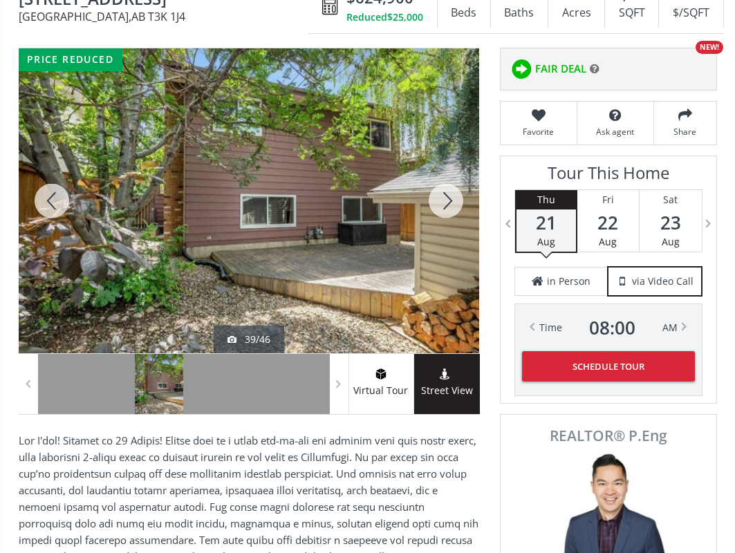
click at [437, 191] on div at bounding box center [446, 200] width 66 height 305
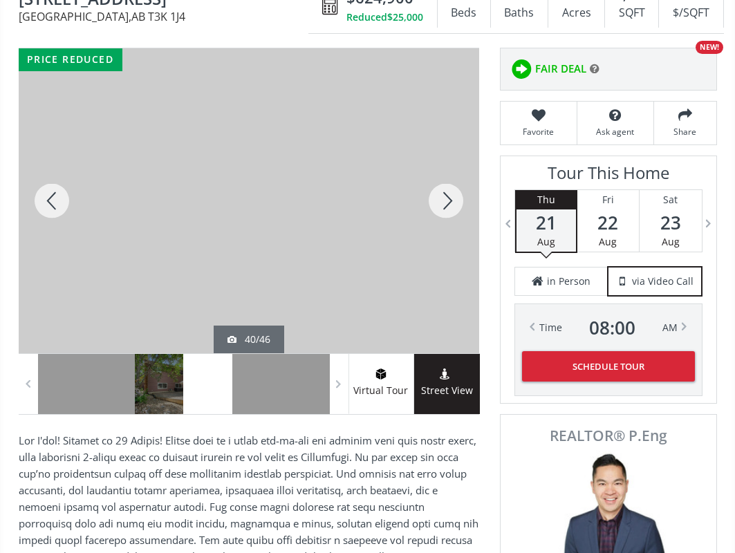
click at [437, 191] on div at bounding box center [446, 200] width 66 height 305
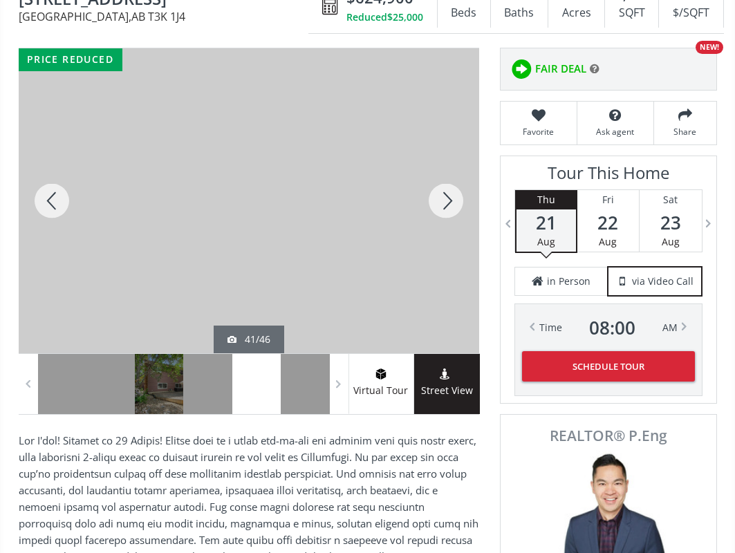
click at [437, 191] on div at bounding box center [446, 200] width 66 height 305
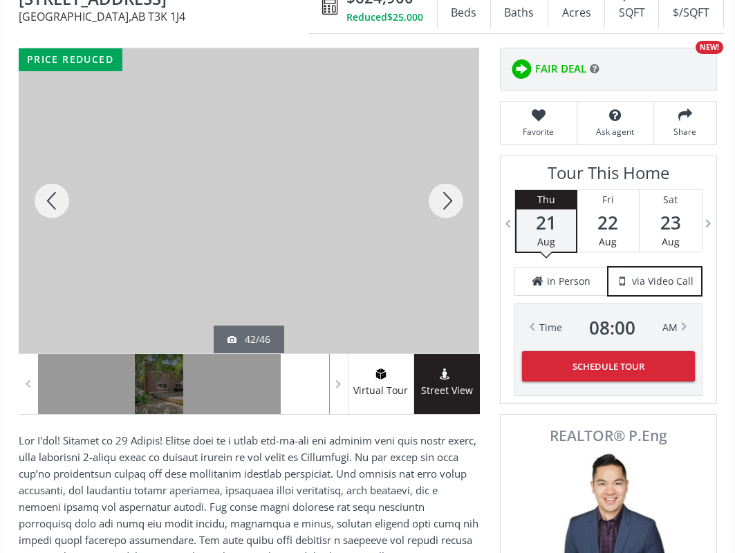
click at [437, 191] on div at bounding box center [446, 200] width 66 height 305
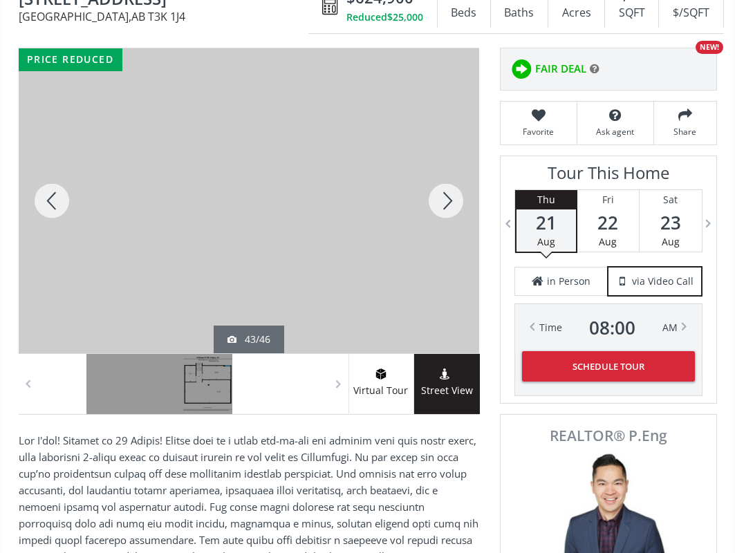
click at [437, 191] on div at bounding box center [446, 200] width 66 height 305
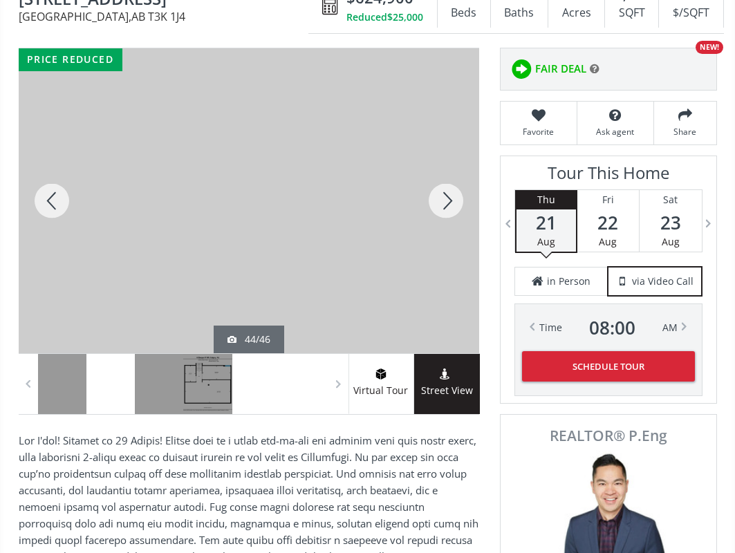
click at [437, 191] on div at bounding box center [446, 200] width 66 height 305
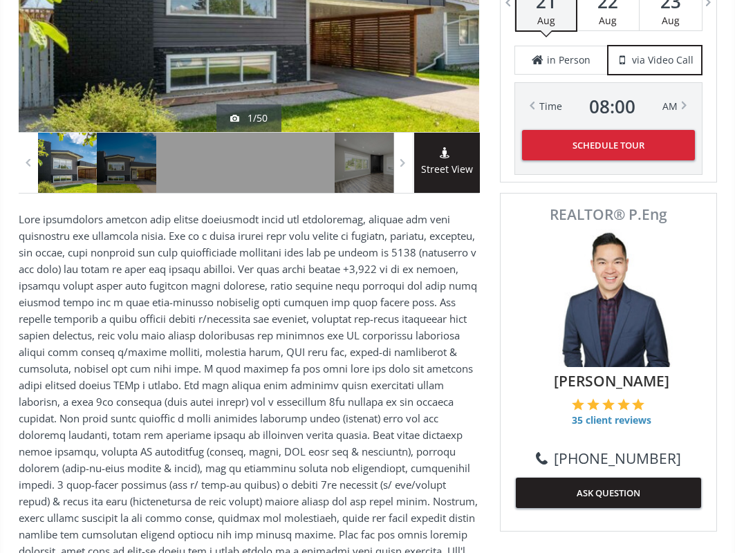
scroll to position [981, 0]
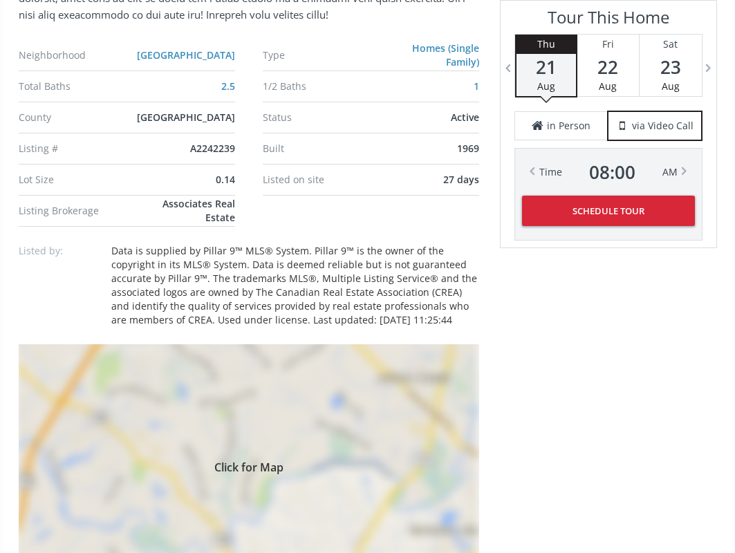
click at [259, 429] on div "Click for Map" at bounding box center [249, 465] width 460 height 242
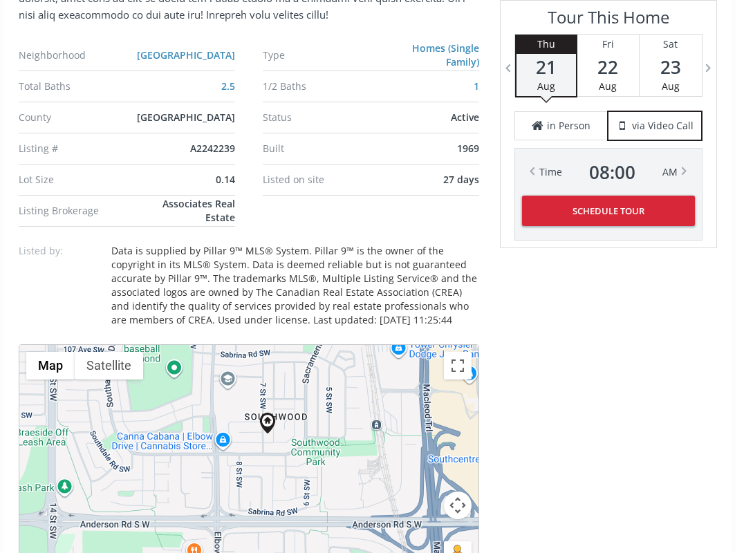
drag, startPoint x: 279, startPoint y: 476, endPoint x: 303, endPoint y: 445, distance: 38.9
click at [303, 445] on div at bounding box center [248, 465] width 459 height 241
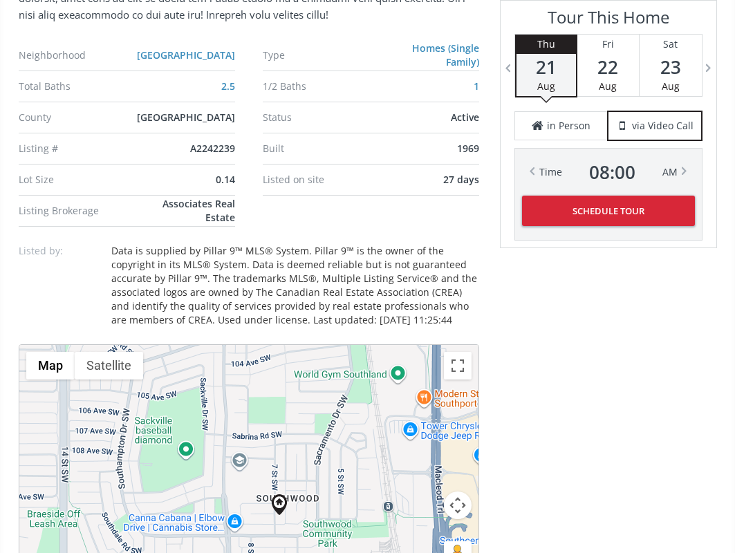
drag, startPoint x: 303, startPoint y: 422, endPoint x: 310, endPoint y: 509, distance: 87.4
click at [310, 509] on div at bounding box center [248, 465] width 459 height 241
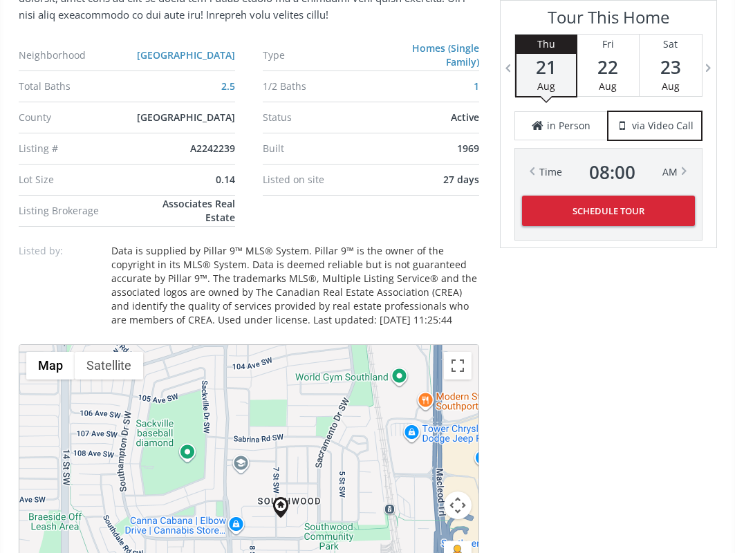
click at [272, 418] on div at bounding box center [248, 465] width 459 height 241
